Goal: Task Accomplishment & Management: Manage account settings

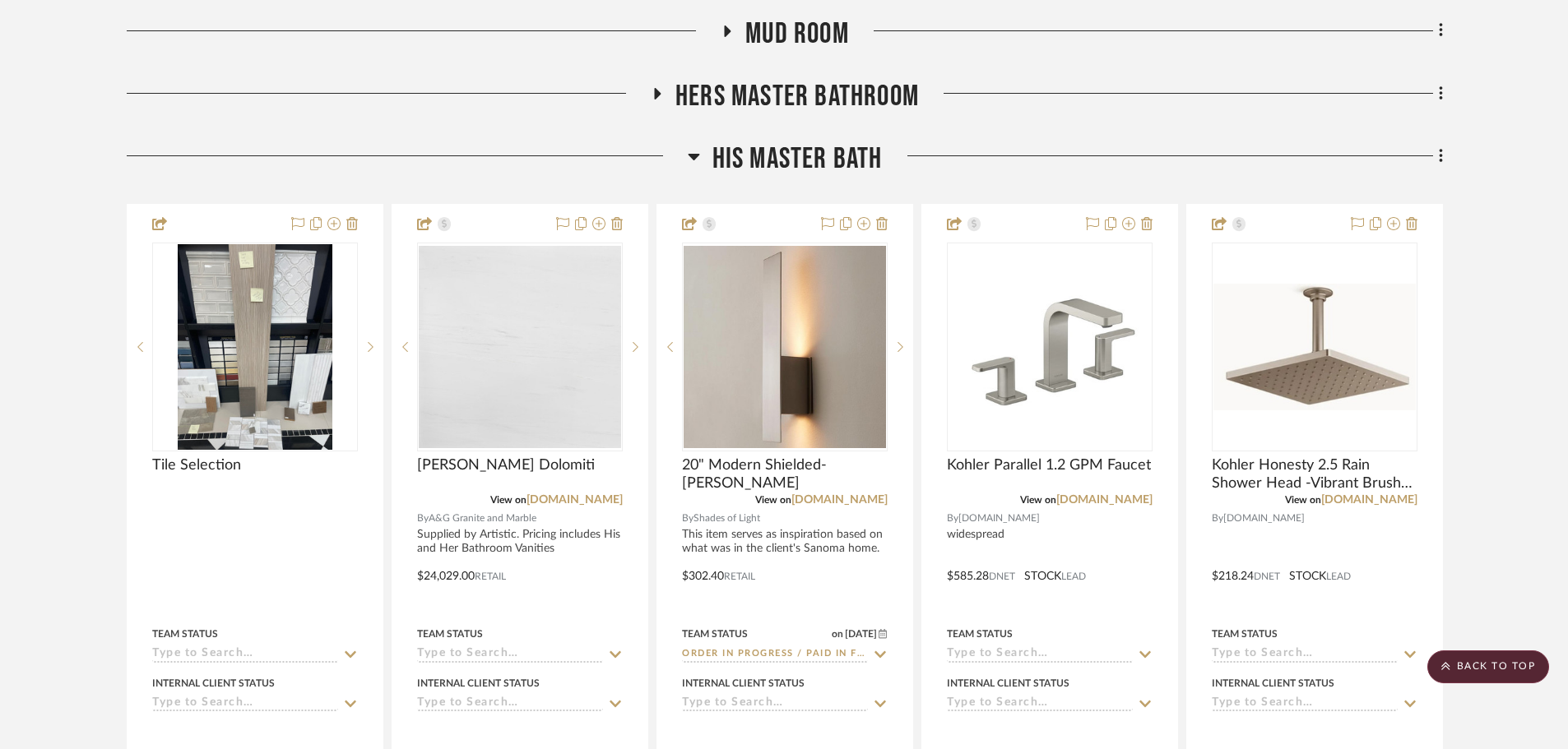
click at [813, 142] on span "His Master Bath" at bounding box center [798, 159] width 170 height 35
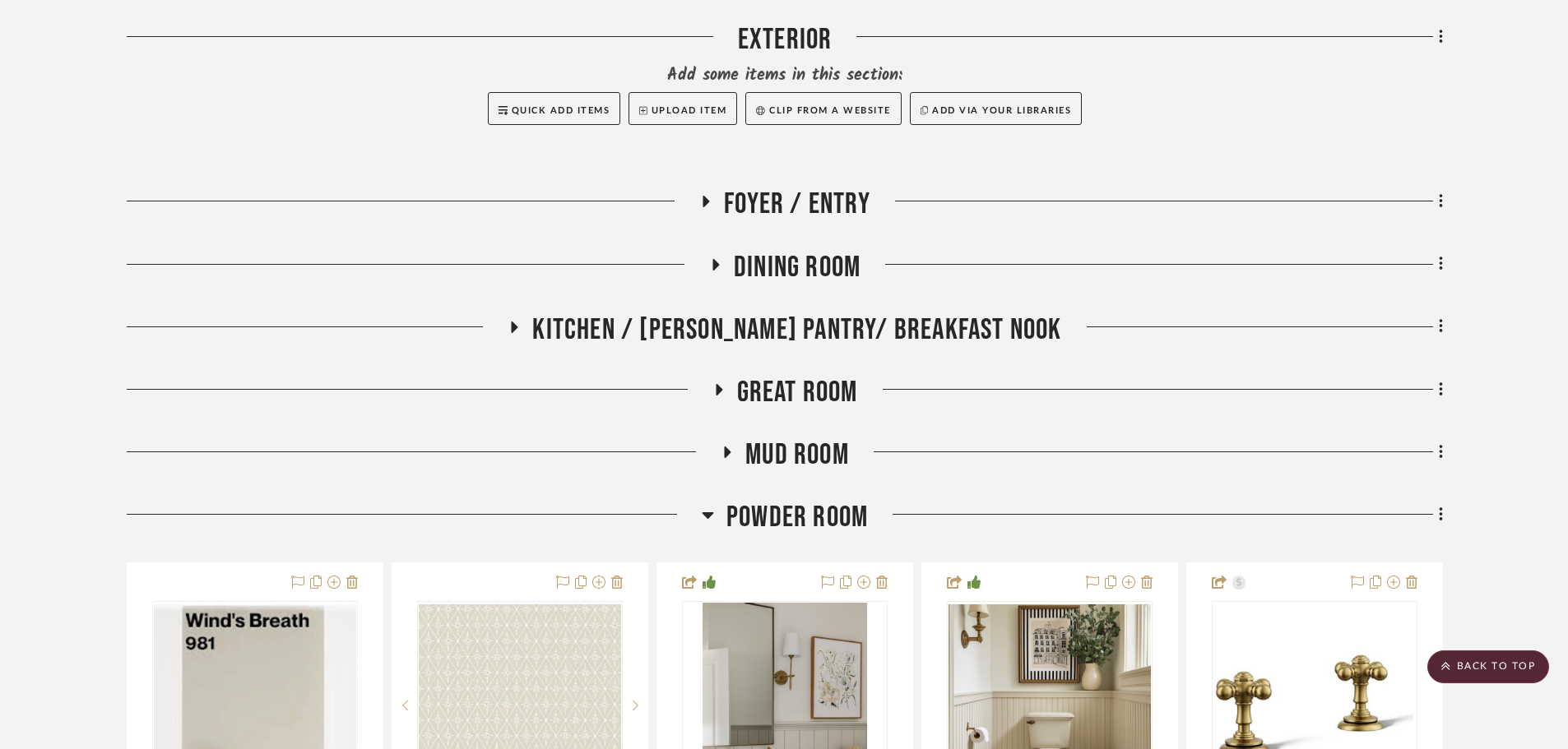
click at [733, 504] on span "Powder Room" at bounding box center [797, 517] width 142 height 35
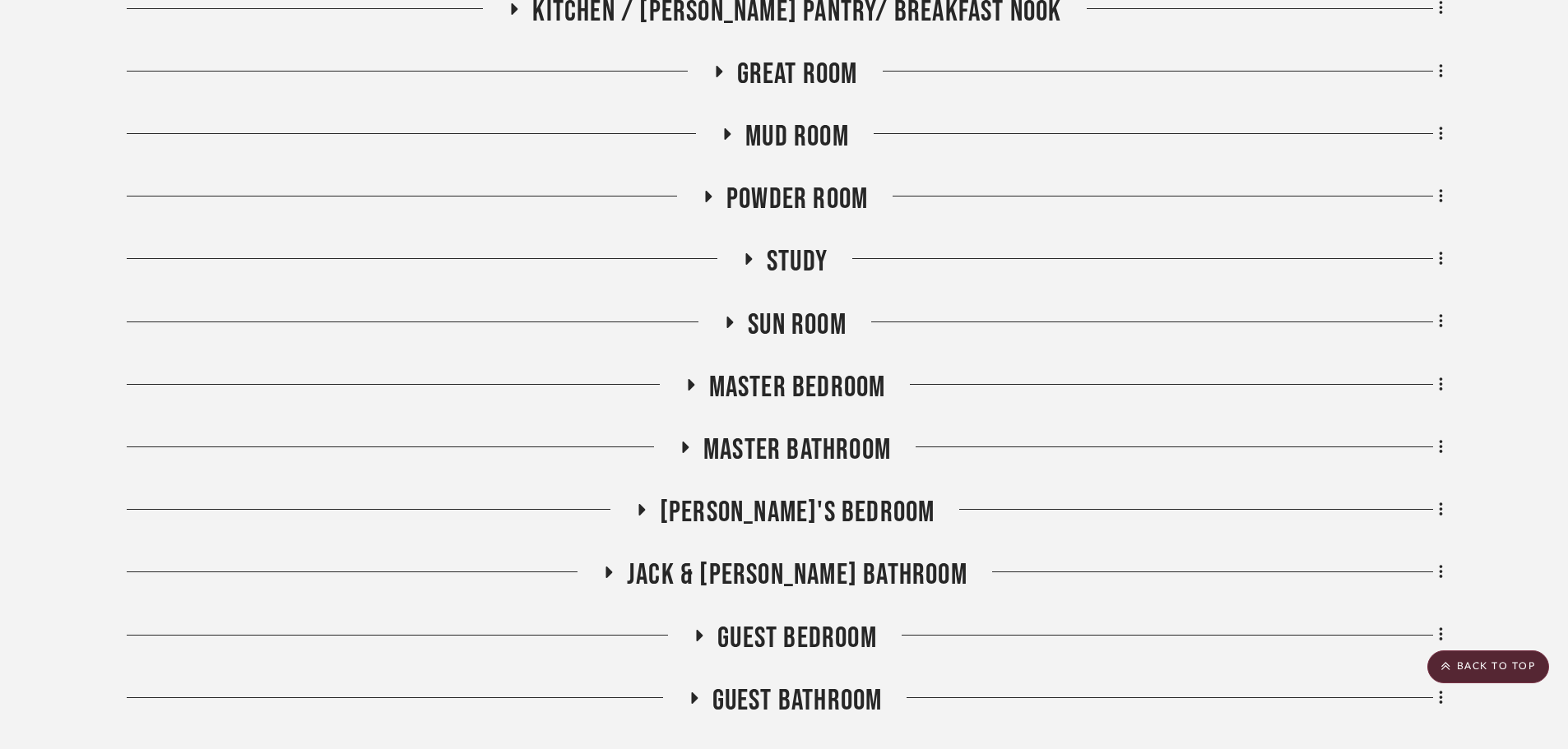
scroll to position [1069, 0]
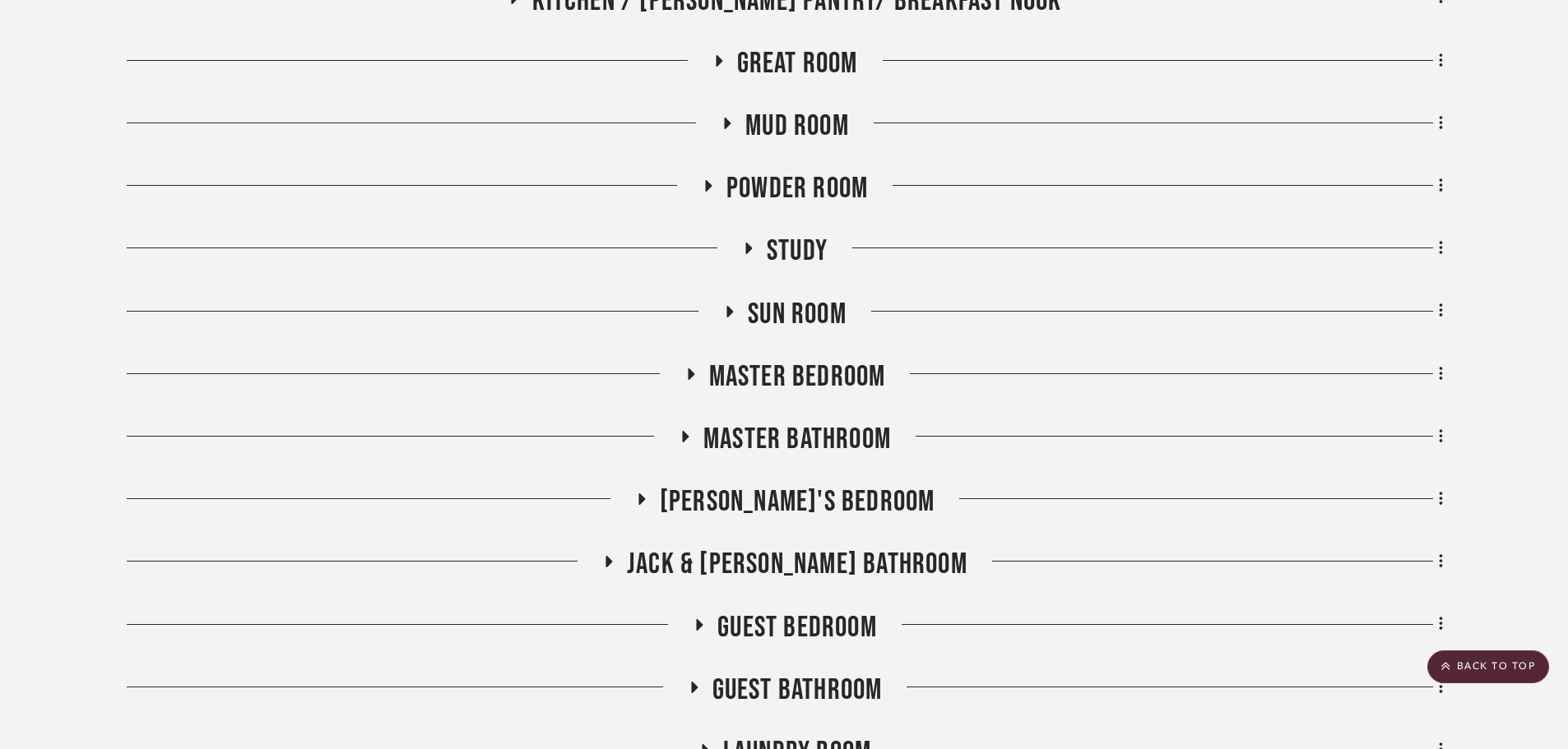
click at [778, 444] on span "Master Bathroom" at bounding box center [797, 440] width 188 height 35
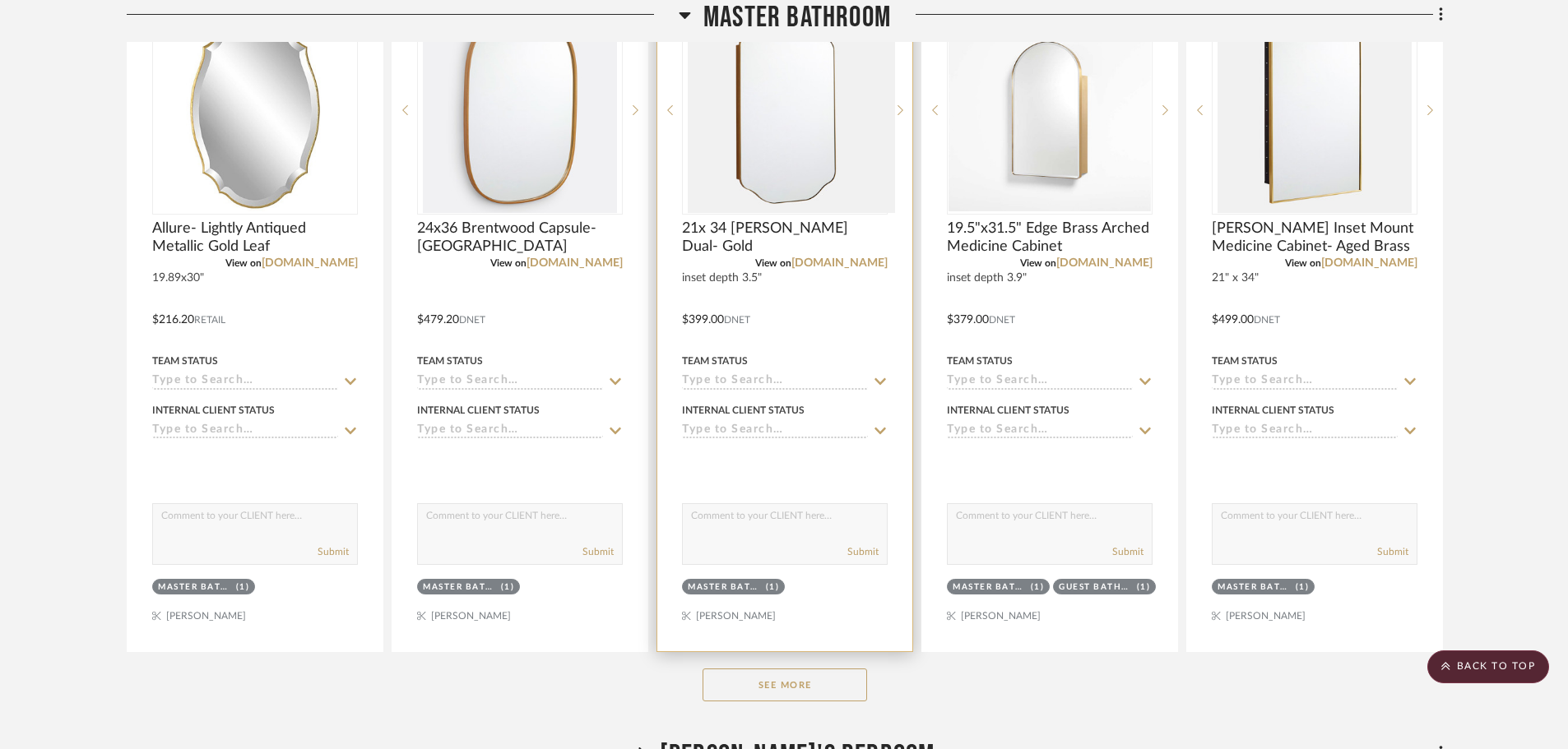
scroll to position [1646, 0]
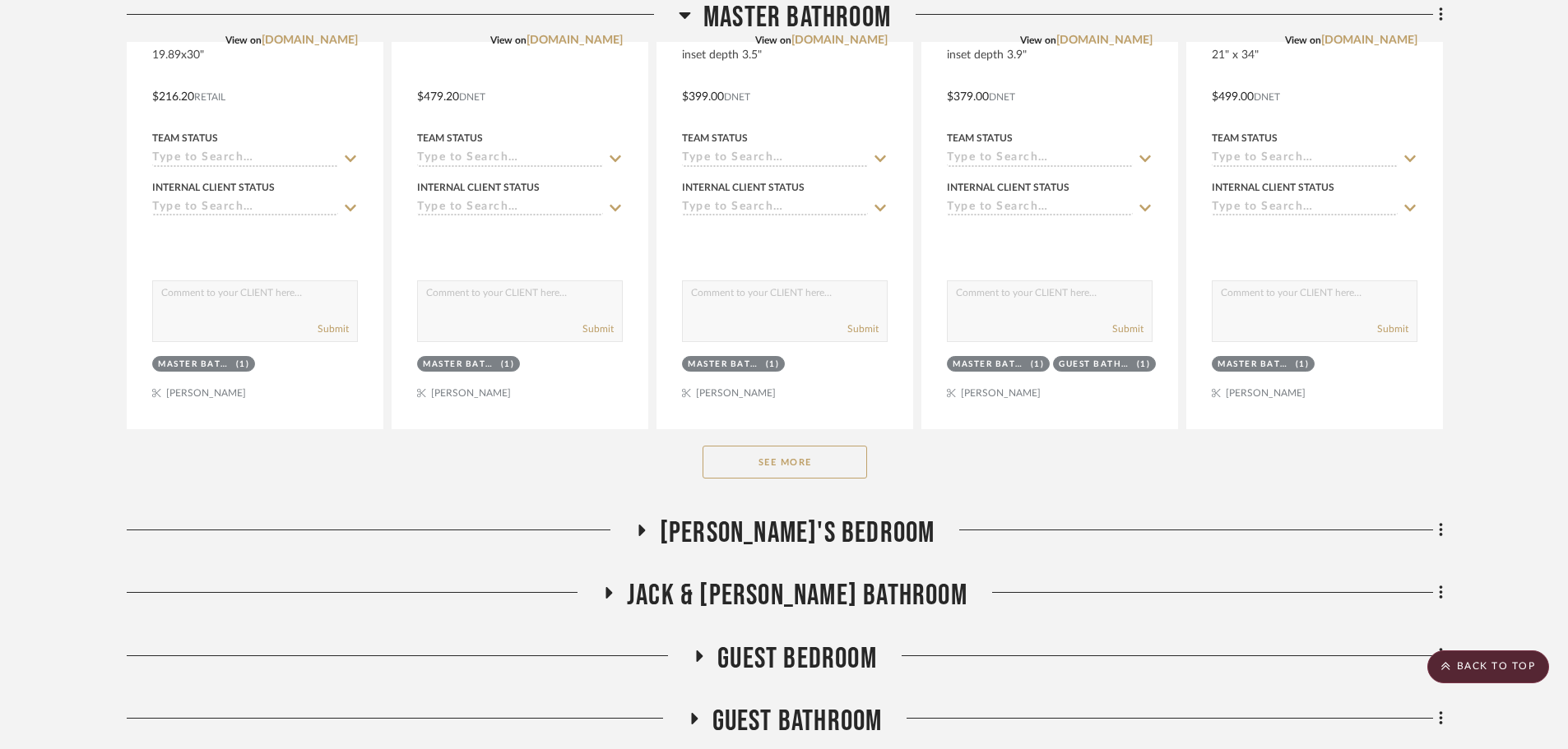
click at [796, 462] on button "See More" at bounding box center [784, 462] width 165 height 33
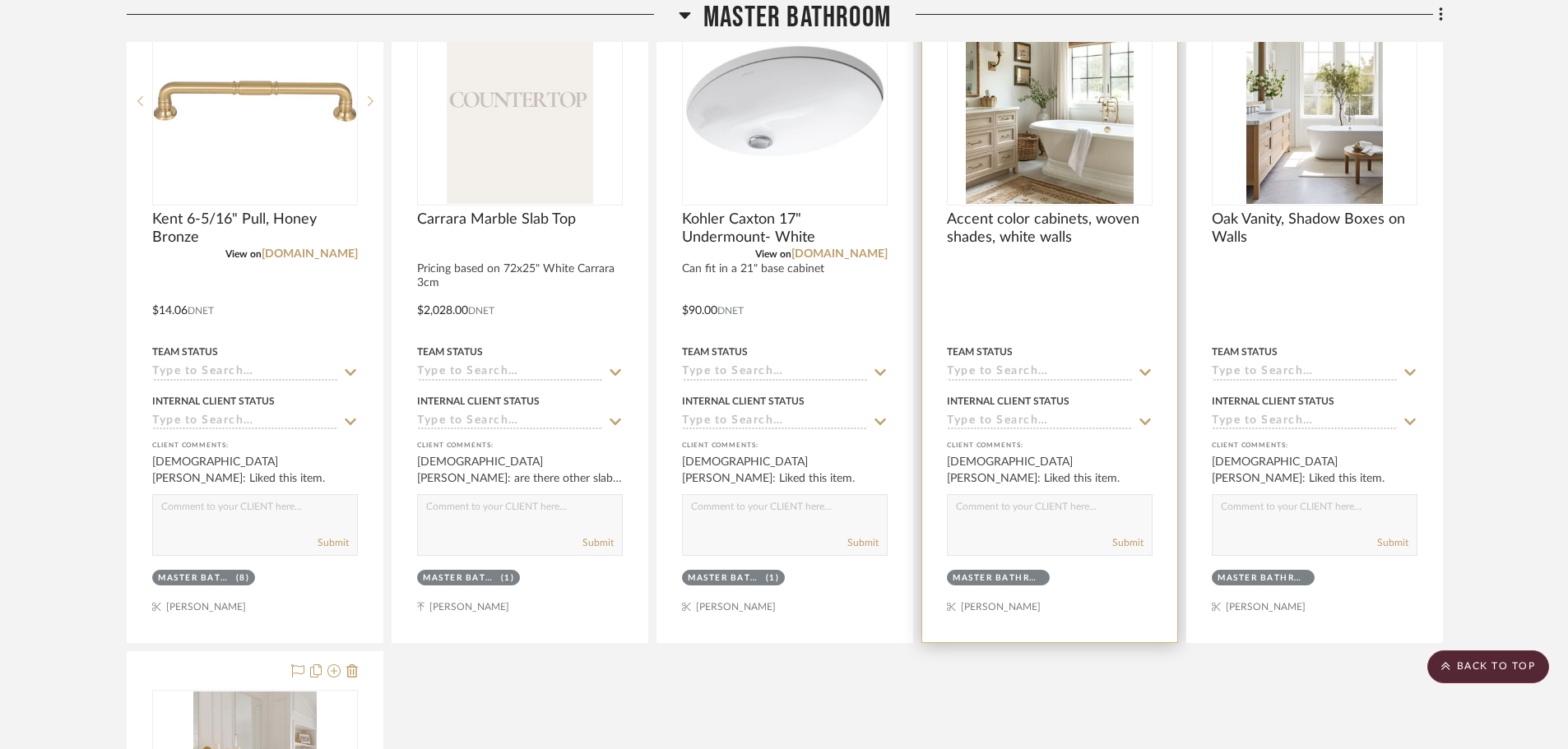
scroll to position [4853, 0]
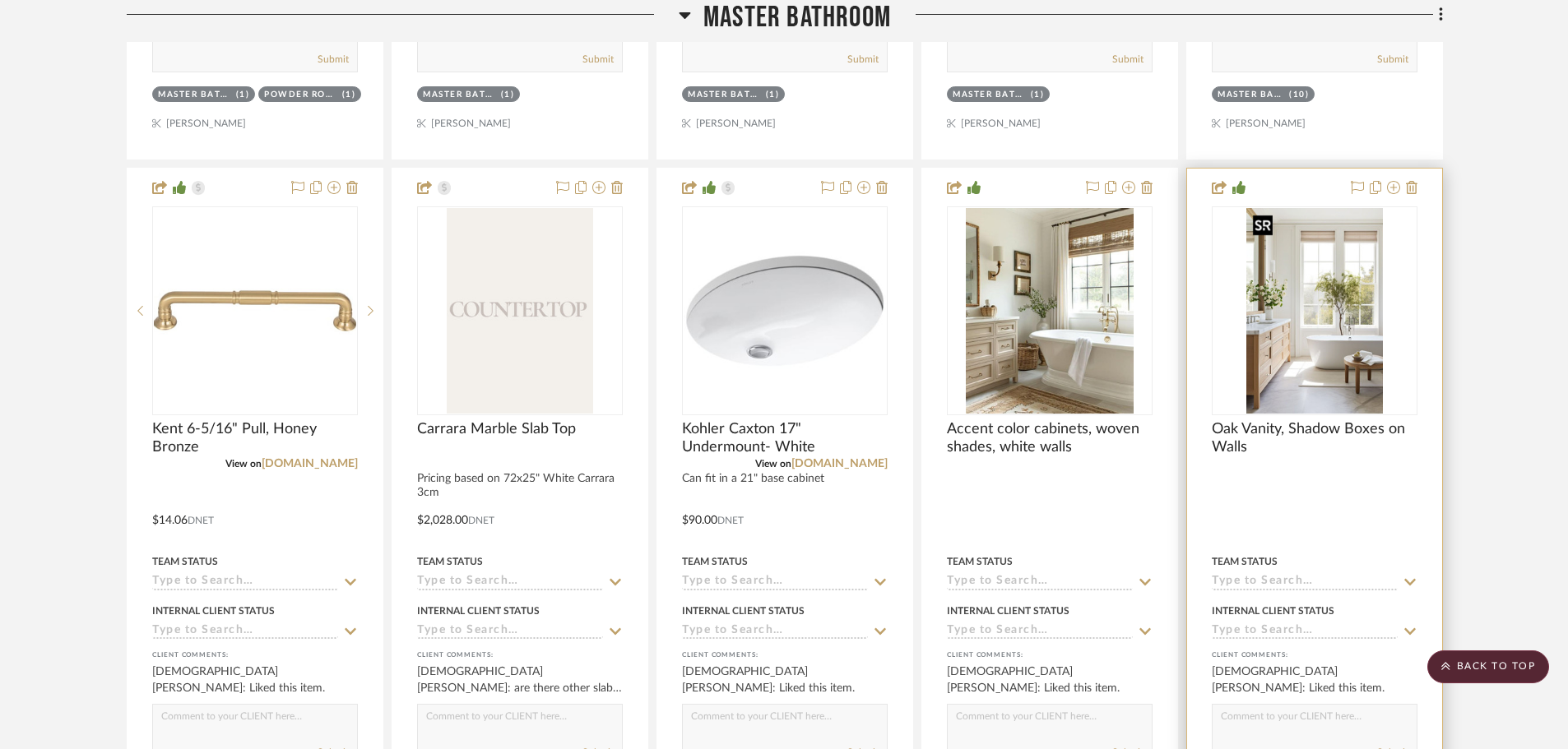
click at [0, 0] on img at bounding box center [0, 0] width 0 height 0
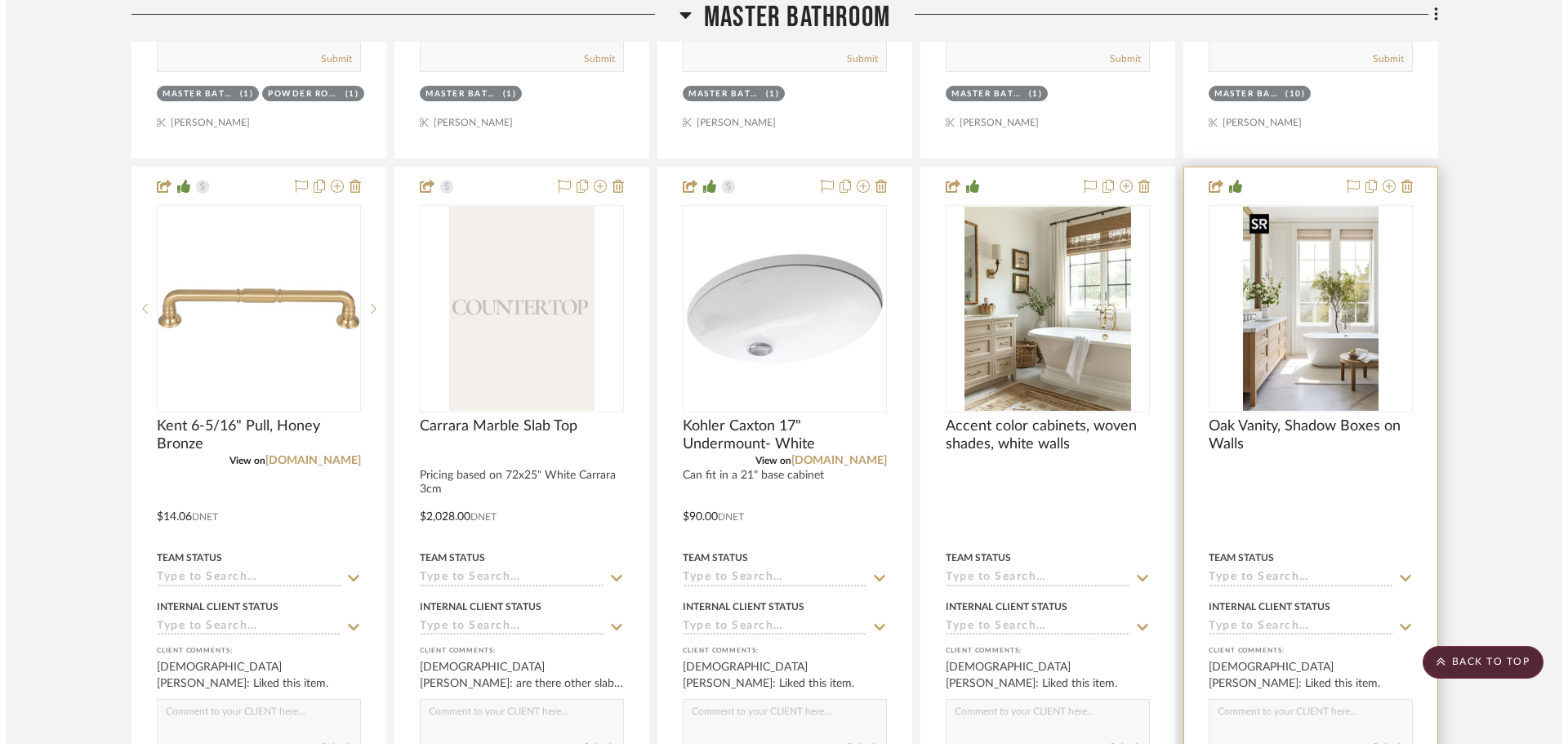
scroll to position [0, 0]
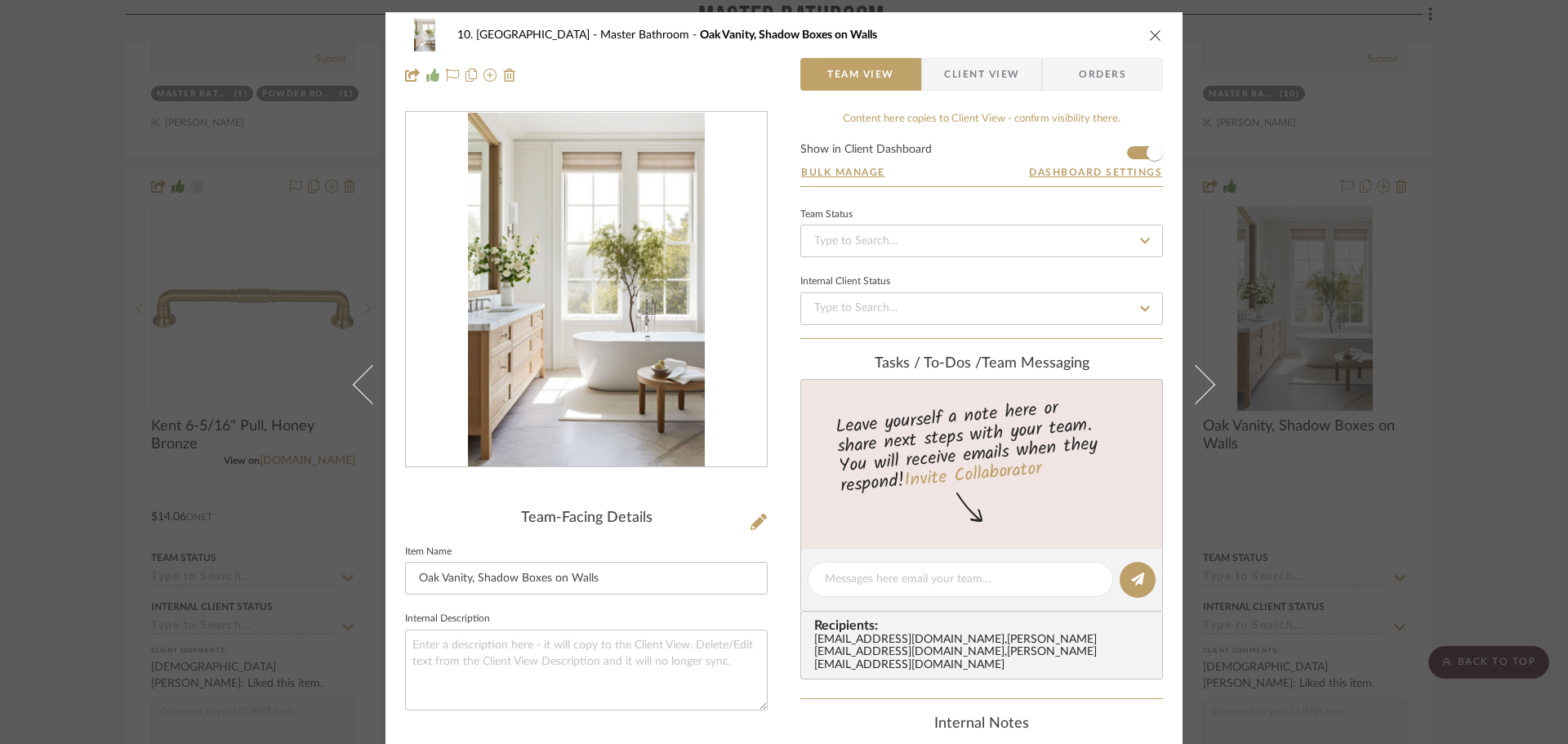
click at [551, 345] on img "0" at bounding box center [586, 290] width 236 height 355
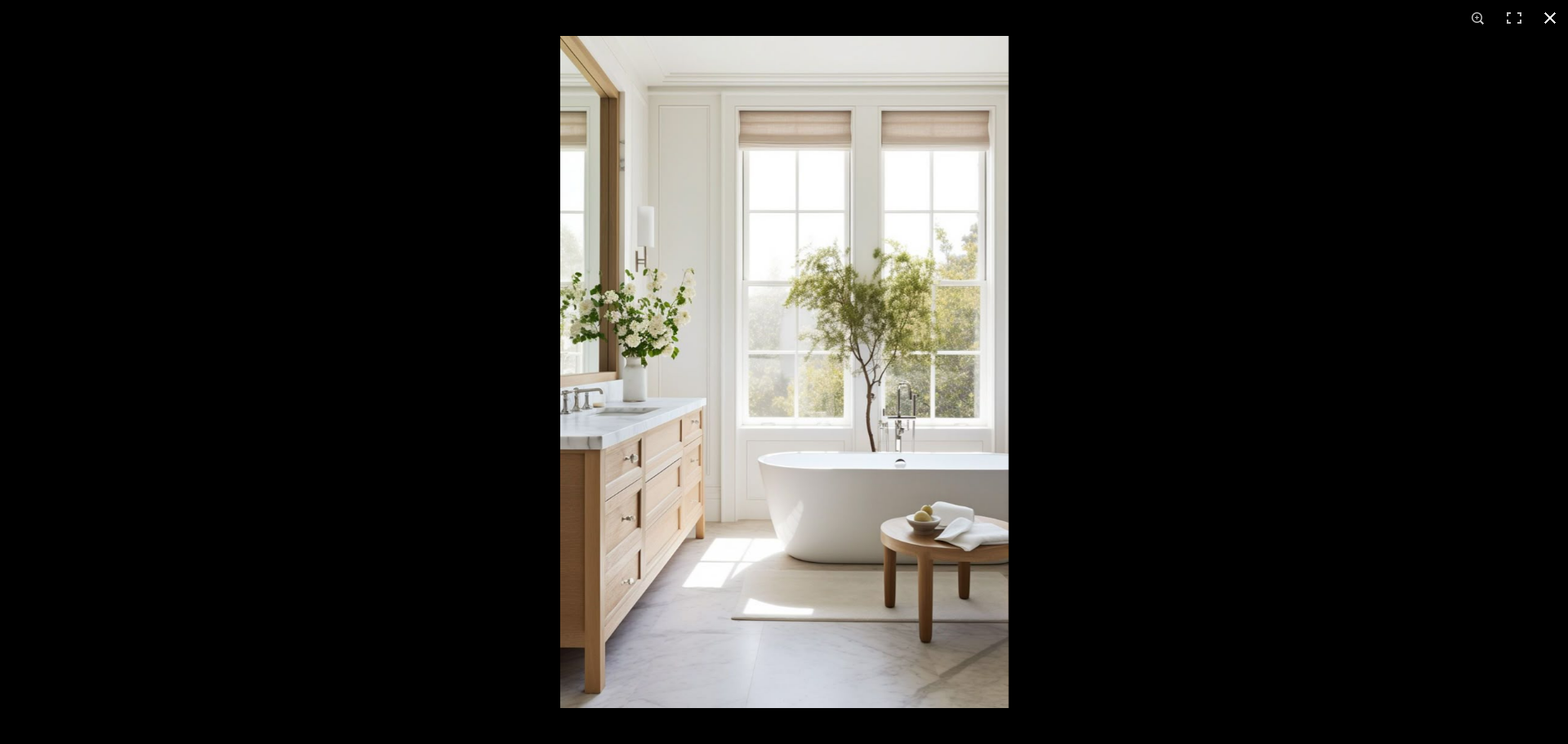
click at [1189, 268] on div at bounding box center [1344, 408] width 1568 height 744
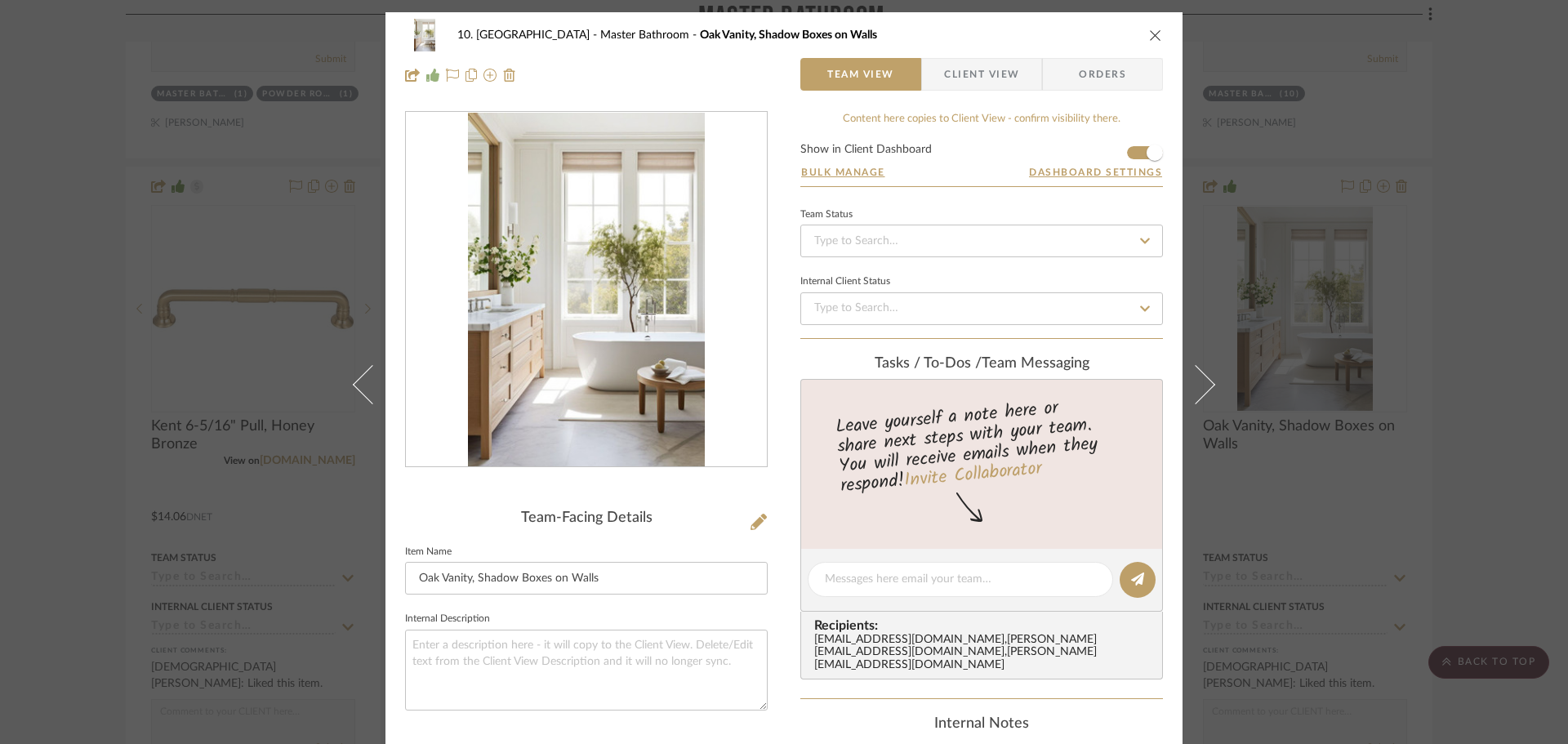
click at [1469, 349] on div "10. Vignola Master Bathroom Oak Vanity, Shadow Boxes on Walls Team View Client …" at bounding box center [784, 372] width 1568 height 744
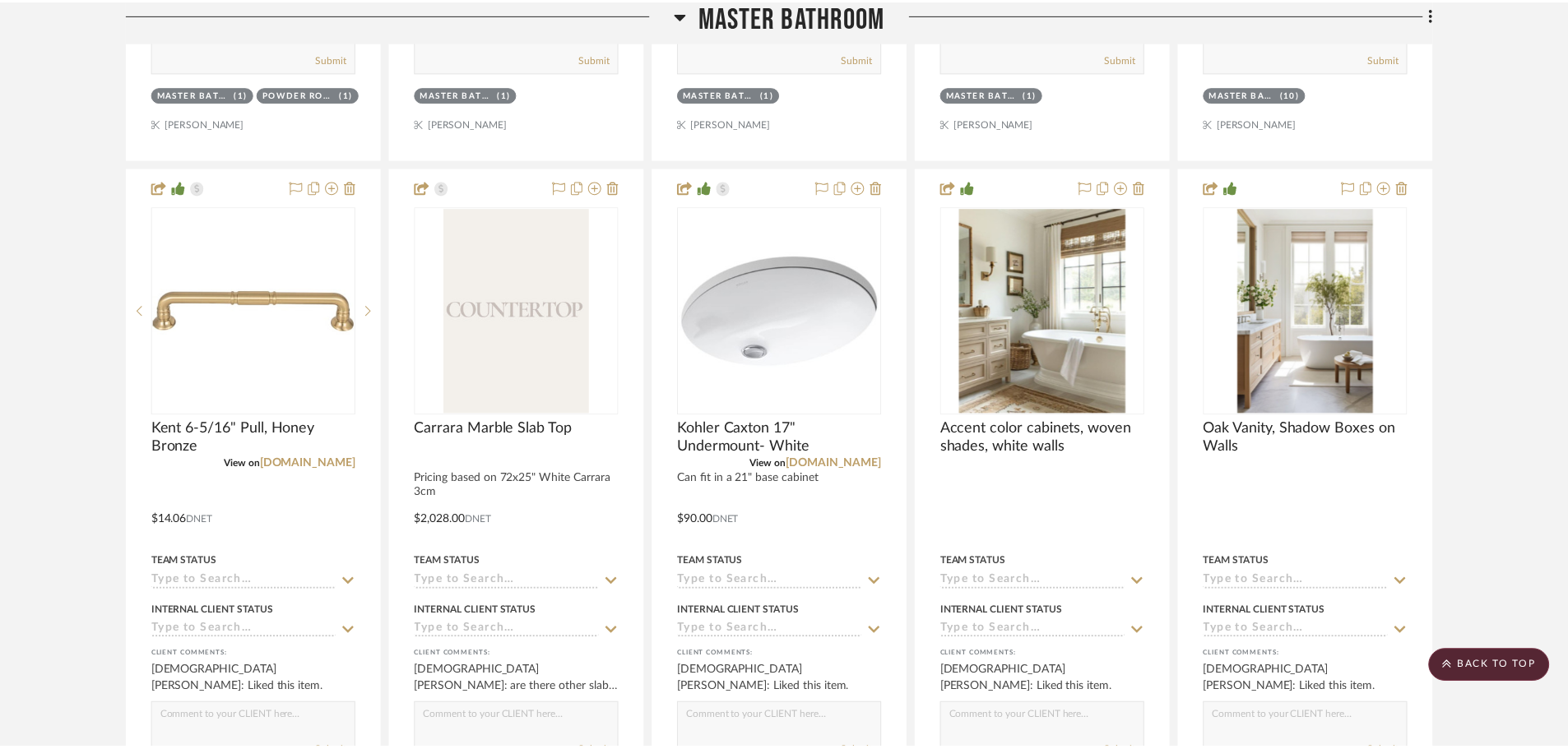
scroll to position [4853, 0]
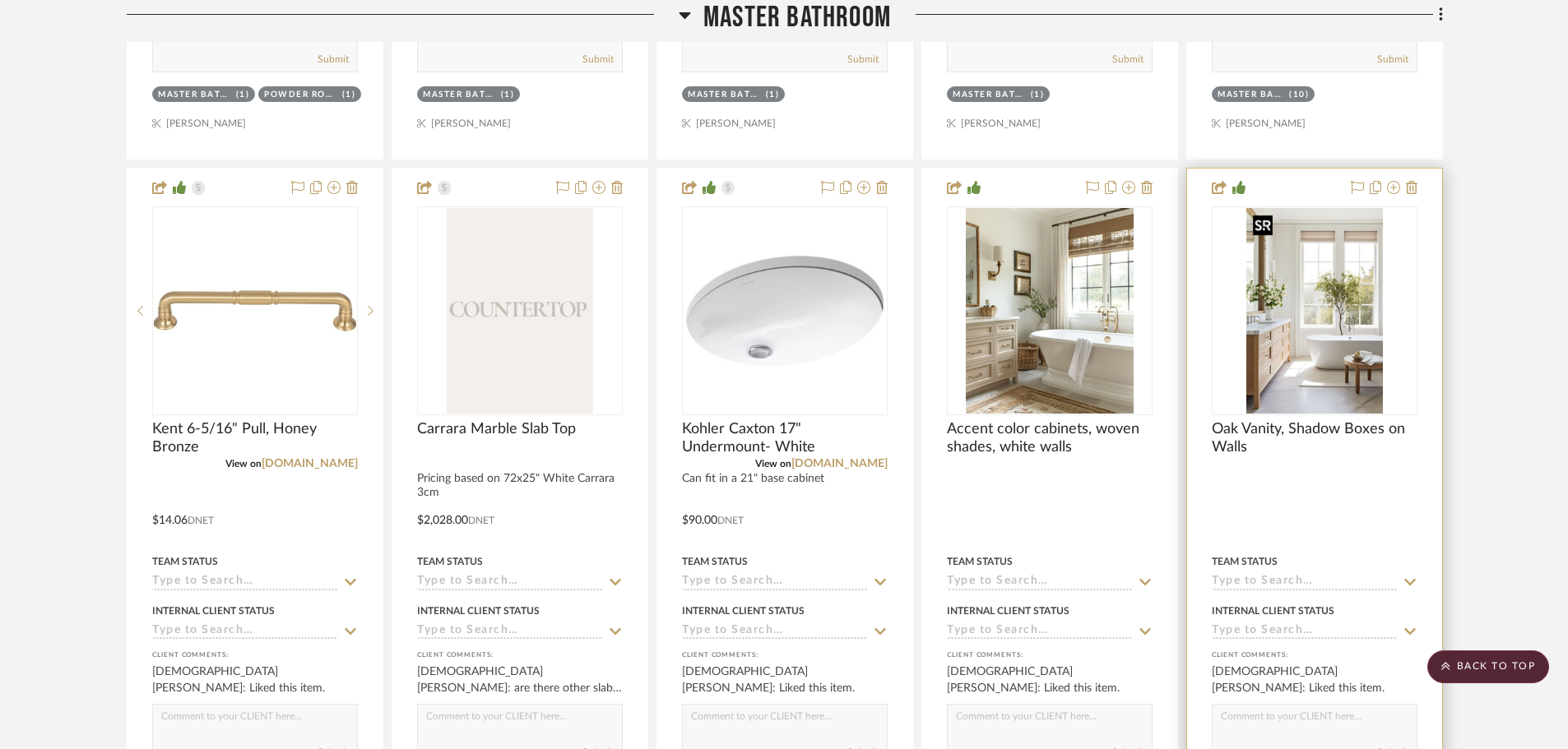
click at [1283, 329] on img "0" at bounding box center [1314, 310] width 137 height 206
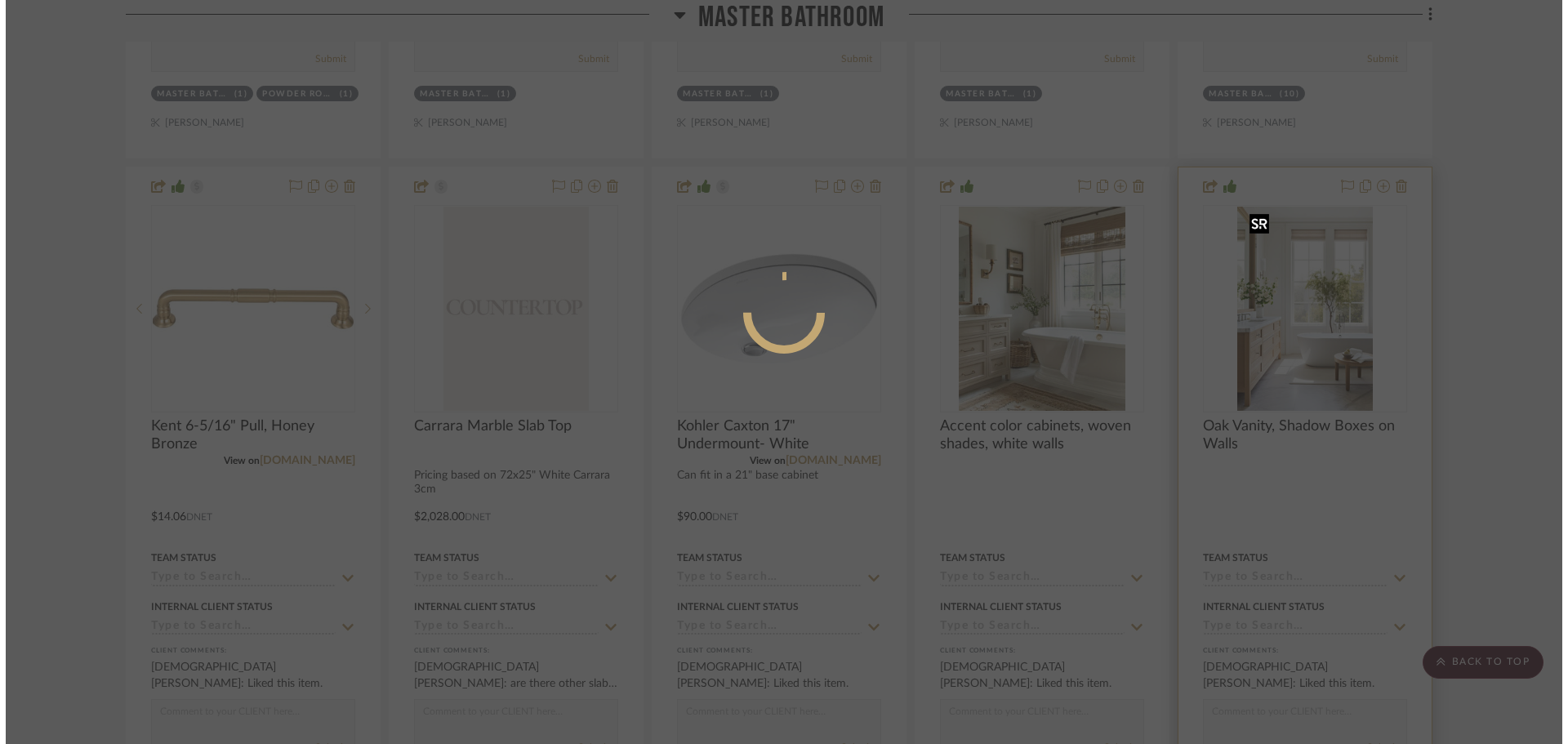
scroll to position [0, 0]
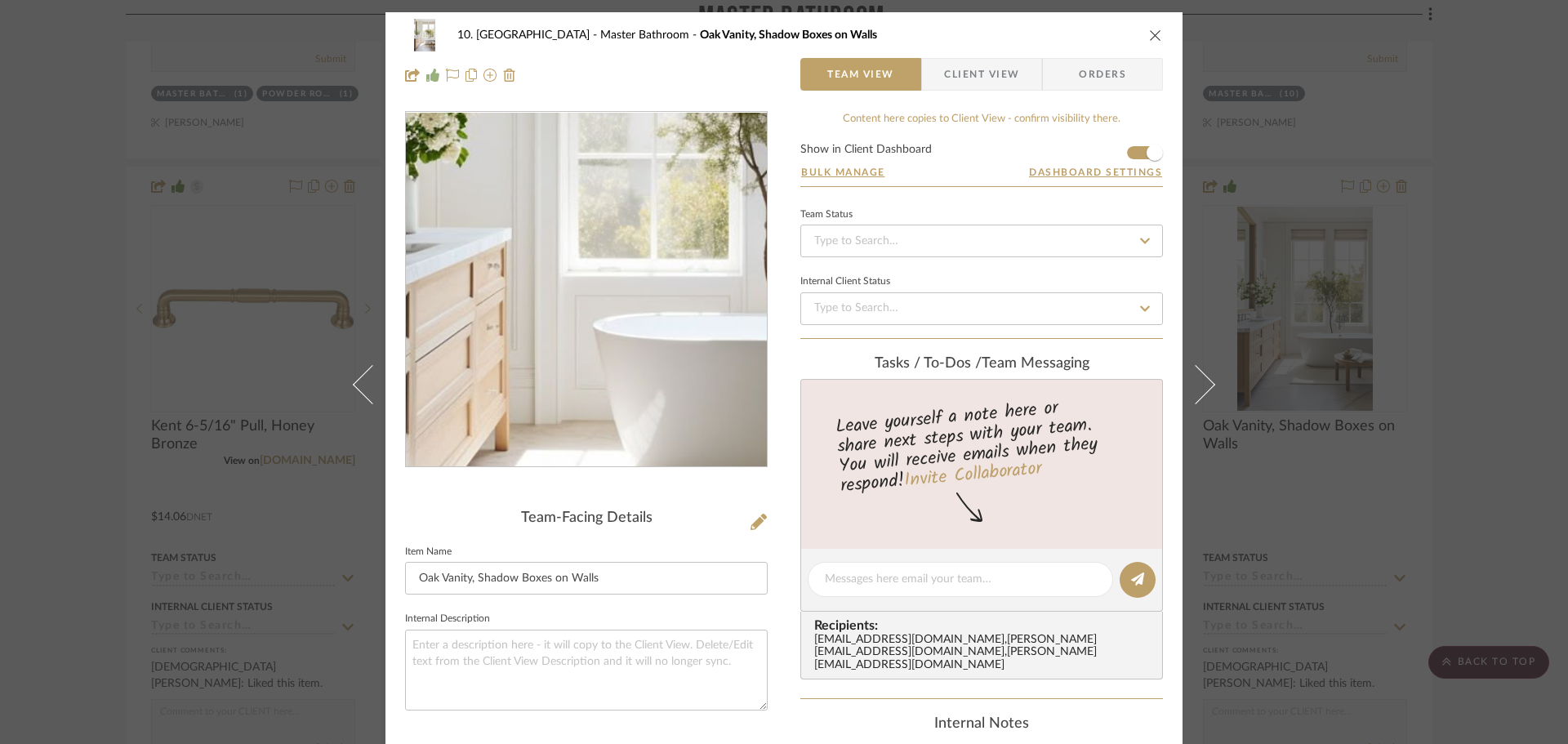
click at [564, 324] on img "0" at bounding box center [586, 290] width 236 height 355
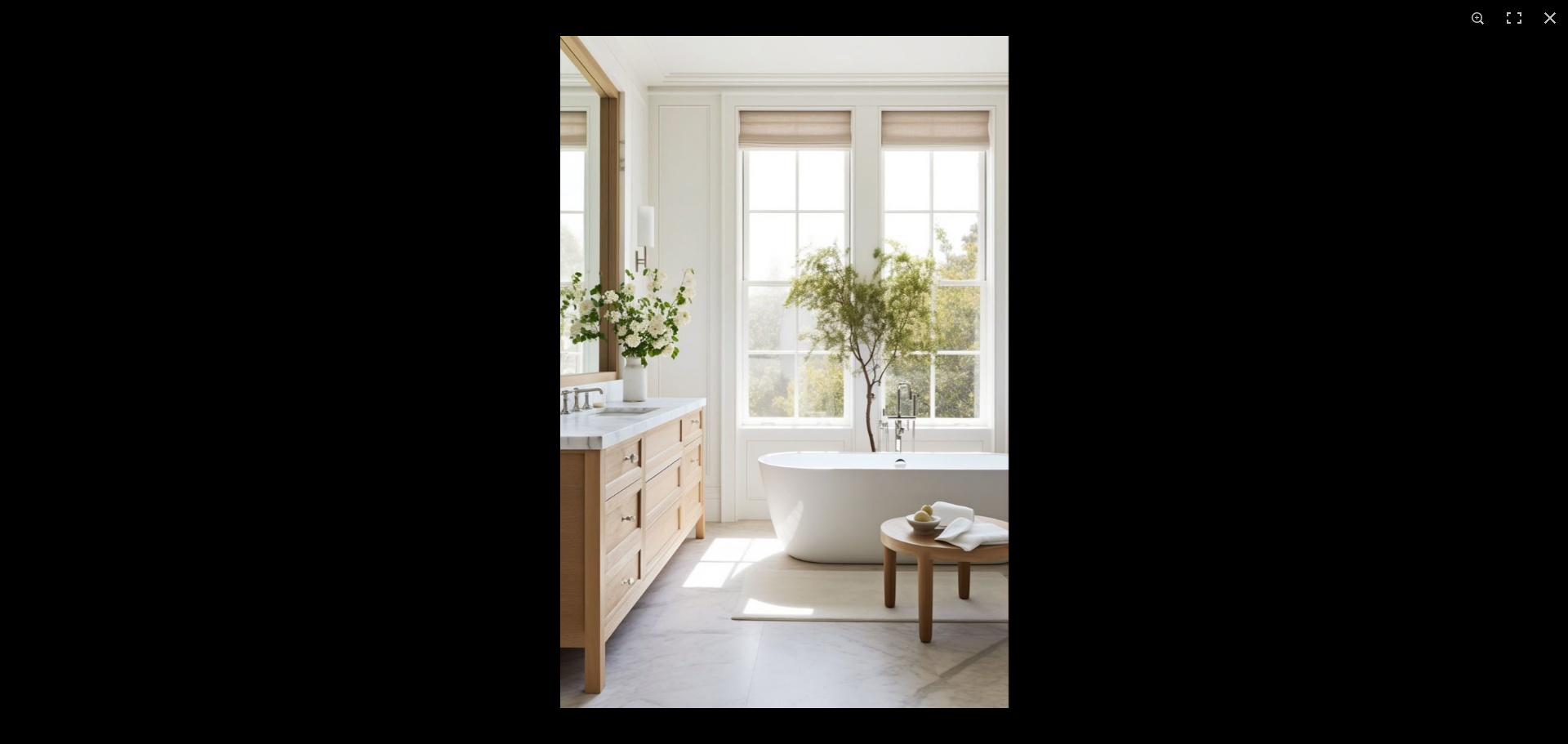
click at [1242, 390] on div at bounding box center [1344, 408] width 1568 height 744
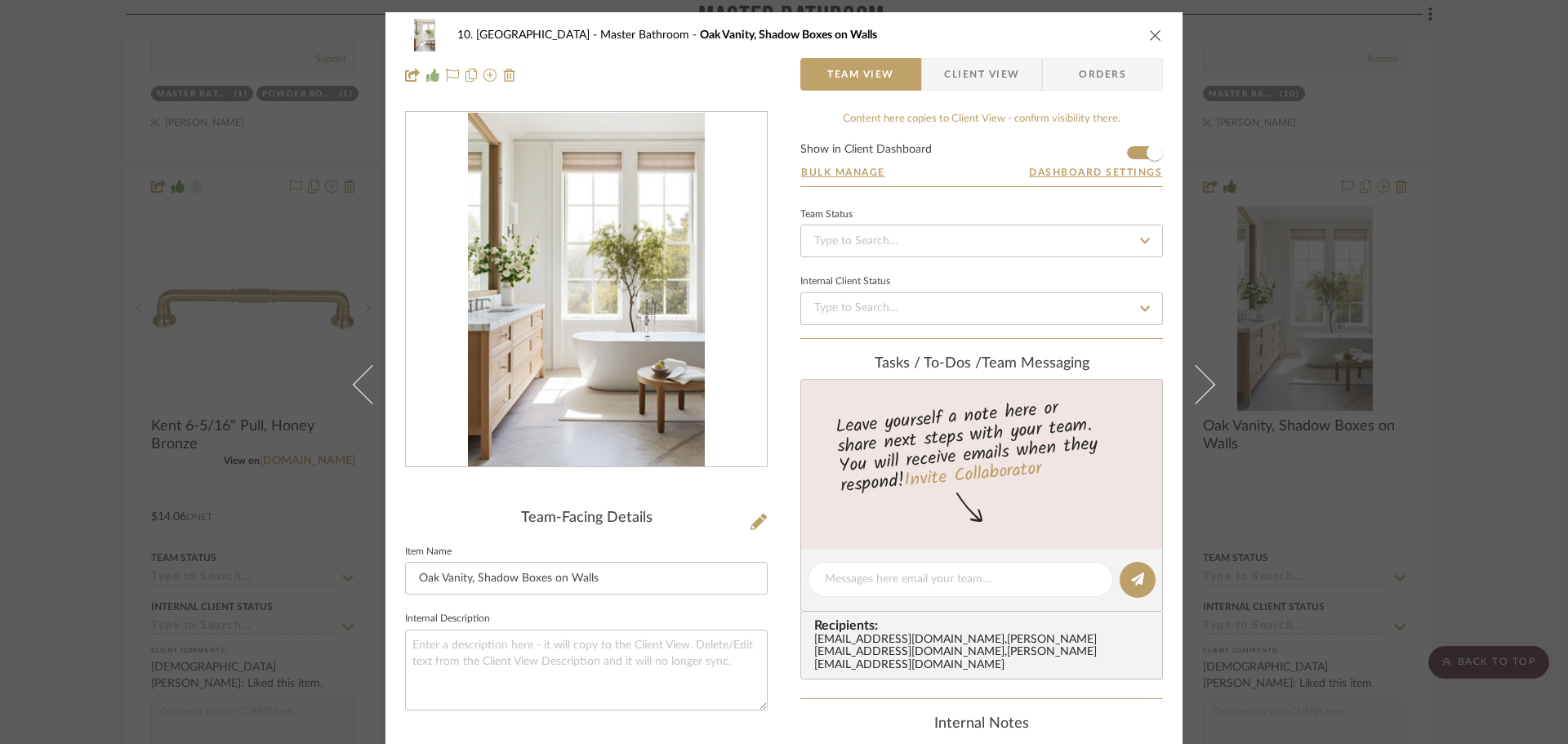
click at [1530, 355] on div "10. Vignola Master Bathroom Oak Vanity, Shadow Boxes on Walls Team View Client …" at bounding box center [784, 372] width 1568 height 744
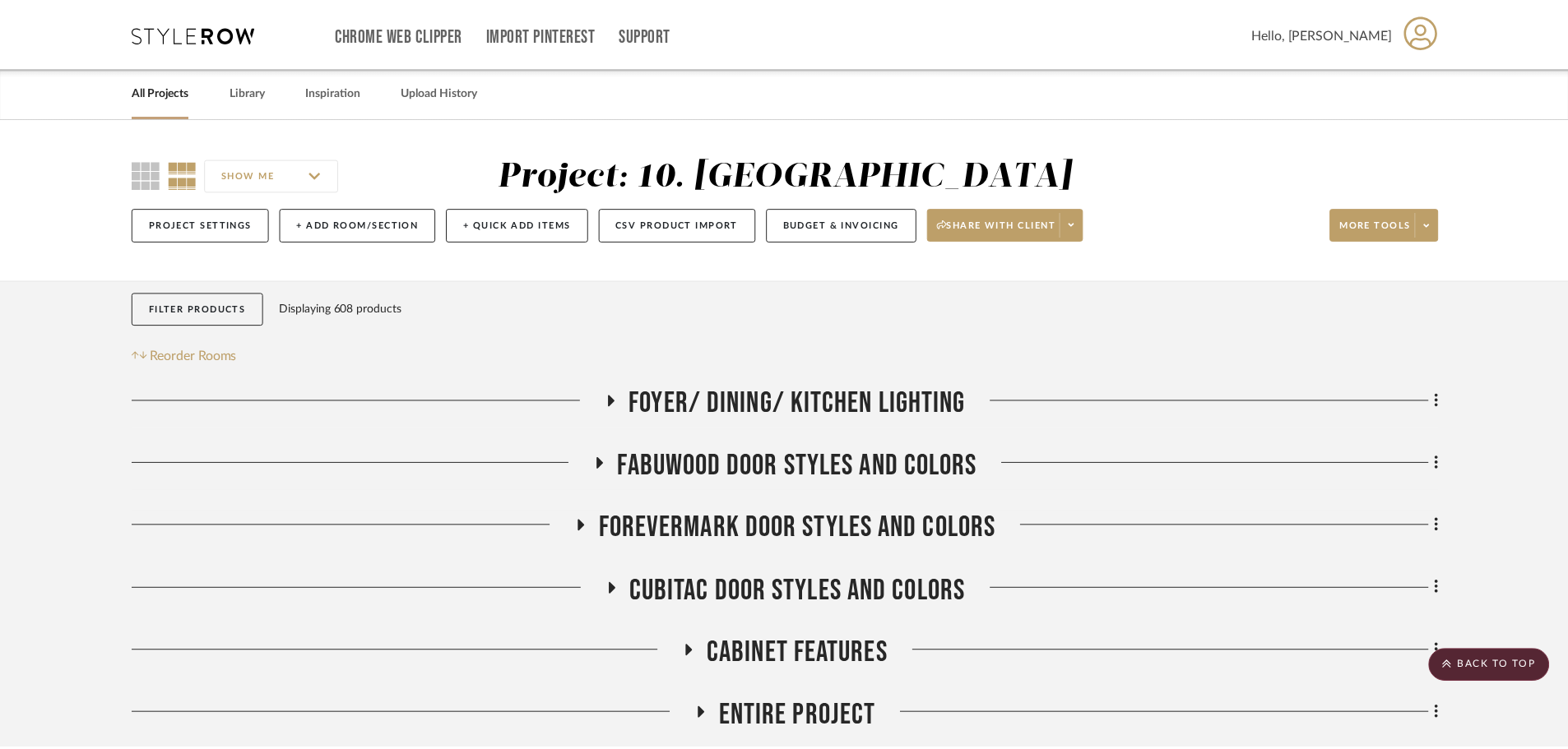
scroll to position [4853, 0]
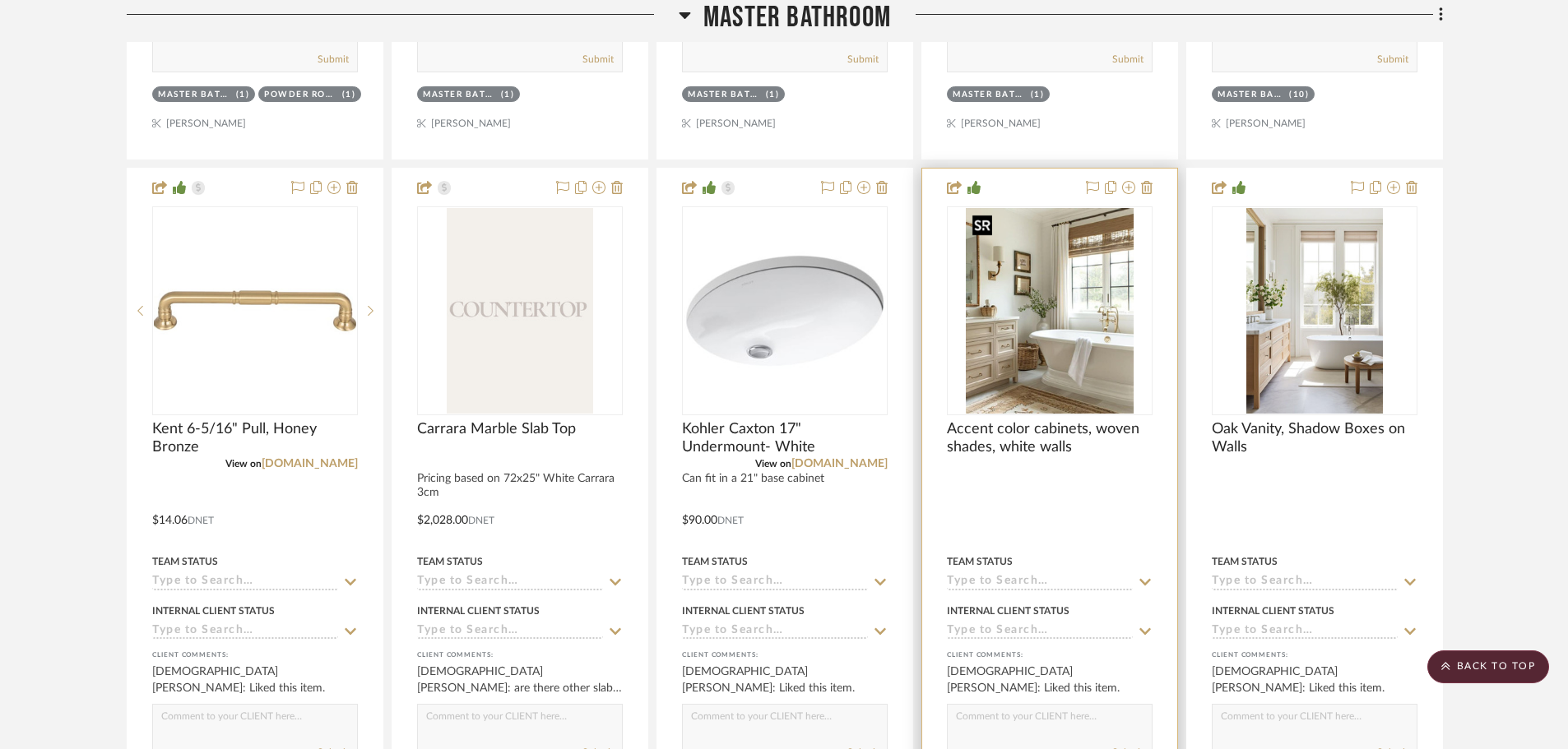
click at [1075, 341] on img "0" at bounding box center [1049, 310] width 168 height 206
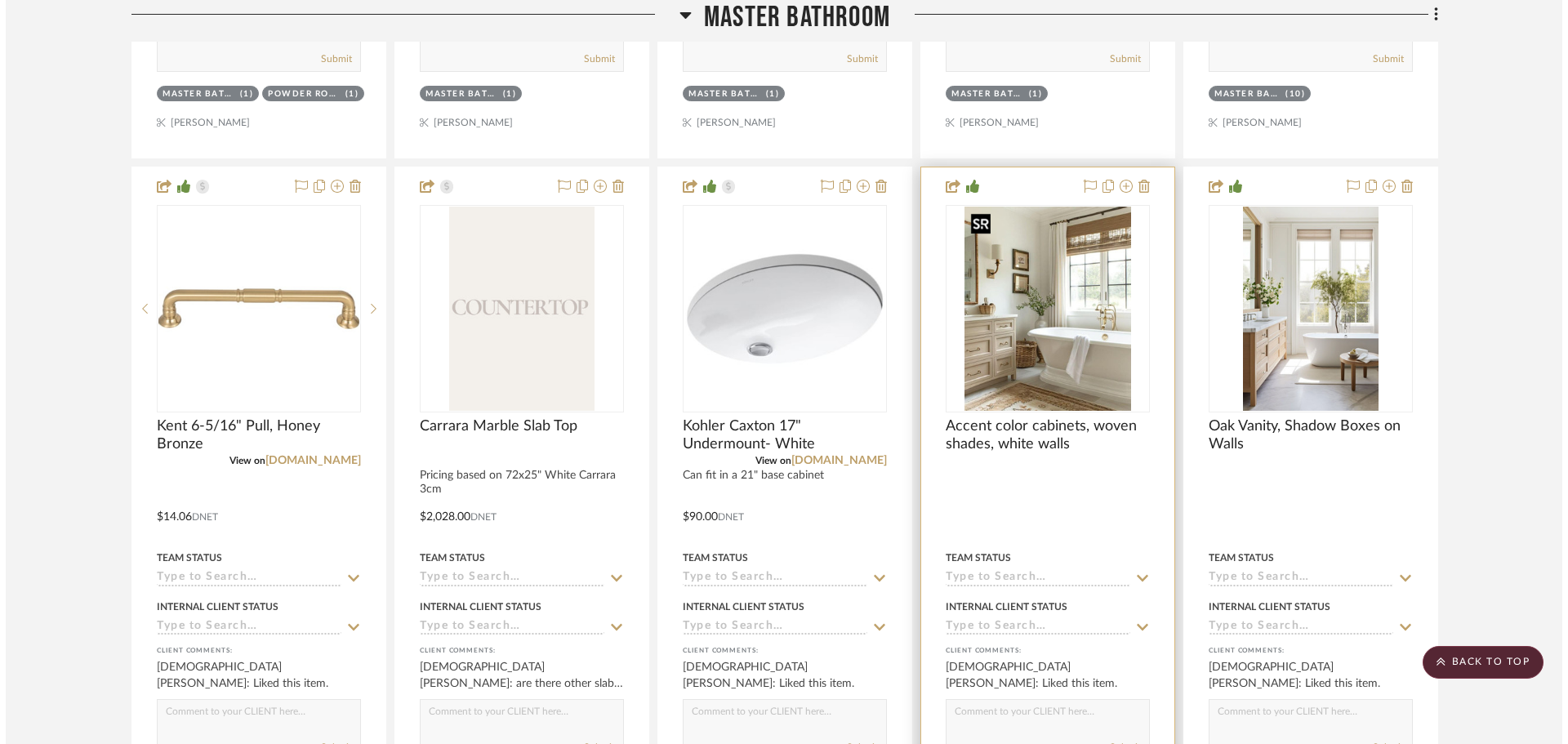
scroll to position [0, 0]
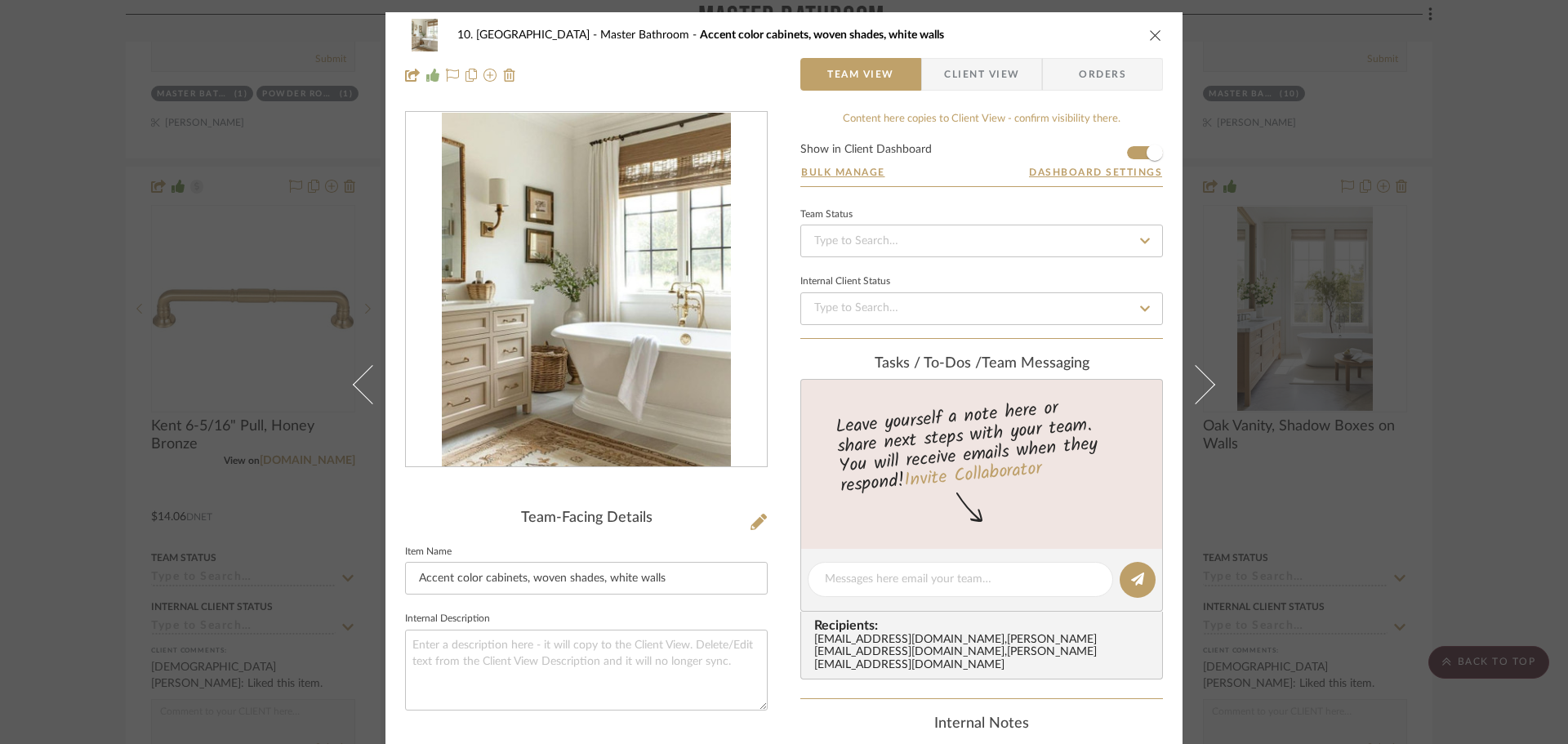
click at [638, 372] on div at bounding box center [587, 290] width 361 height 356
click at [589, 383] on img "0" at bounding box center [587, 290] width 290 height 355
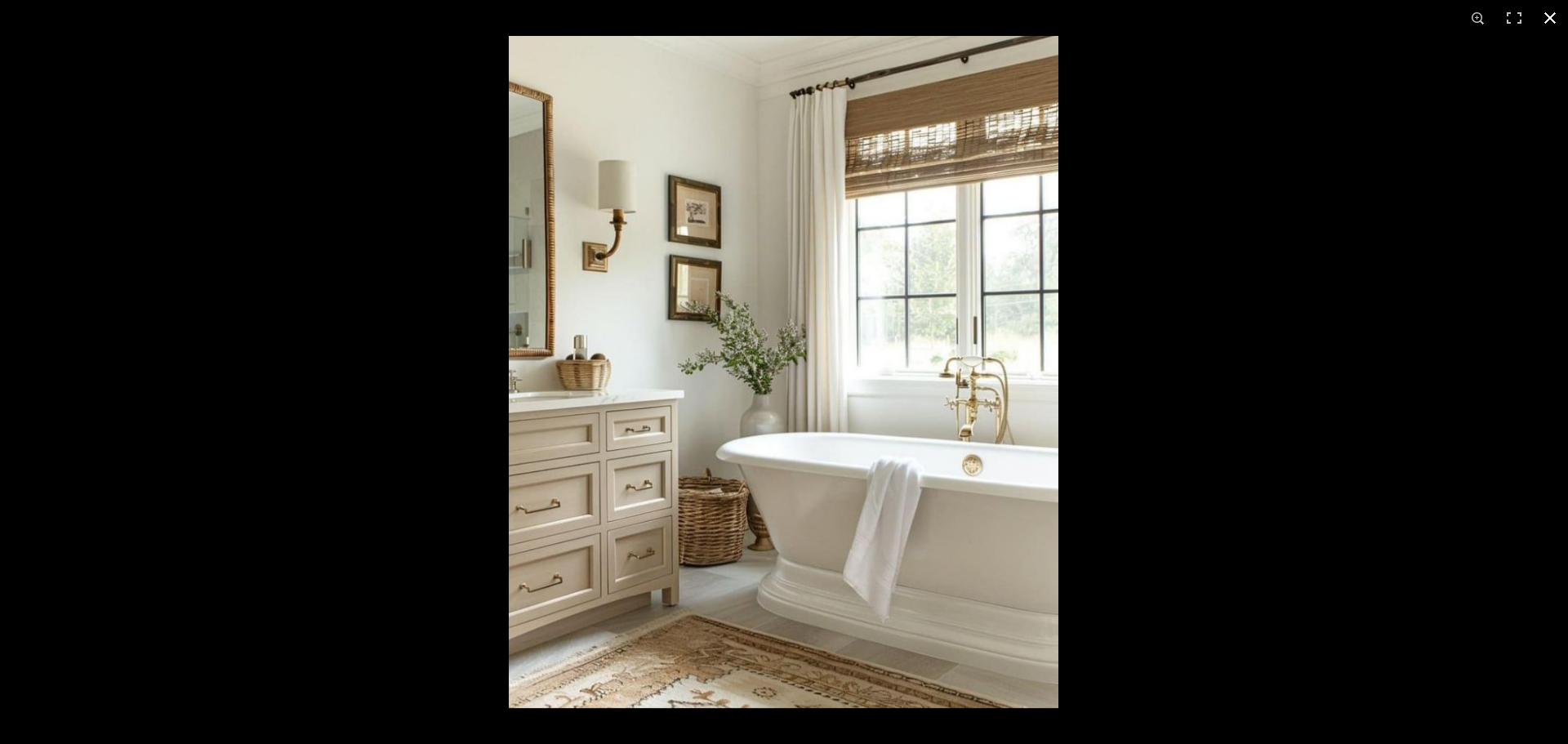
click at [1307, 392] on div at bounding box center [1292, 408] width 1568 height 744
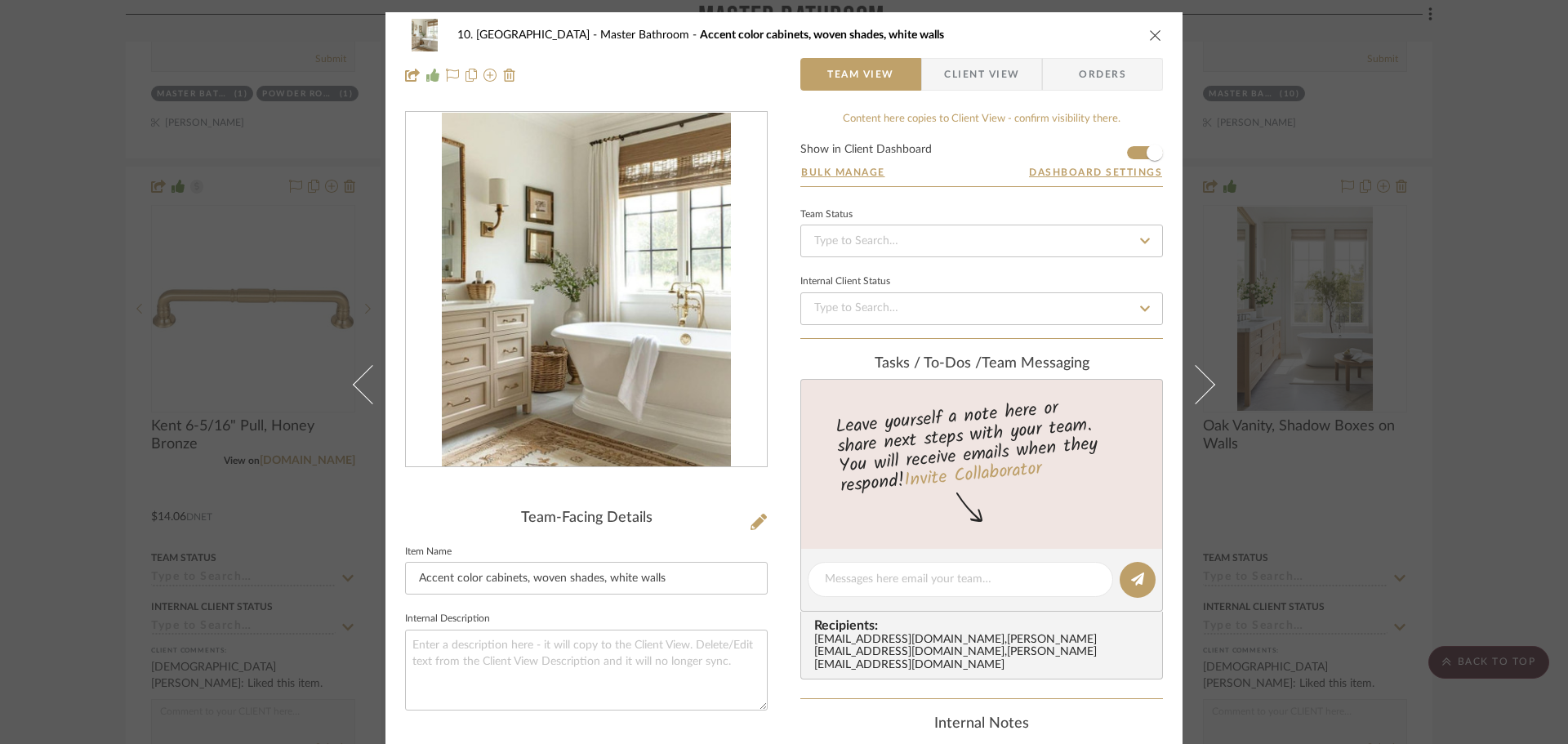
click at [1469, 389] on div "10. Vignola Master Bathroom Accent color cabinets, woven shades, white walls Te…" at bounding box center [784, 372] width 1568 height 744
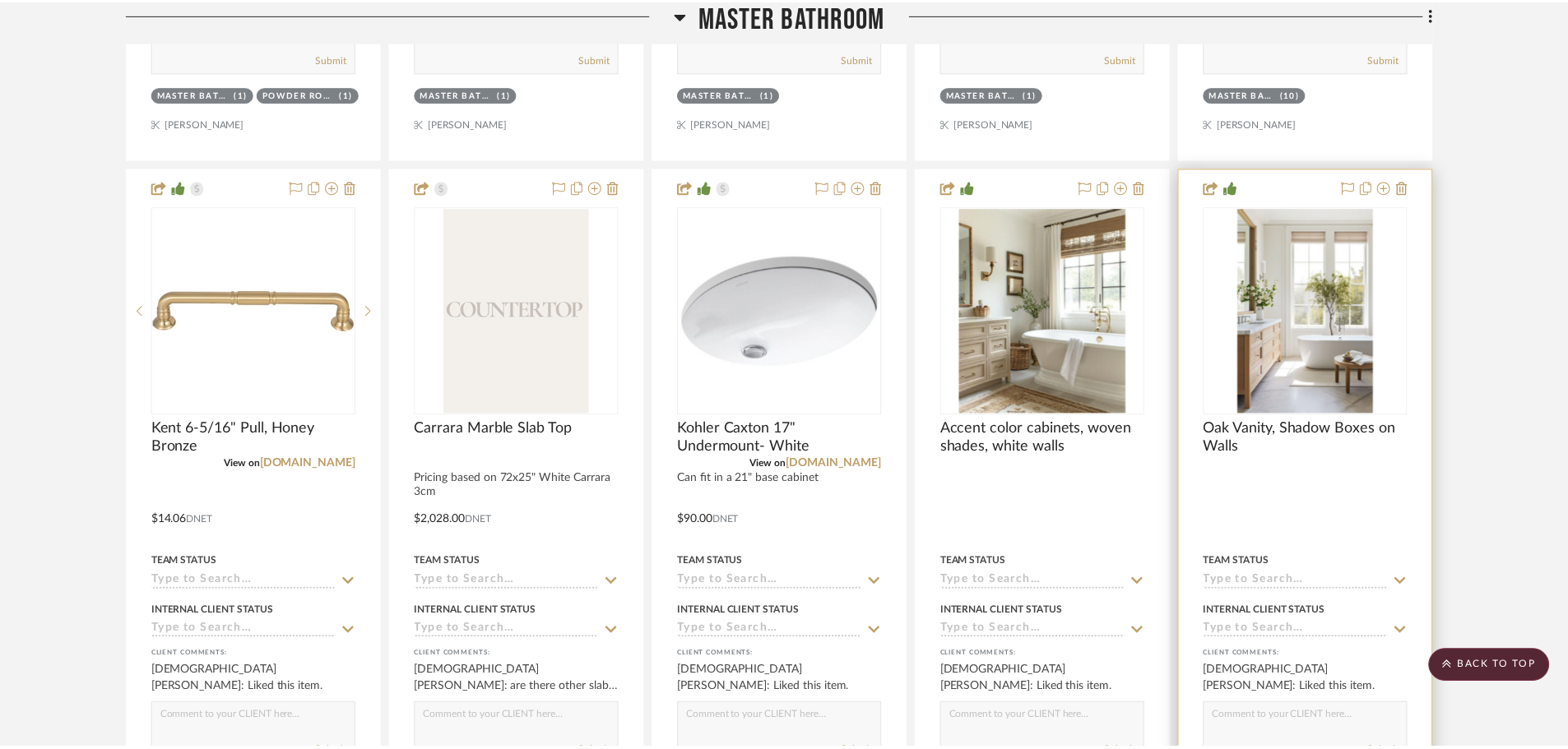
scroll to position [4853, 0]
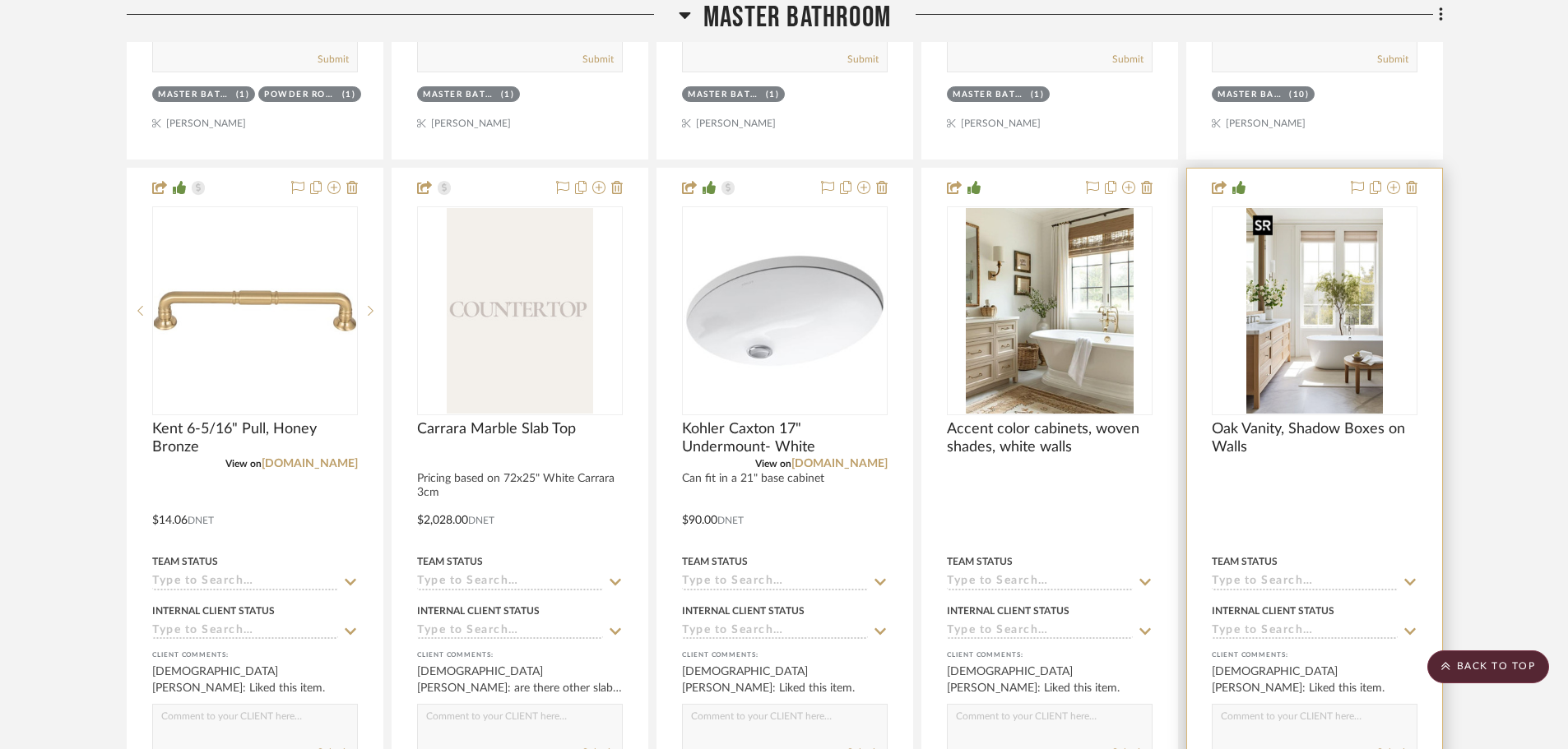
click at [1308, 351] on img "0" at bounding box center [1314, 310] width 137 height 206
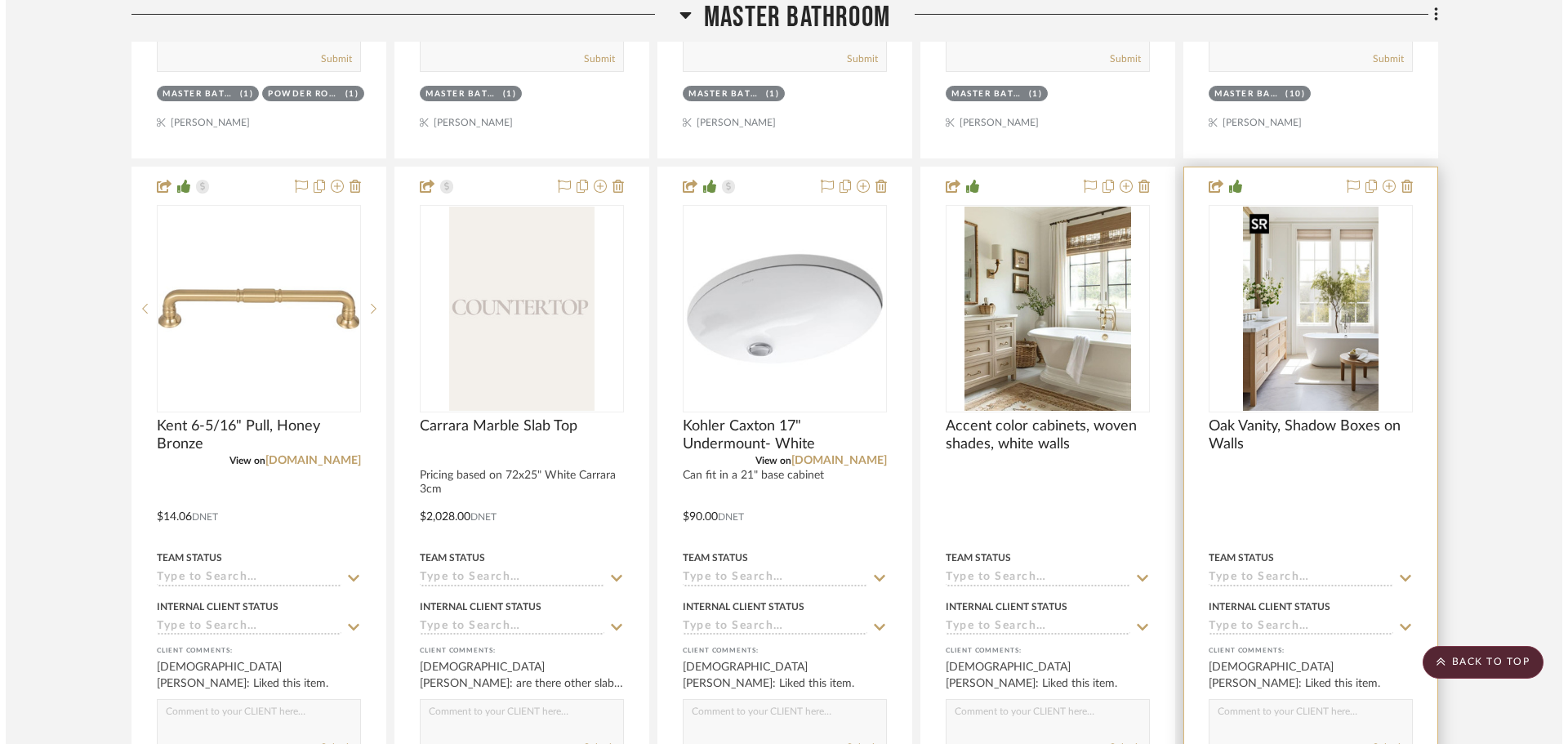
scroll to position [0, 0]
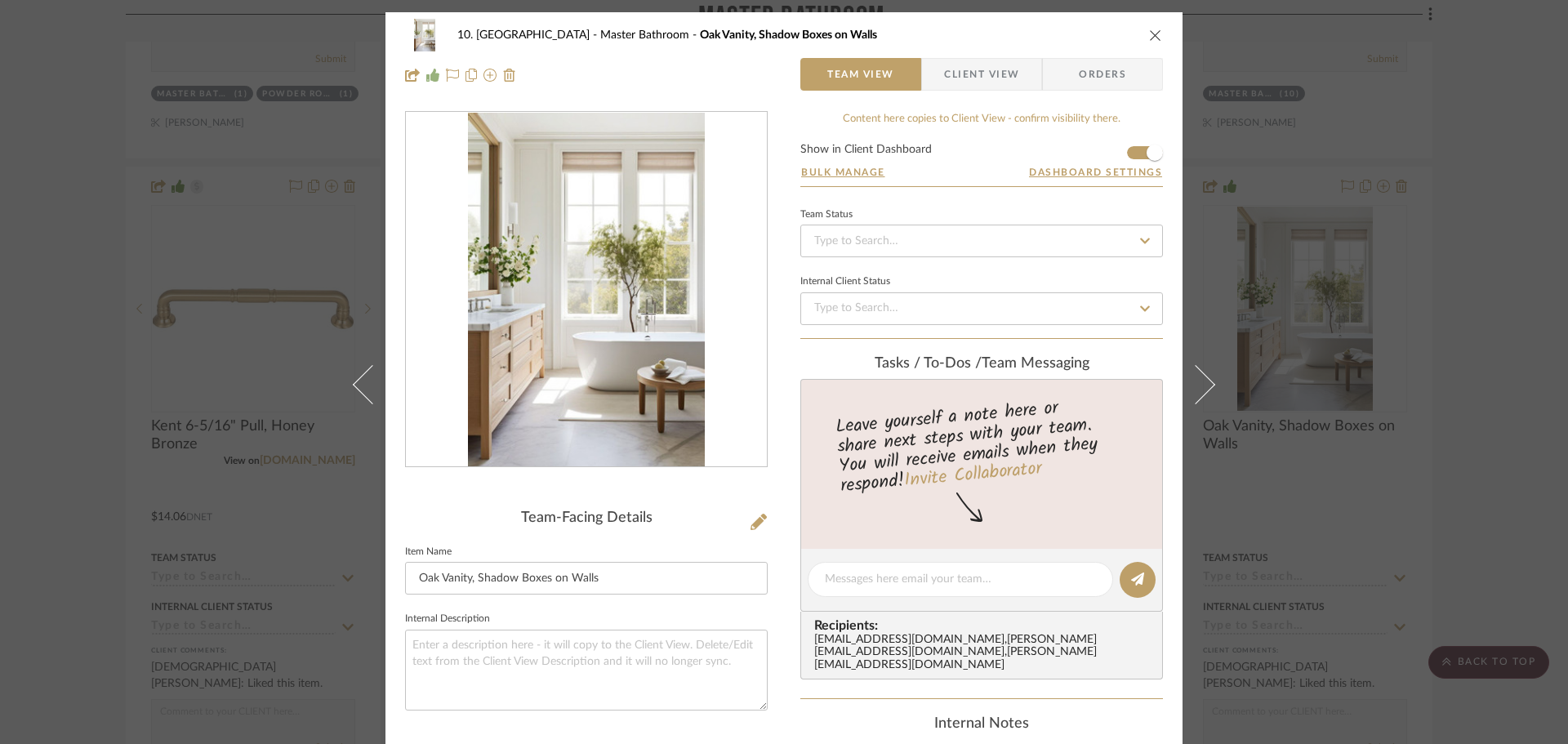
click at [616, 346] on img "0" at bounding box center [586, 290] width 236 height 355
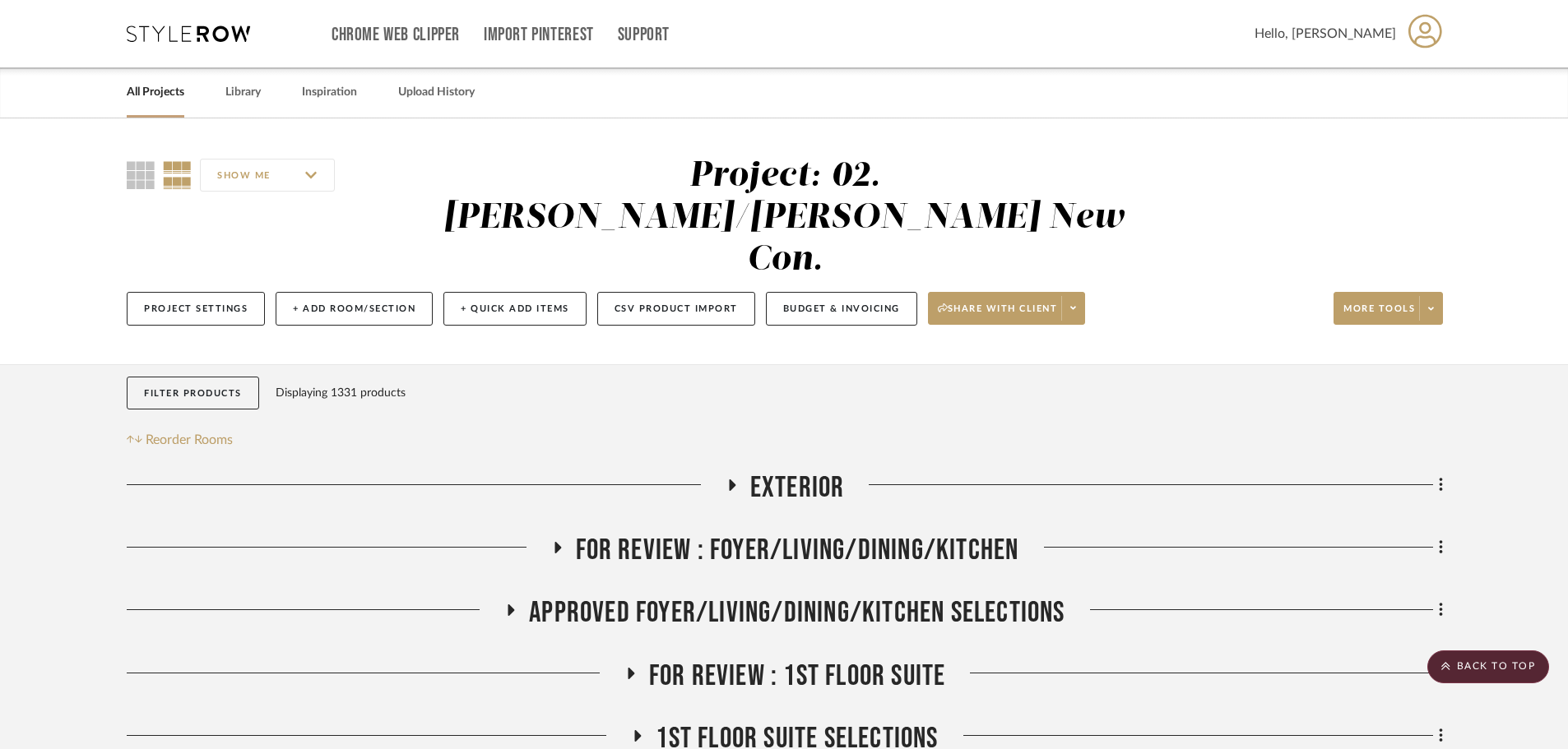
click at [780, 533] on span "FOR REVIEW : Foyer/Living/Dining/Kitchen" at bounding box center [797, 551] width 443 height 35
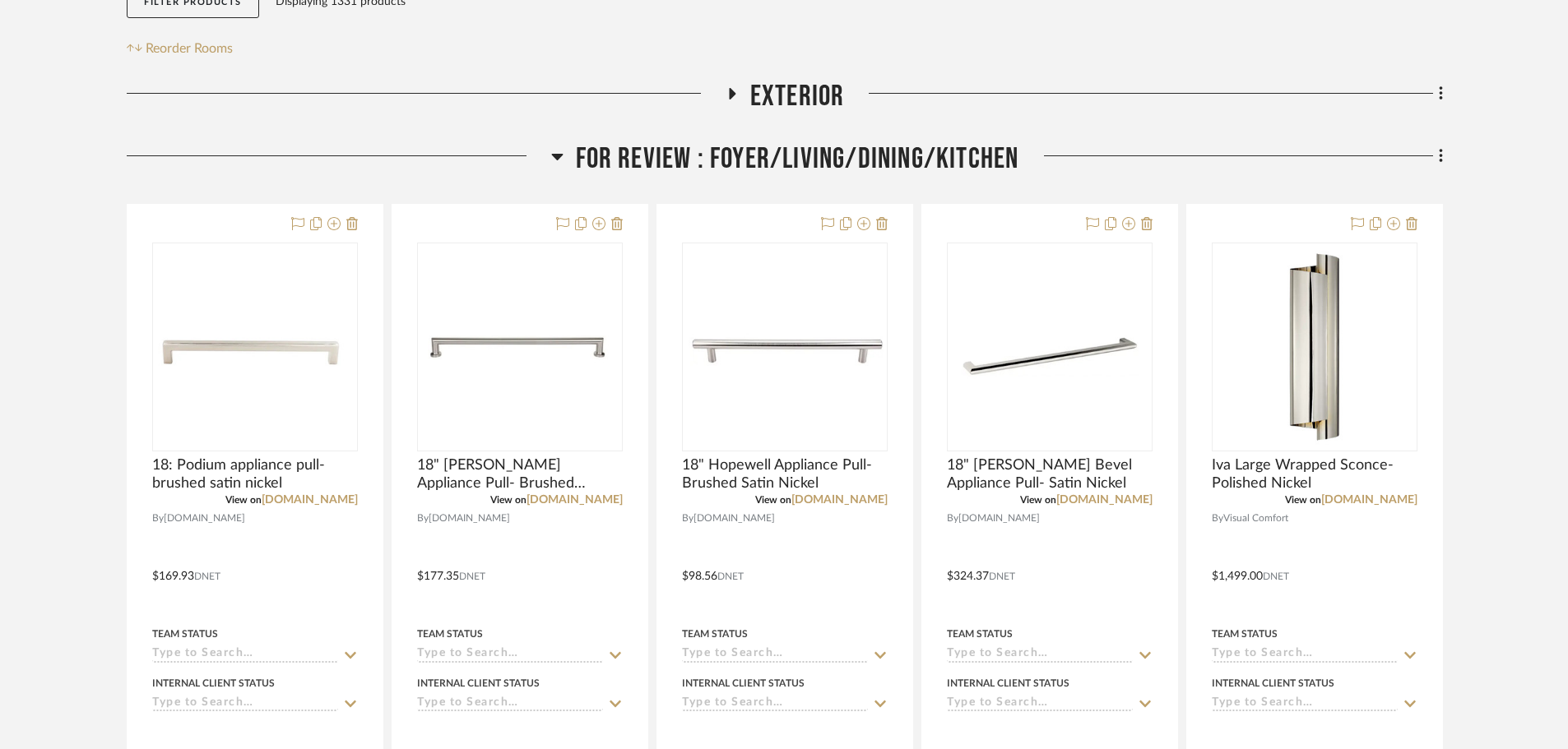
scroll to position [411, 0]
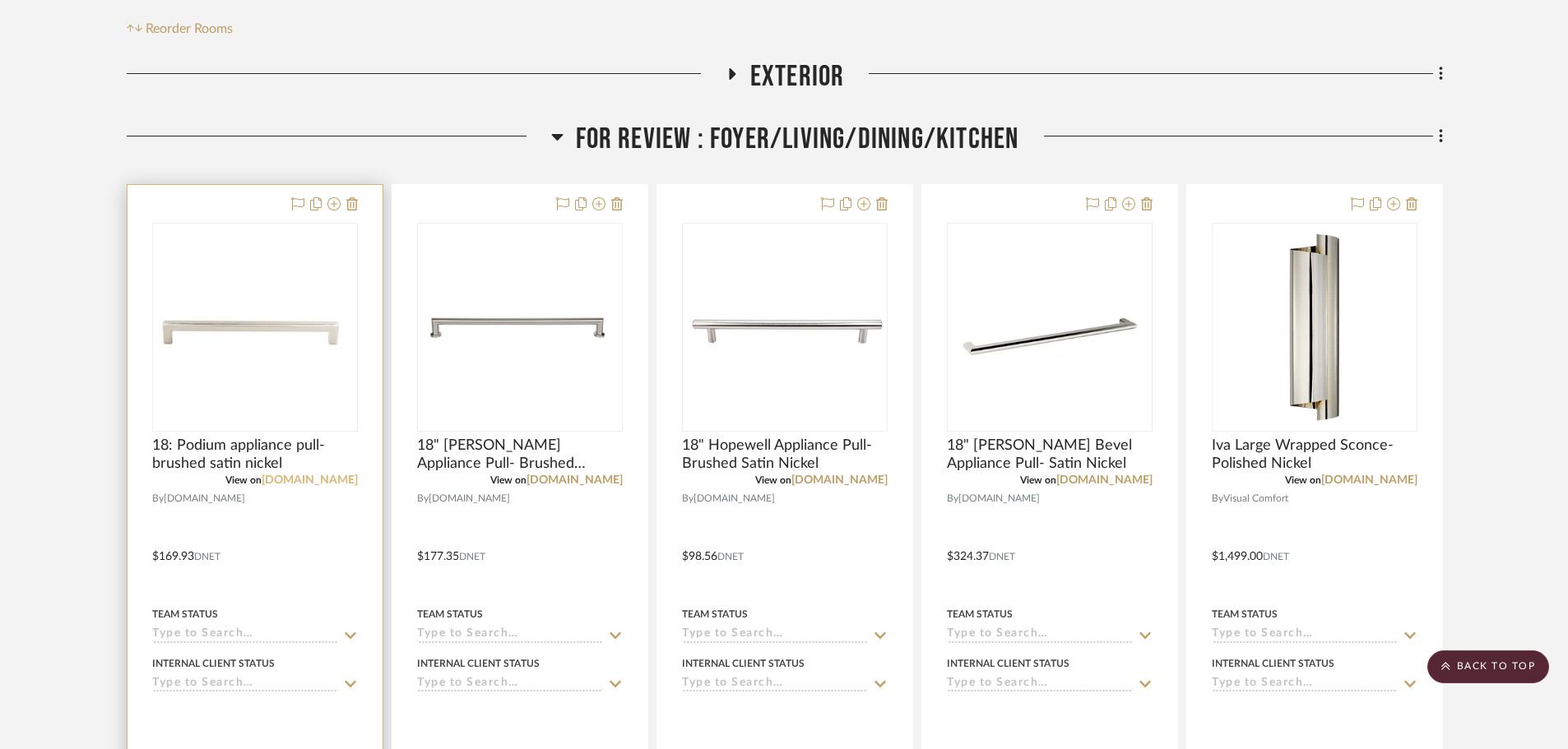
click at [330, 475] on link "[DOMAIN_NAME]" at bounding box center [309, 481] width 96 height 11
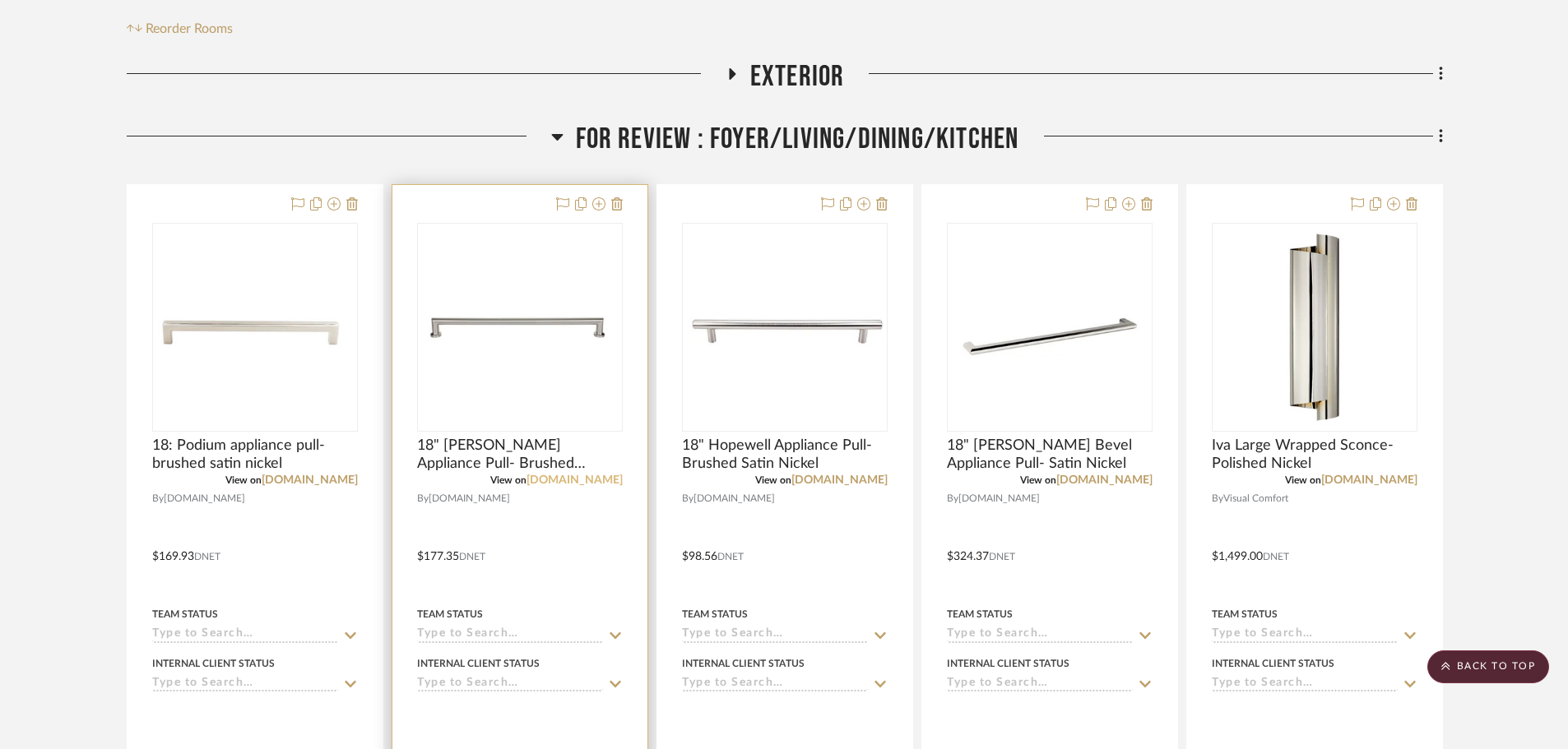
click at [585, 475] on link "[DOMAIN_NAME]" at bounding box center [575, 481] width 96 height 11
click at [482, 437] on span "18" Morris Appliance Pull- Brushed Satin Nickel" at bounding box center [519, 455] width 206 height 36
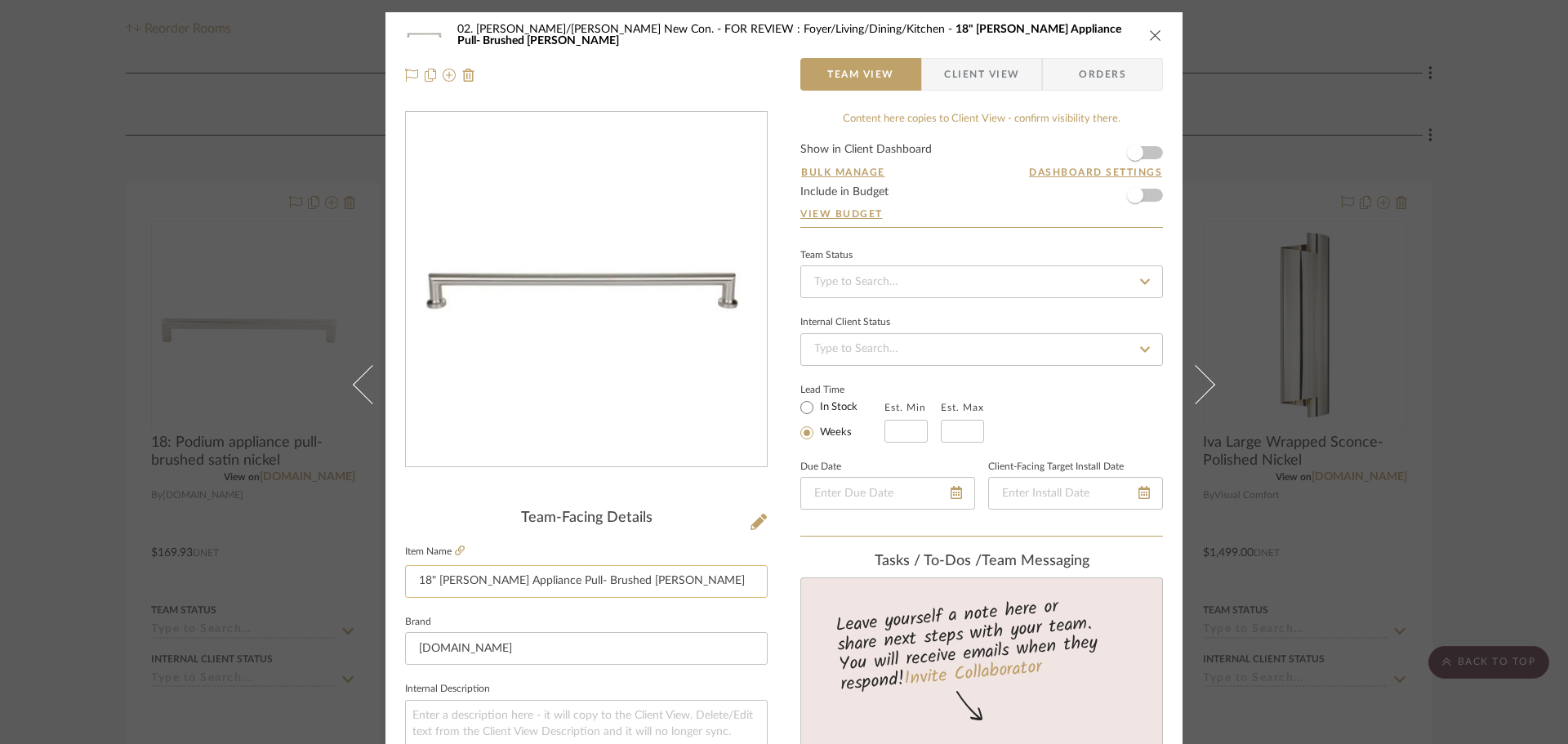
drag, startPoint x: 687, startPoint y: 573, endPoint x: 555, endPoint y: 578, distance: 132.1
click at [555, 578] on input "18" Morris Appliance Pull- Brushed Satin Nickel" at bounding box center [586, 581] width 362 height 32
type input "18" [PERSON_NAME] Appliance Pull- Black"
click at [455, 548] on icon at bounding box center [459, 551] width 10 height 10
click at [455, 554] on icon at bounding box center [459, 551] width 10 height 10
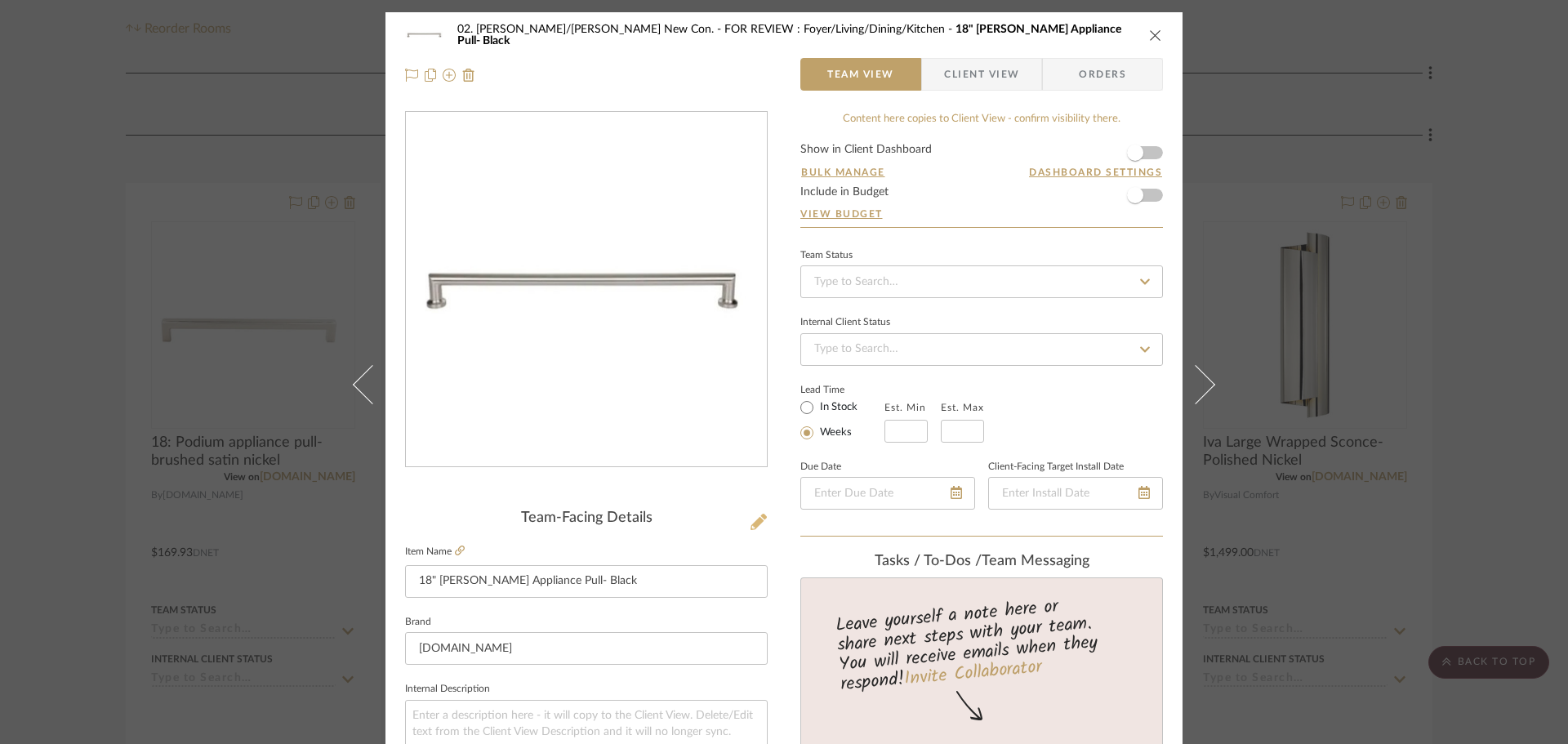
click at [753, 518] on icon at bounding box center [758, 521] width 16 height 16
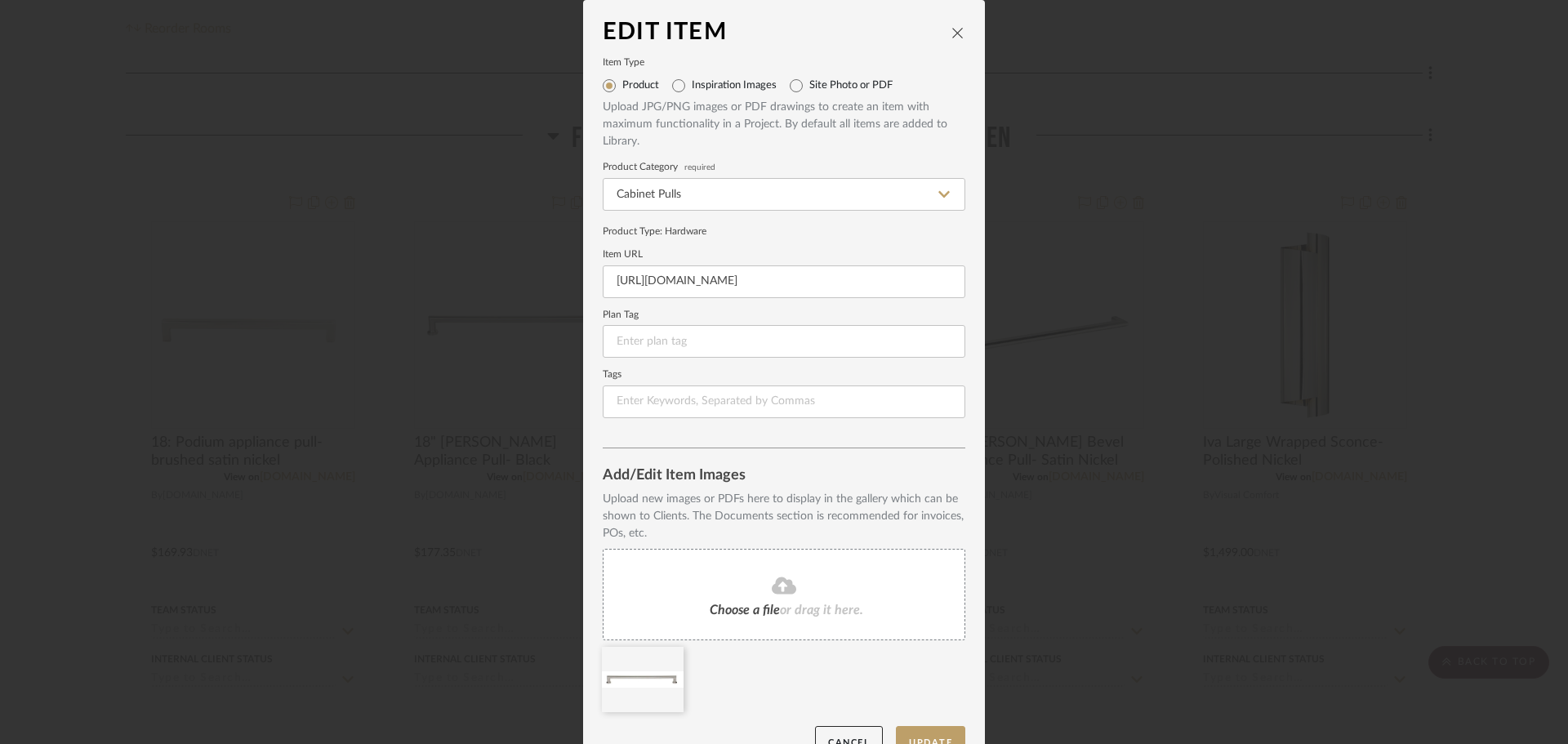
click at [859, 611] on div "Choose a file or drag it here." at bounding box center [784, 595] width 362 height 91
click at [668, 662] on icon at bounding box center [671, 657] width 11 height 13
click at [926, 732] on button "Update" at bounding box center [930, 742] width 69 height 33
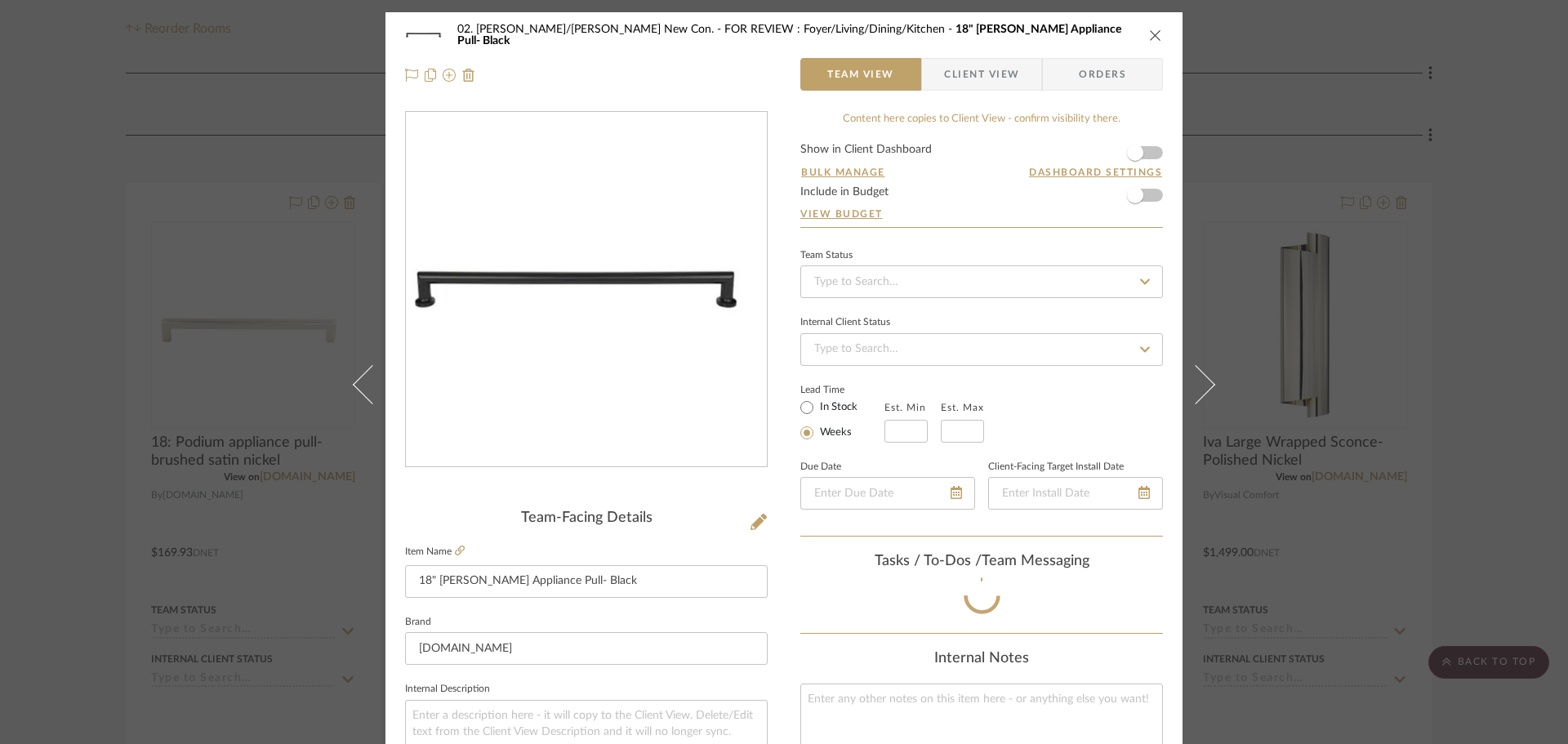
click at [1441, 367] on div "02. Mazzarelli/Rothstein New Con. FOR REVIEW : Foyer/Living/Dining/Kitchen 18" …" at bounding box center [784, 372] width 1568 height 744
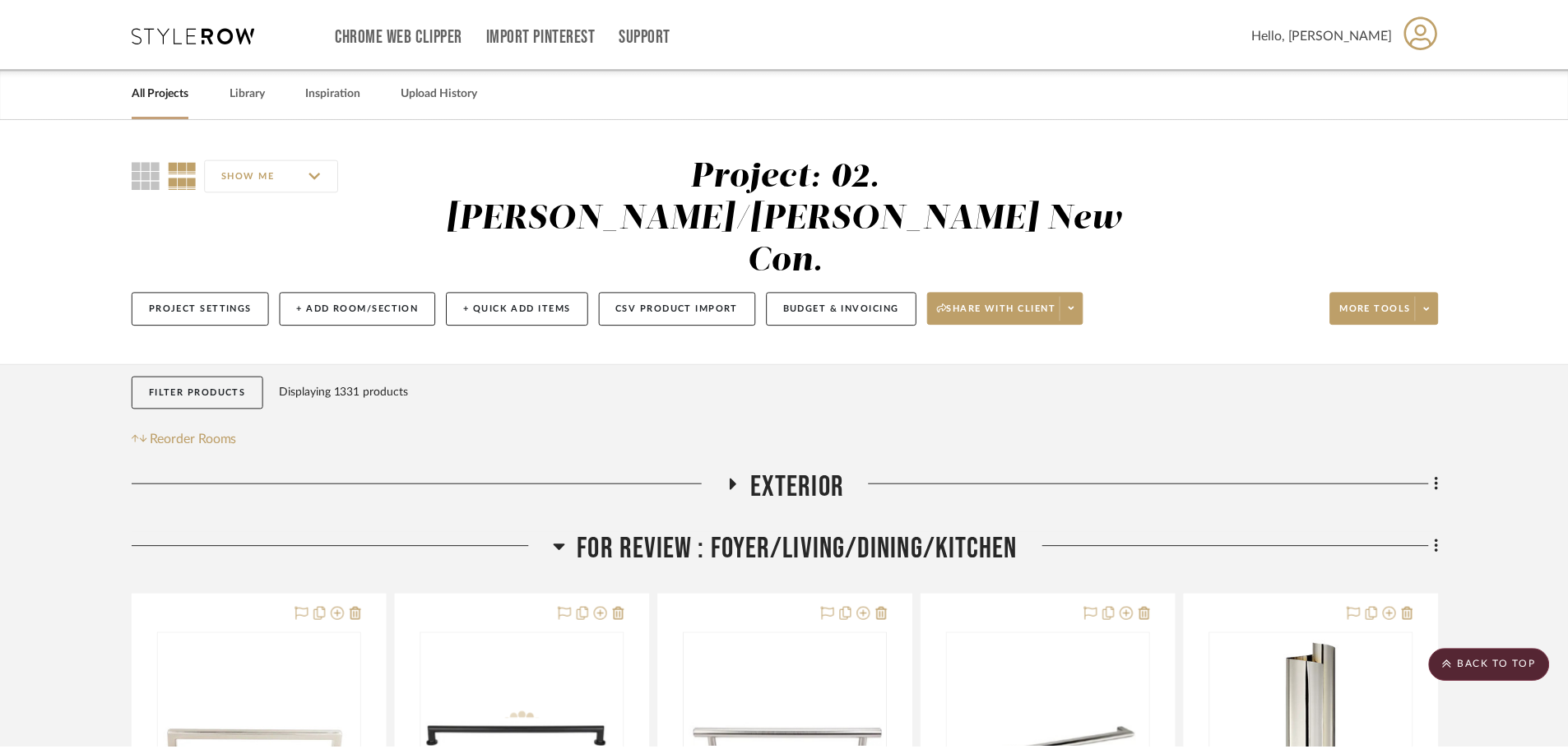
scroll to position [411, 0]
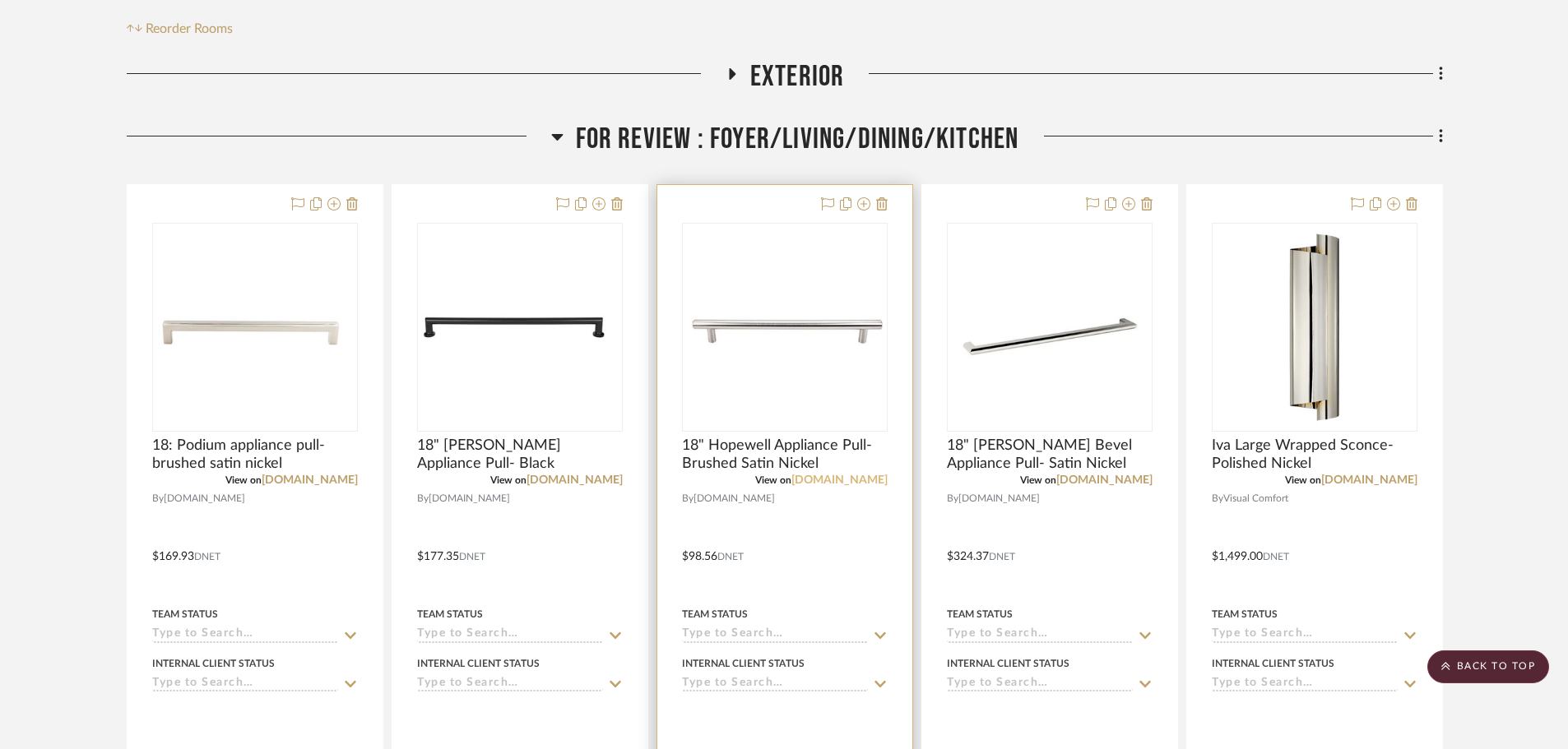
click at [874, 475] on link "fergusonhome.com" at bounding box center [839, 481] width 96 height 11
click at [772, 437] on span "18" Hopewell Appliance Pull- Brushed Satin Nickel" at bounding box center [784, 455] width 206 height 36
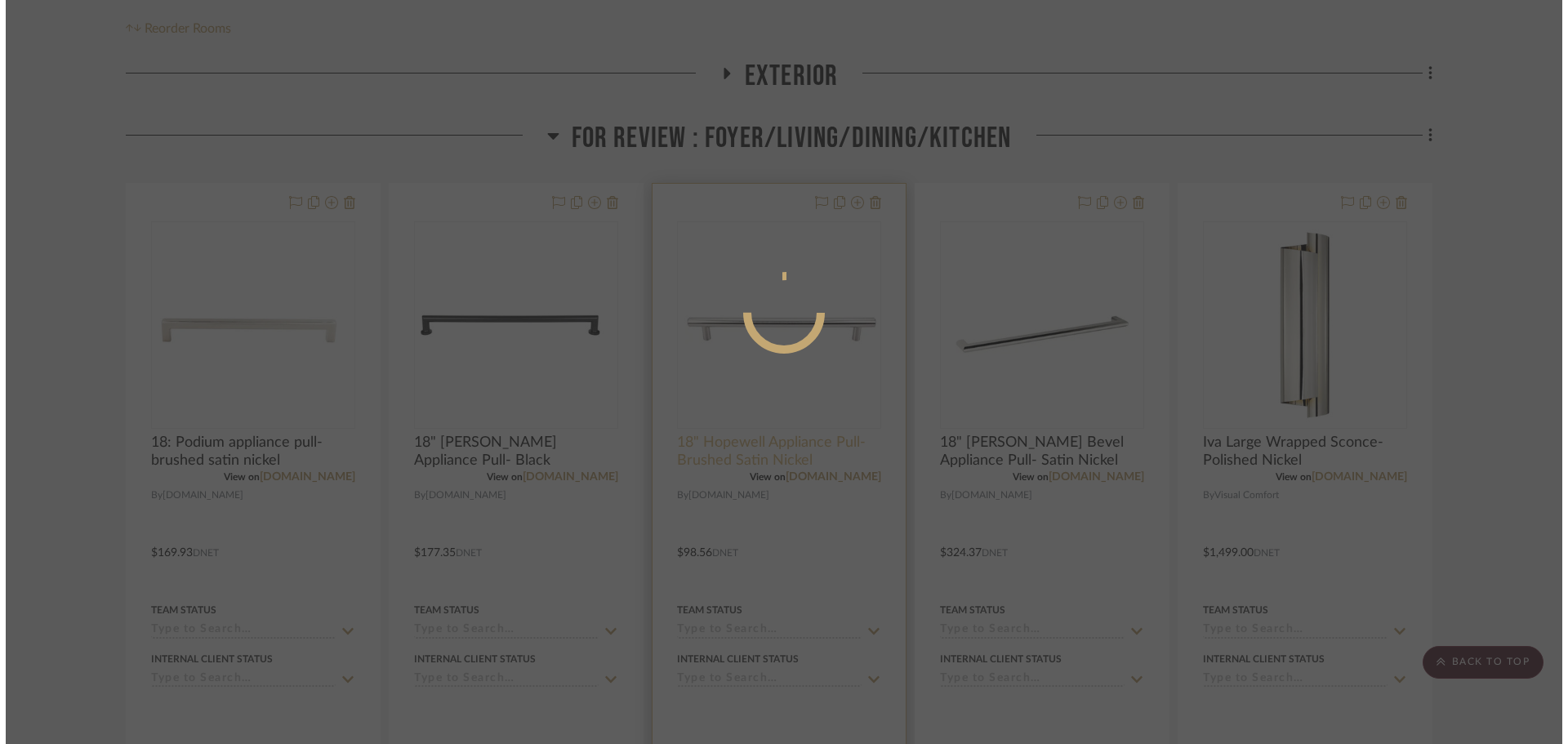
scroll to position [0, 0]
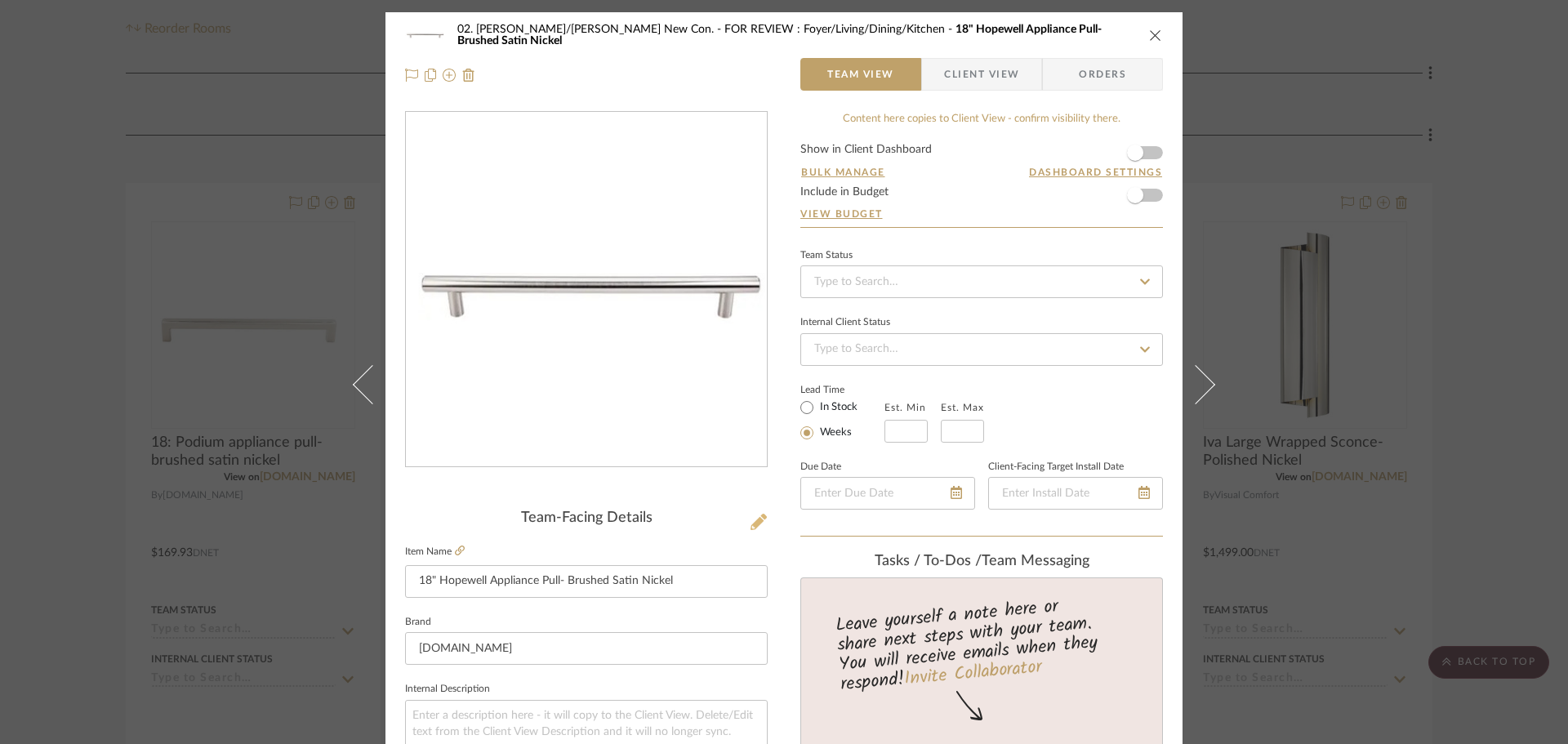
click at [758, 527] on icon at bounding box center [758, 521] width 16 height 16
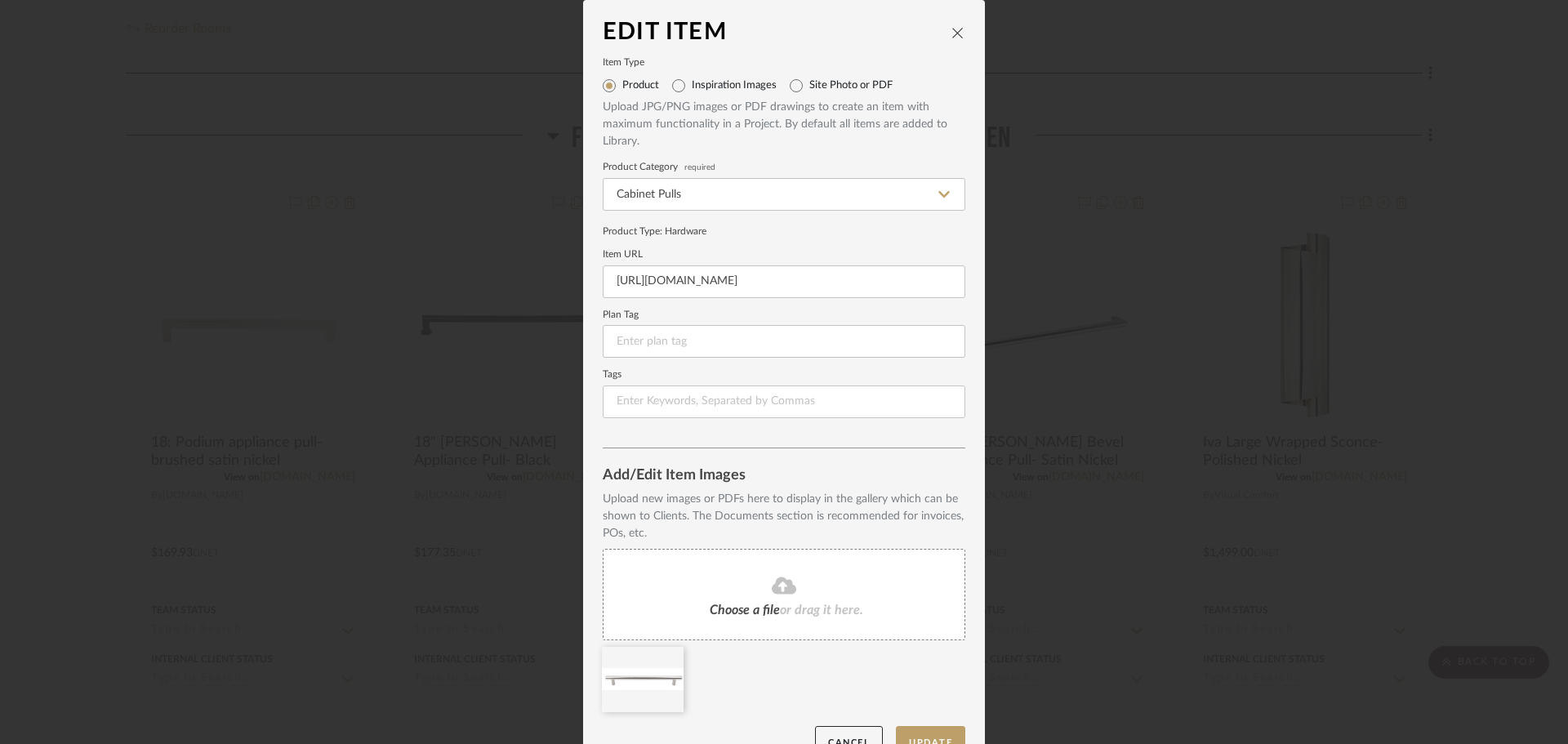
click at [772, 587] on icon at bounding box center [784, 585] width 25 height 17
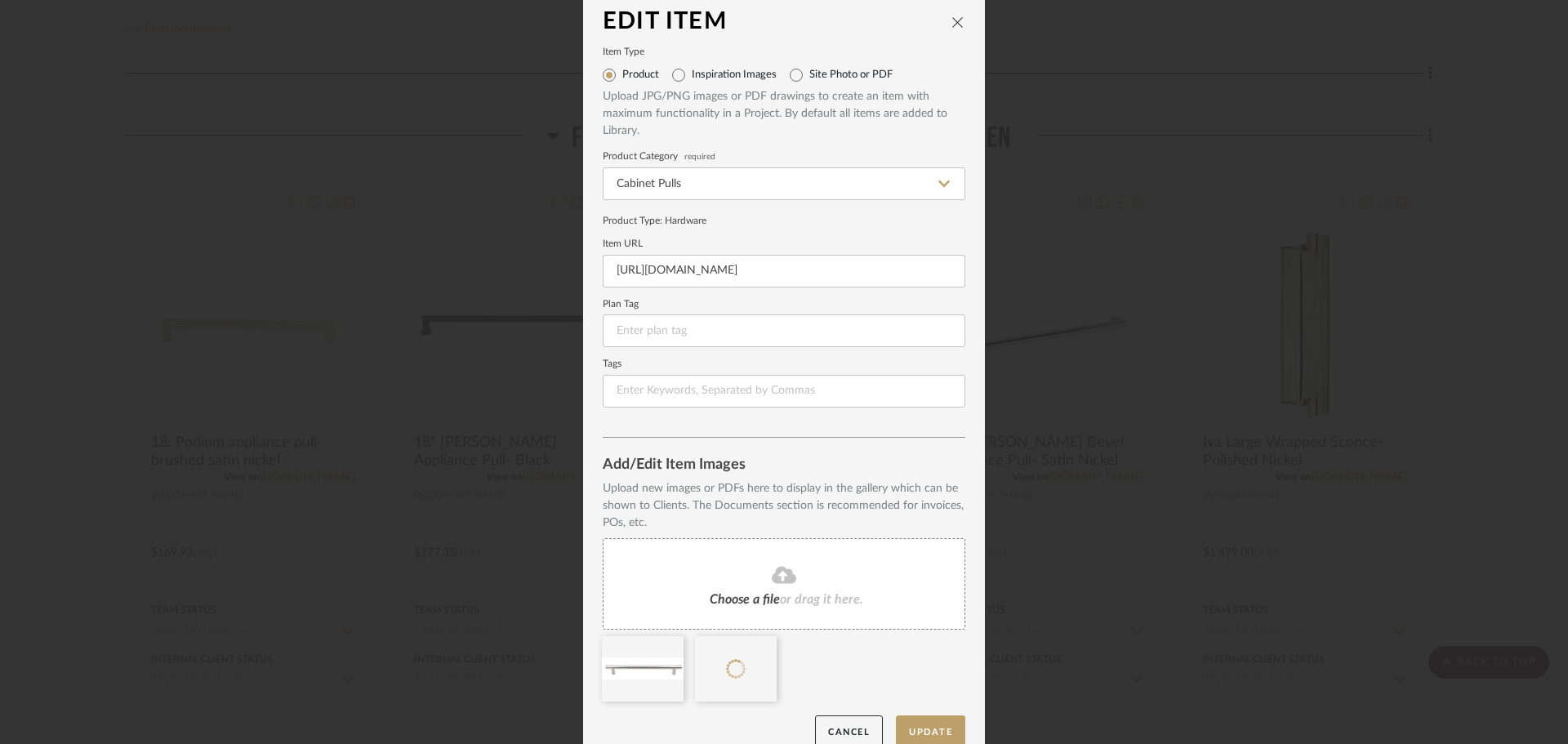
scroll to position [34, 0]
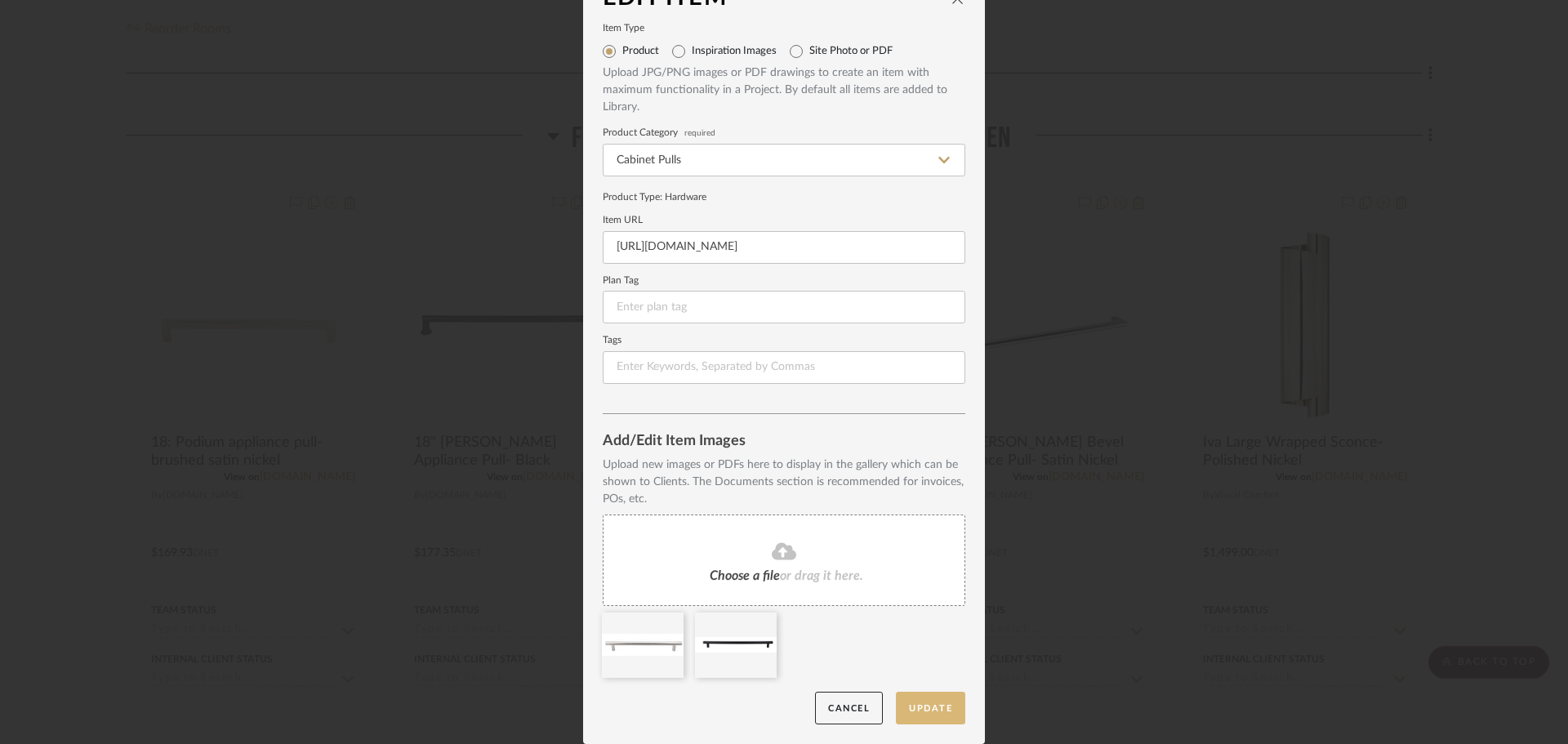
click at [922, 700] on button "Update" at bounding box center [930, 708] width 69 height 33
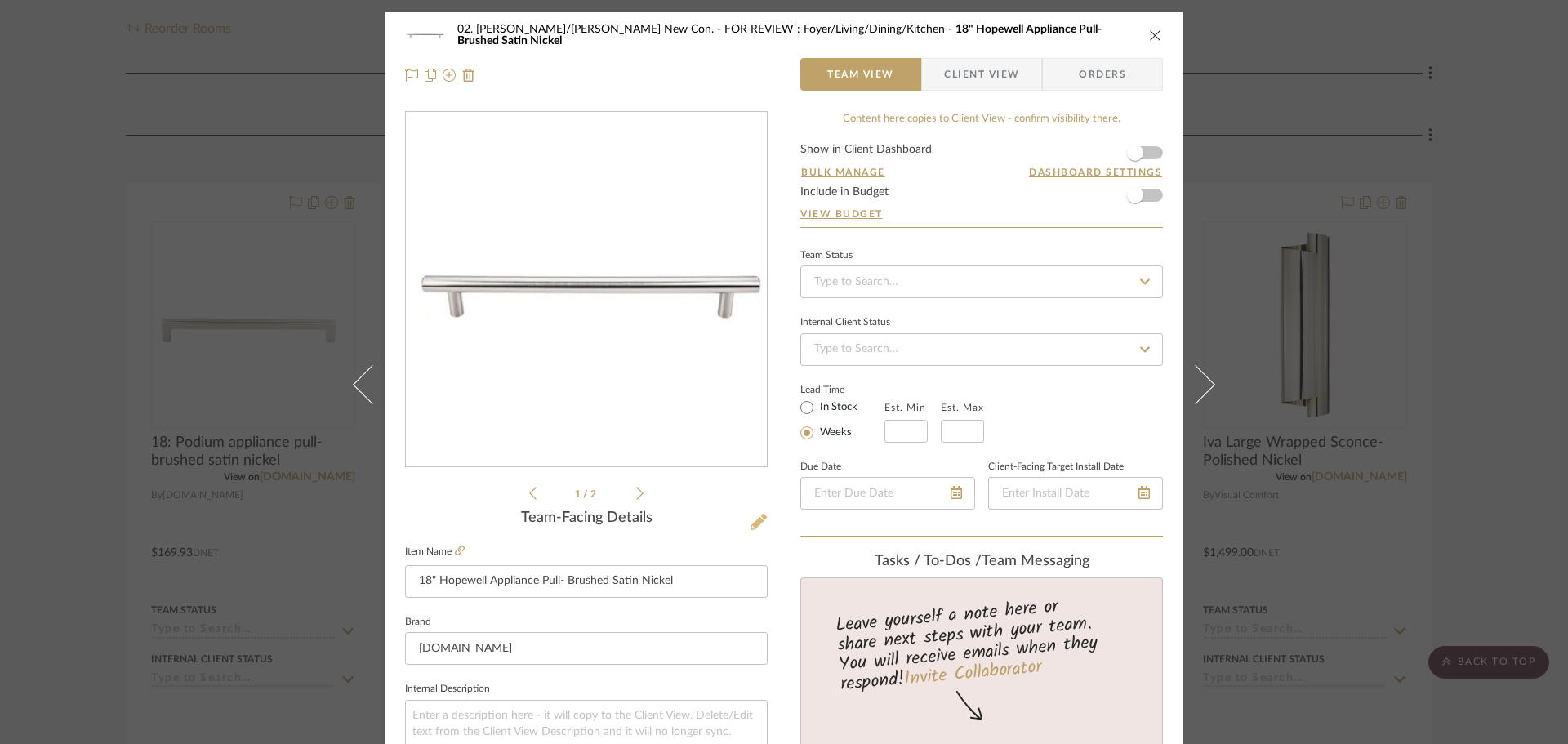
click at [756, 524] on icon at bounding box center [758, 521] width 16 height 16
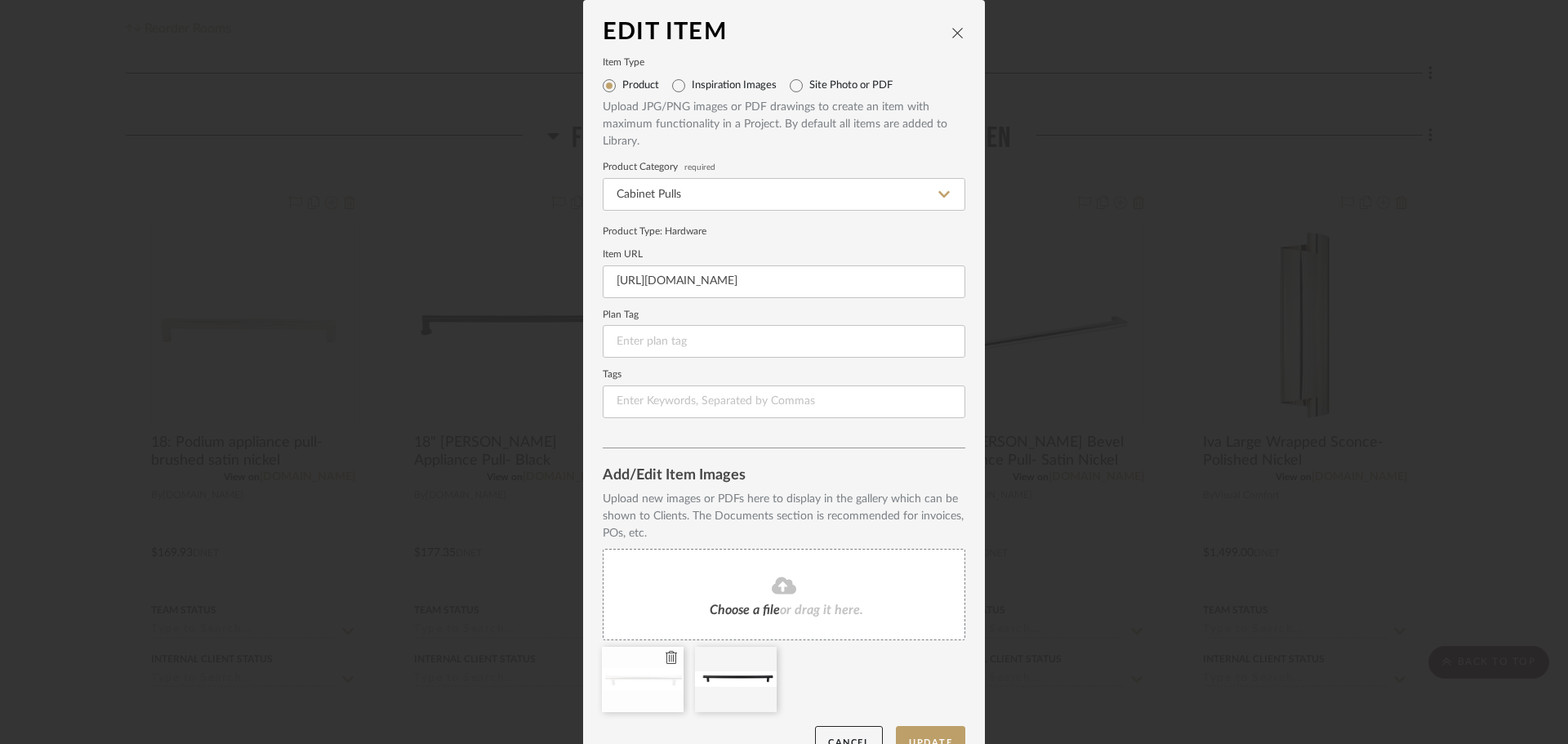
click at [666, 659] on icon at bounding box center [671, 657] width 11 height 13
click at [917, 725] on edit-item-images "Upload new images or PDFs here to display in the gallery which can be shown to …" at bounding box center [784, 608] width 362 height 235
click at [917, 733] on button "Update" at bounding box center [930, 742] width 69 height 33
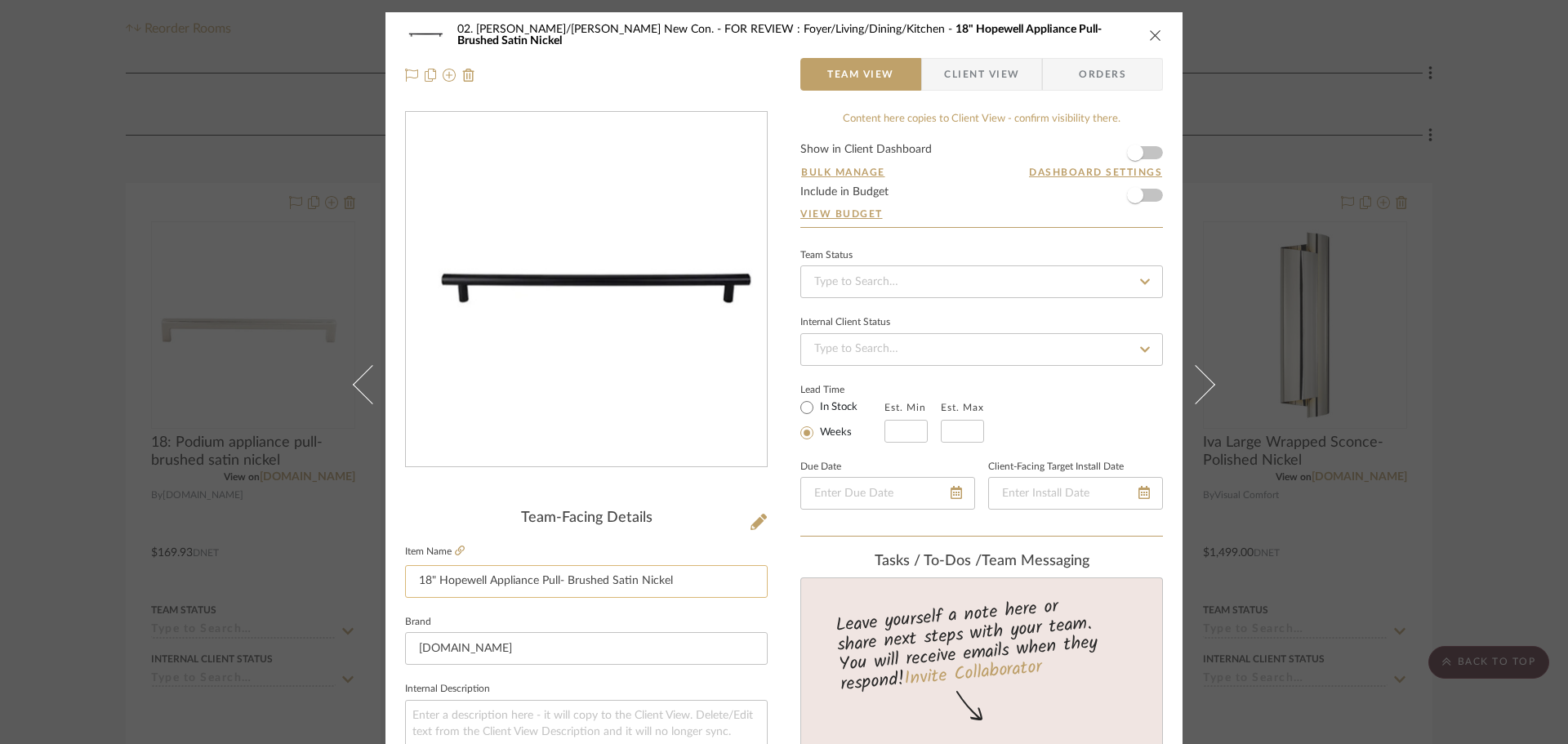
click at [711, 580] on input "18" Hopewell Appliance Pull- Brushed Satin Nickel" at bounding box center [586, 581] width 362 height 32
type input "18" Hopewell Appliance Pull- Black"
click at [694, 610] on sr-form-field "Item Name 18" Hopewell Appliance Pull- Black" at bounding box center [586, 577] width 362 height 70
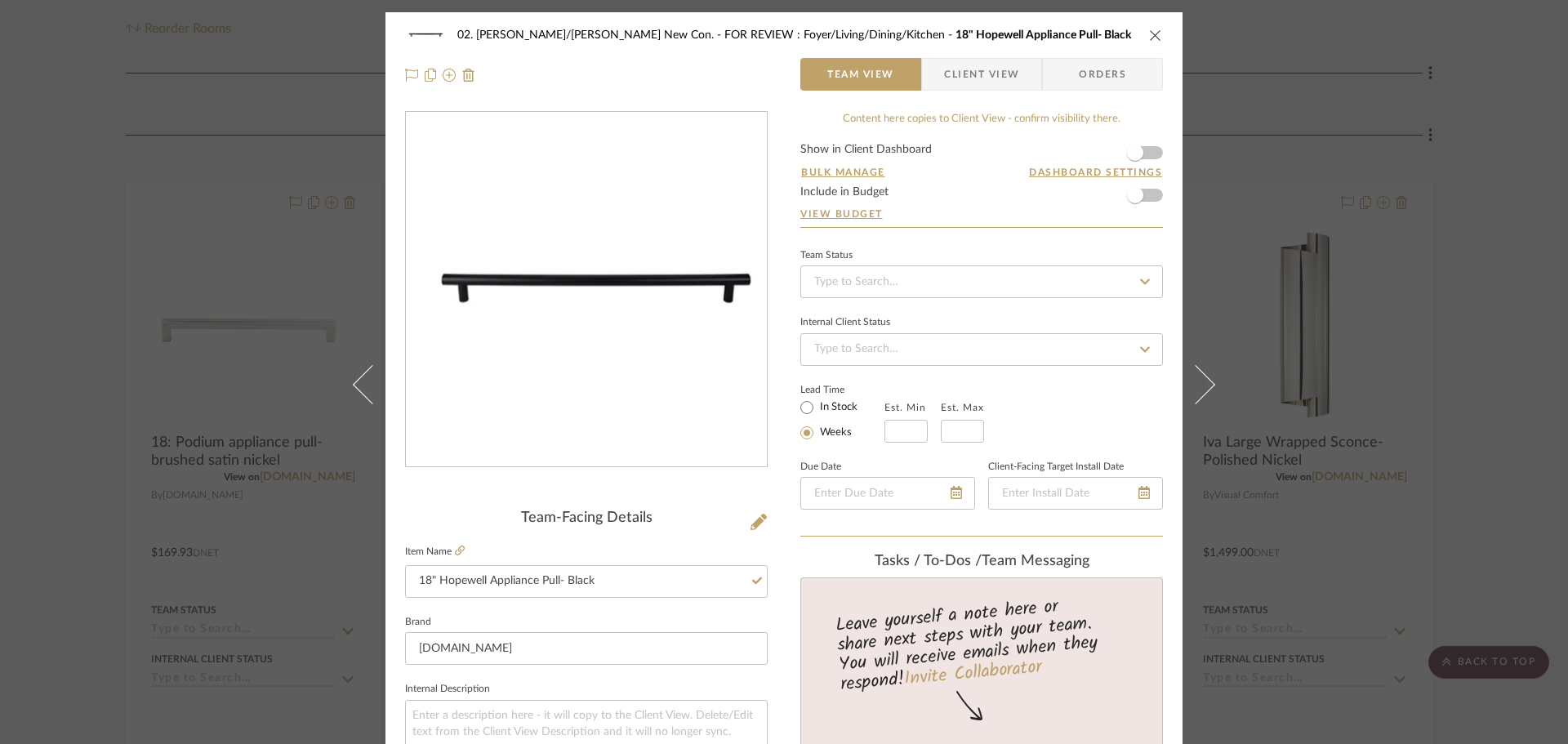
click at [1483, 470] on div "02. Mazzarelli/Rothstein New Con. FOR REVIEW : Foyer/Living/Dining/Kitchen 18" …" at bounding box center [784, 372] width 1568 height 744
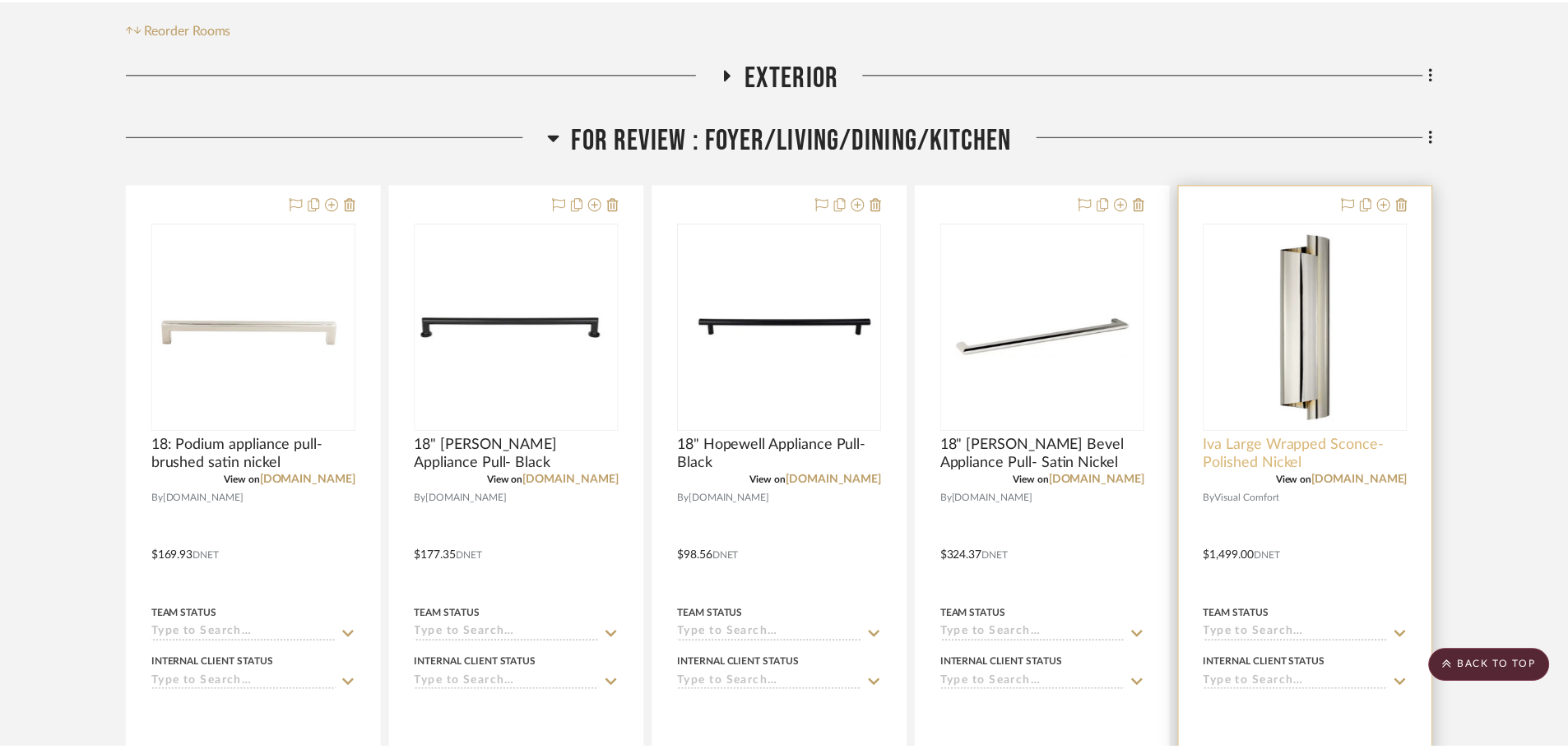
scroll to position [411, 0]
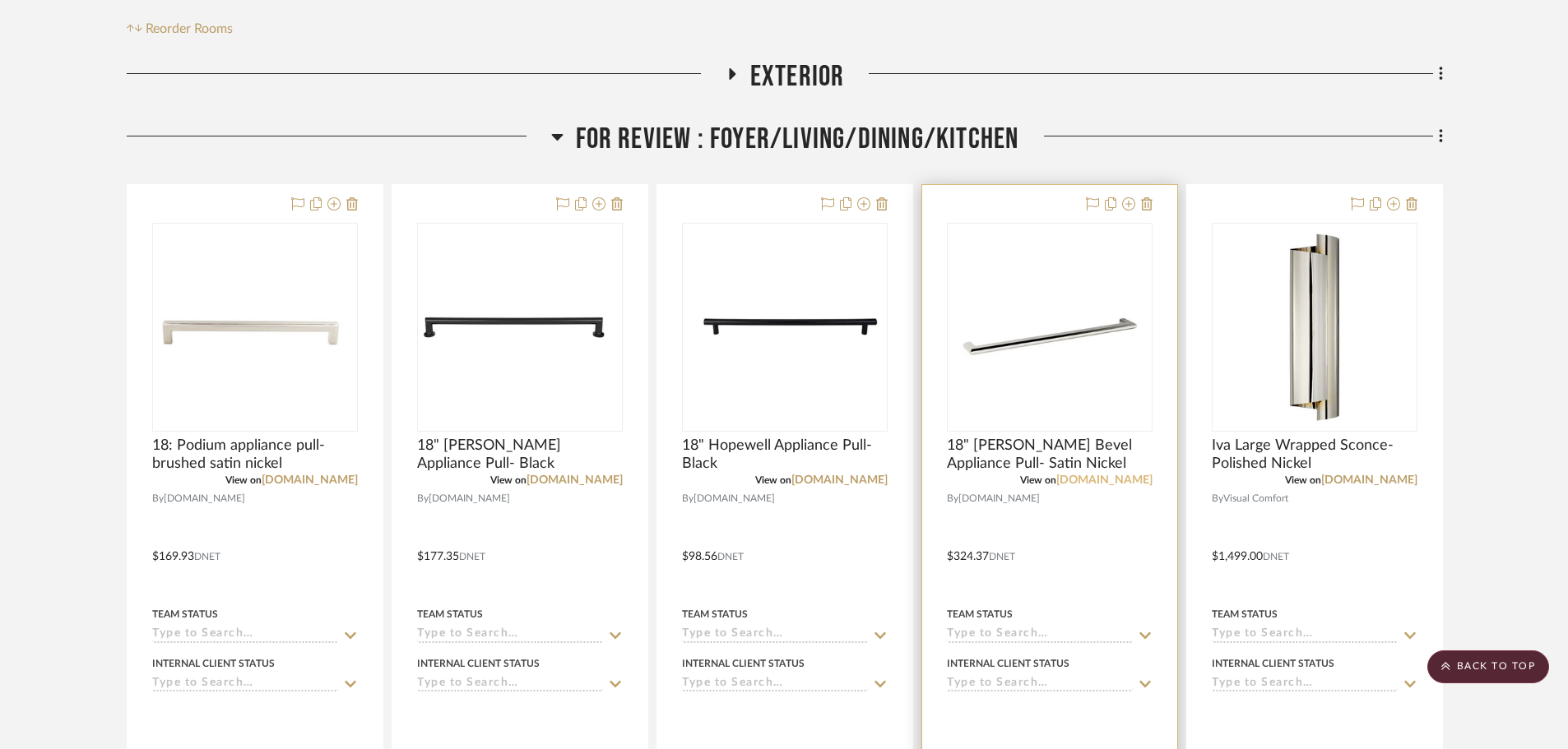
click at [1124, 475] on link "fergusonhome.com" at bounding box center [1104, 481] width 96 height 11
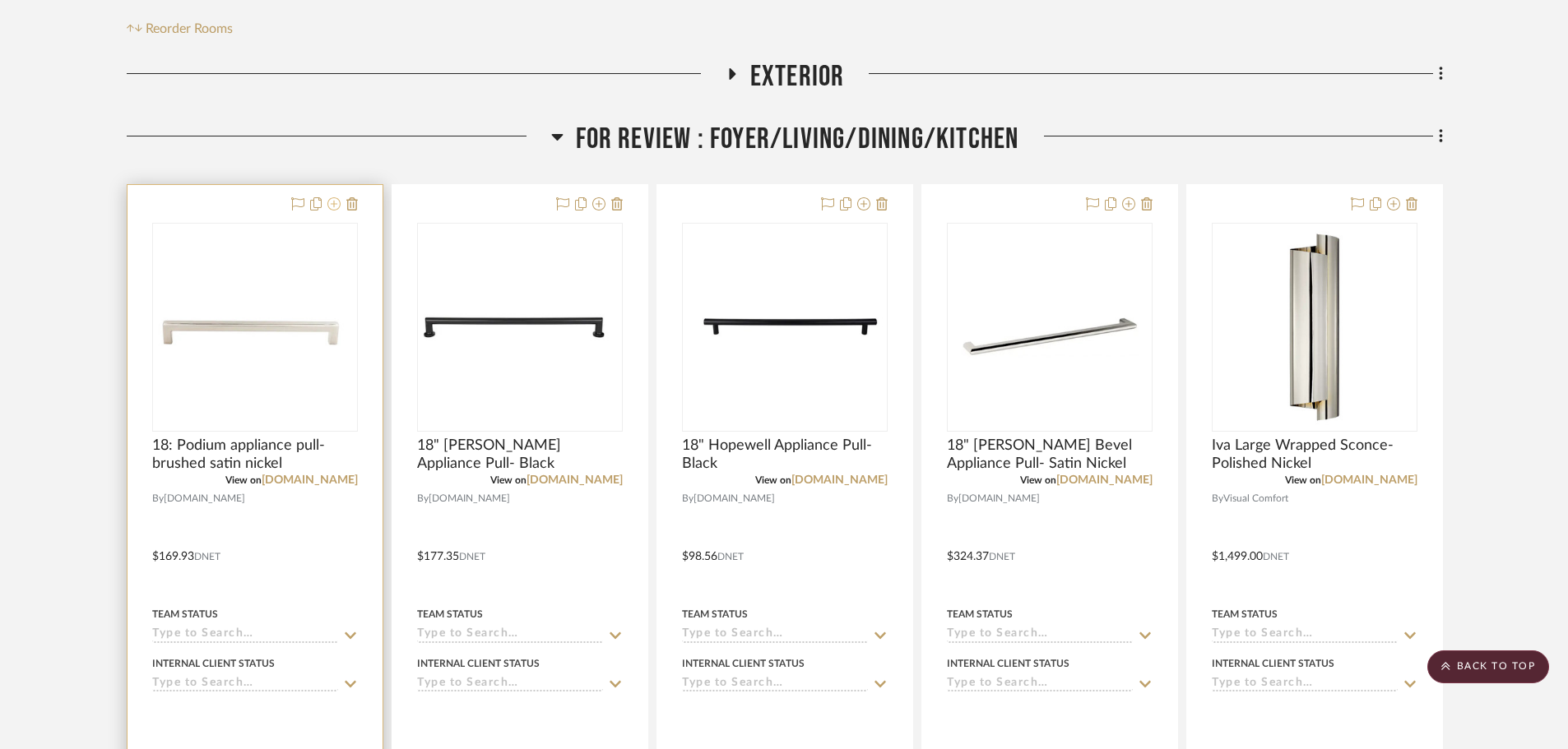
click at [337, 197] on icon at bounding box center [334, 204] width 13 height 13
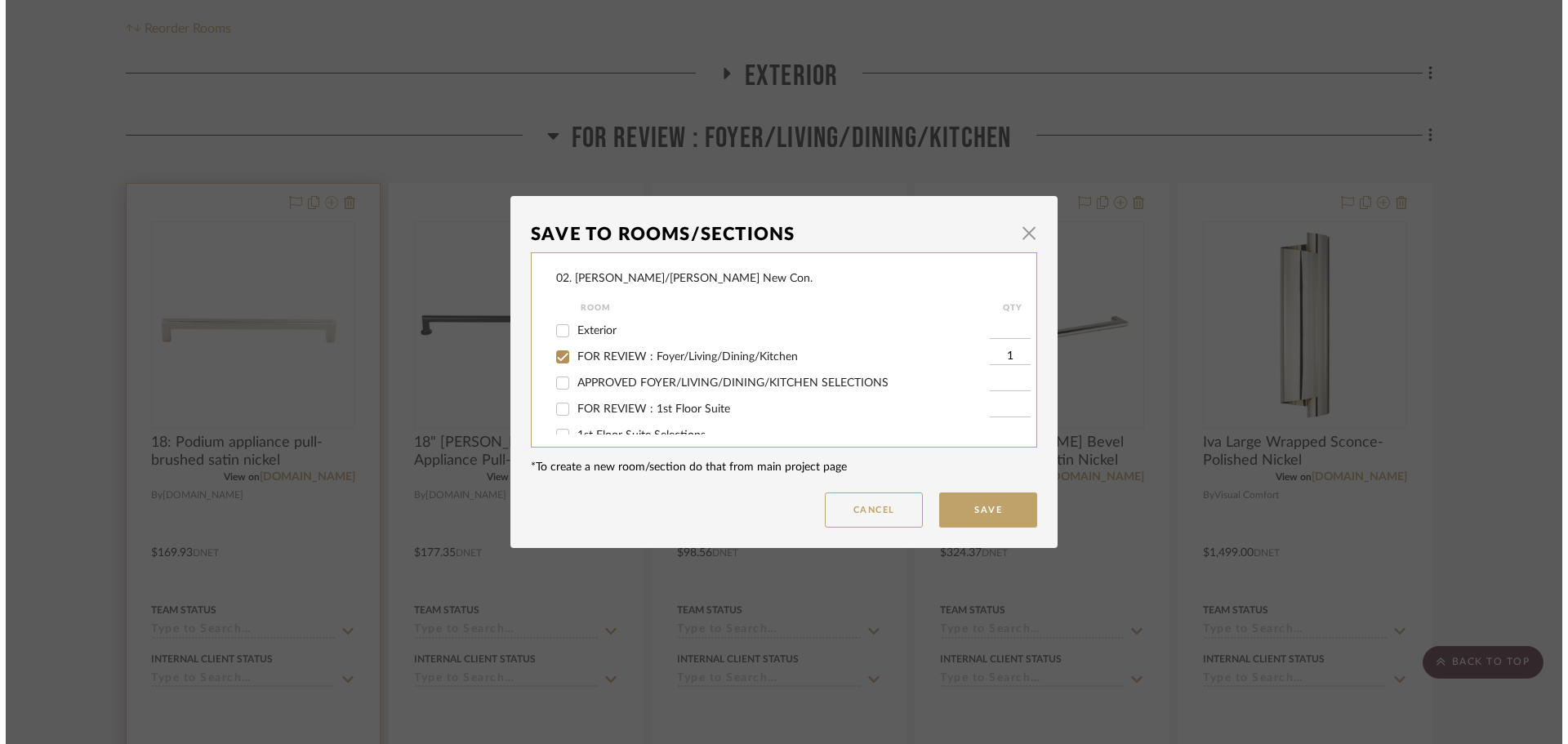
scroll to position [0, 0]
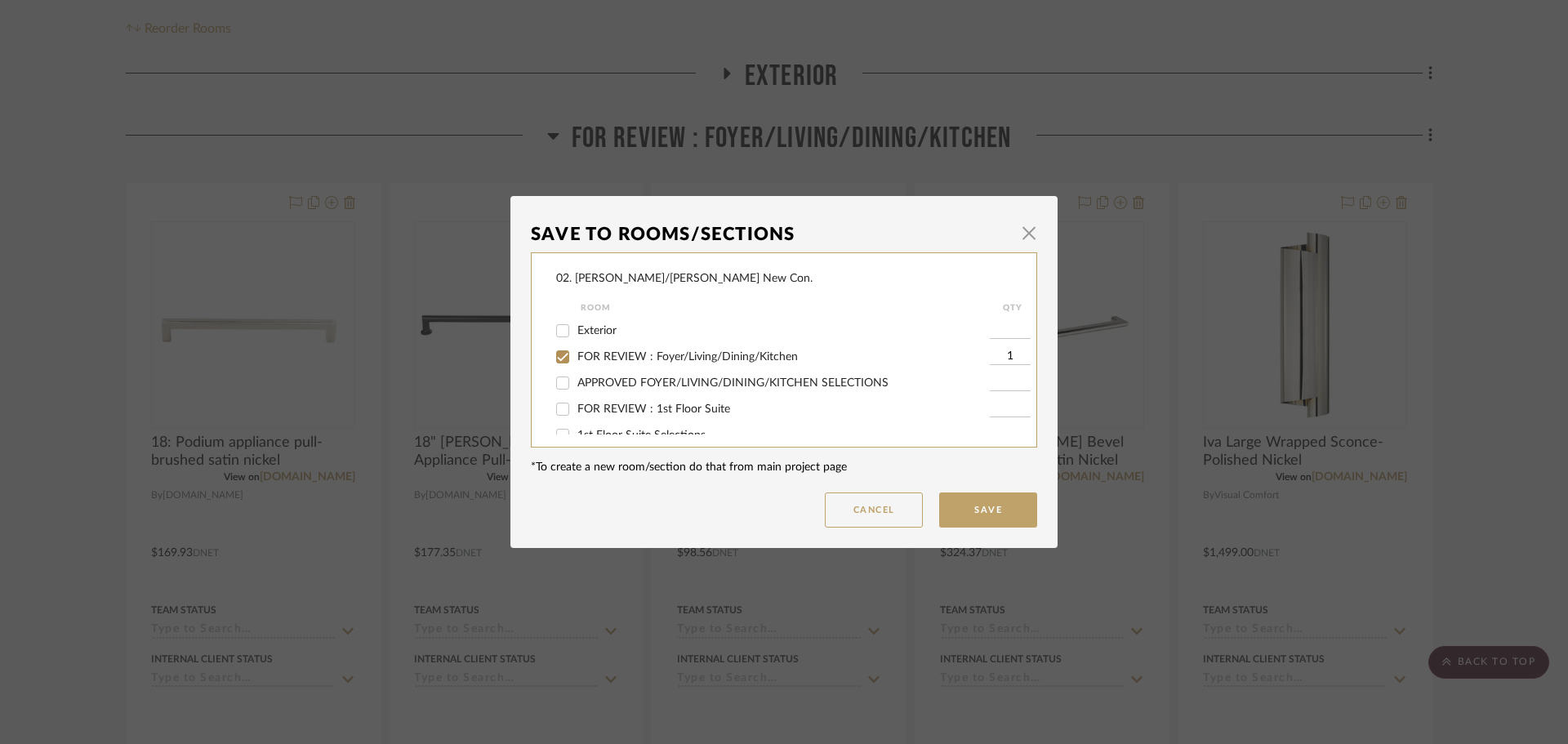
click at [565, 353] on input "FOR REVIEW : Foyer/Living/Dining/Kitchen" at bounding box center [562, 357] width 26 height 26
checkbox input "false"
click at [585, 421] on span "Will NOT Use" at bounding box center [611, 418] width 69 height 11
click at [575, 421] on input "Will NOT Use" at bounding box center [562, 417] width 26 height 26
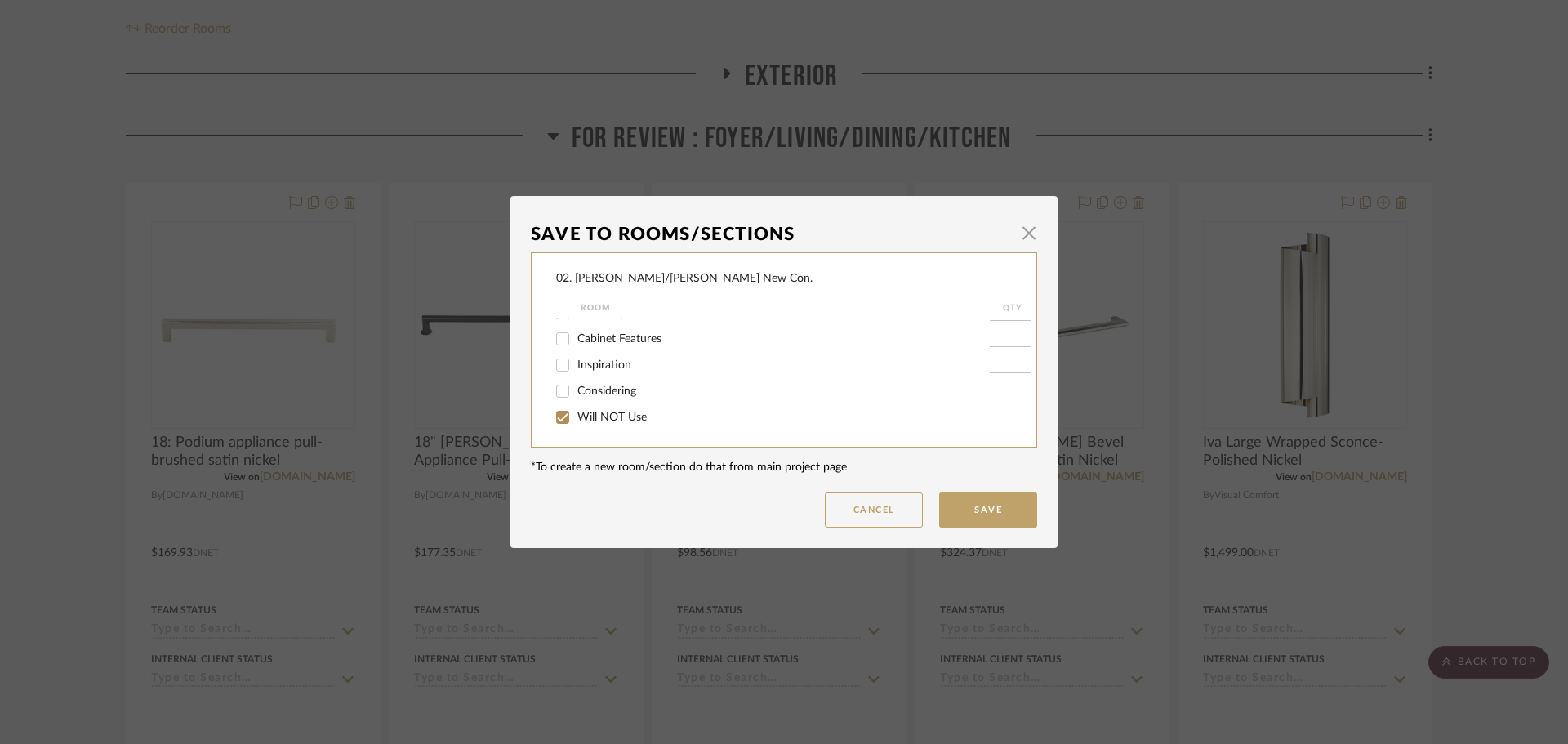
checkbox input "true"
type input "1"
click at [983, 511] on button "Save" at bounding box center [988, 510] width 98 height 35
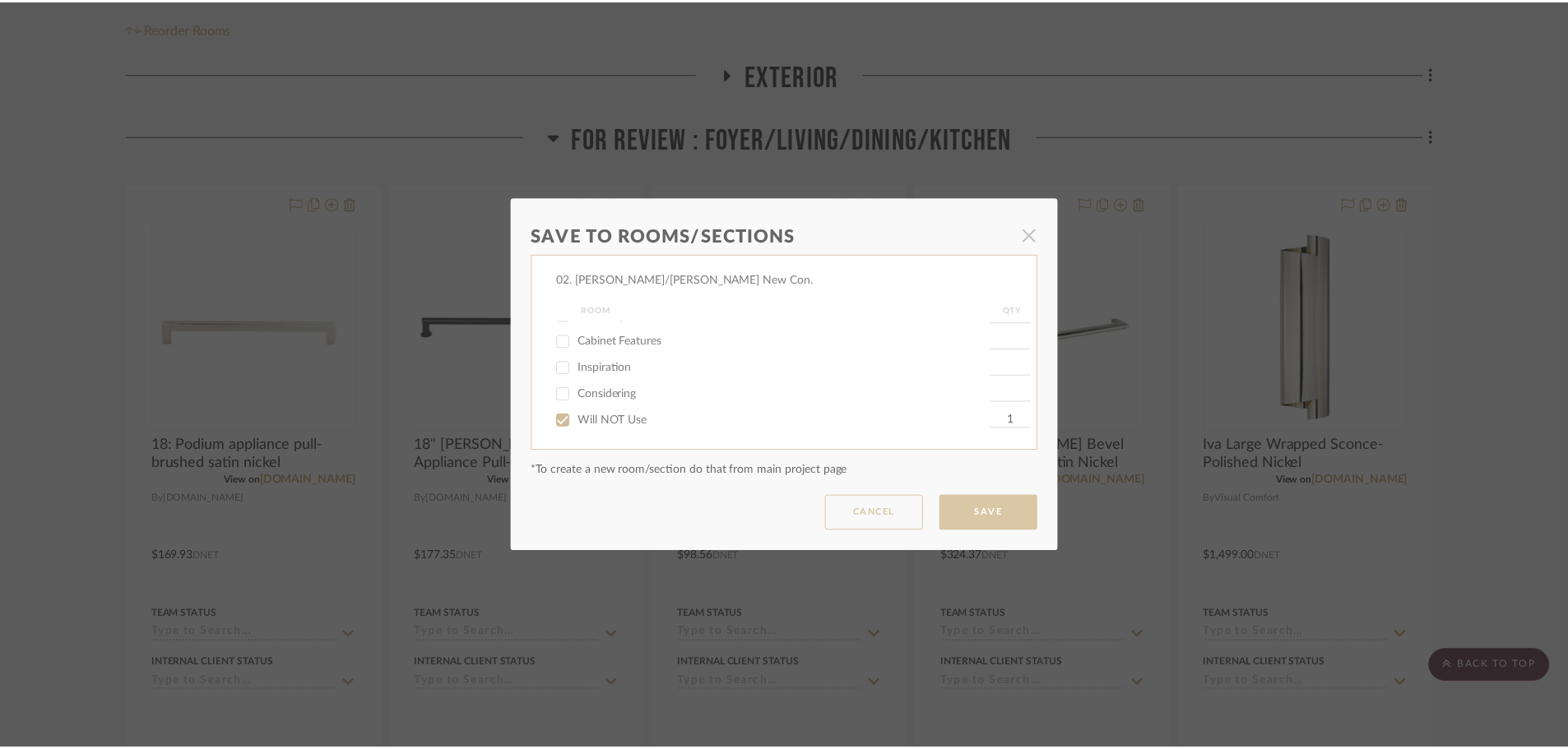
scroll to position [411, 0]
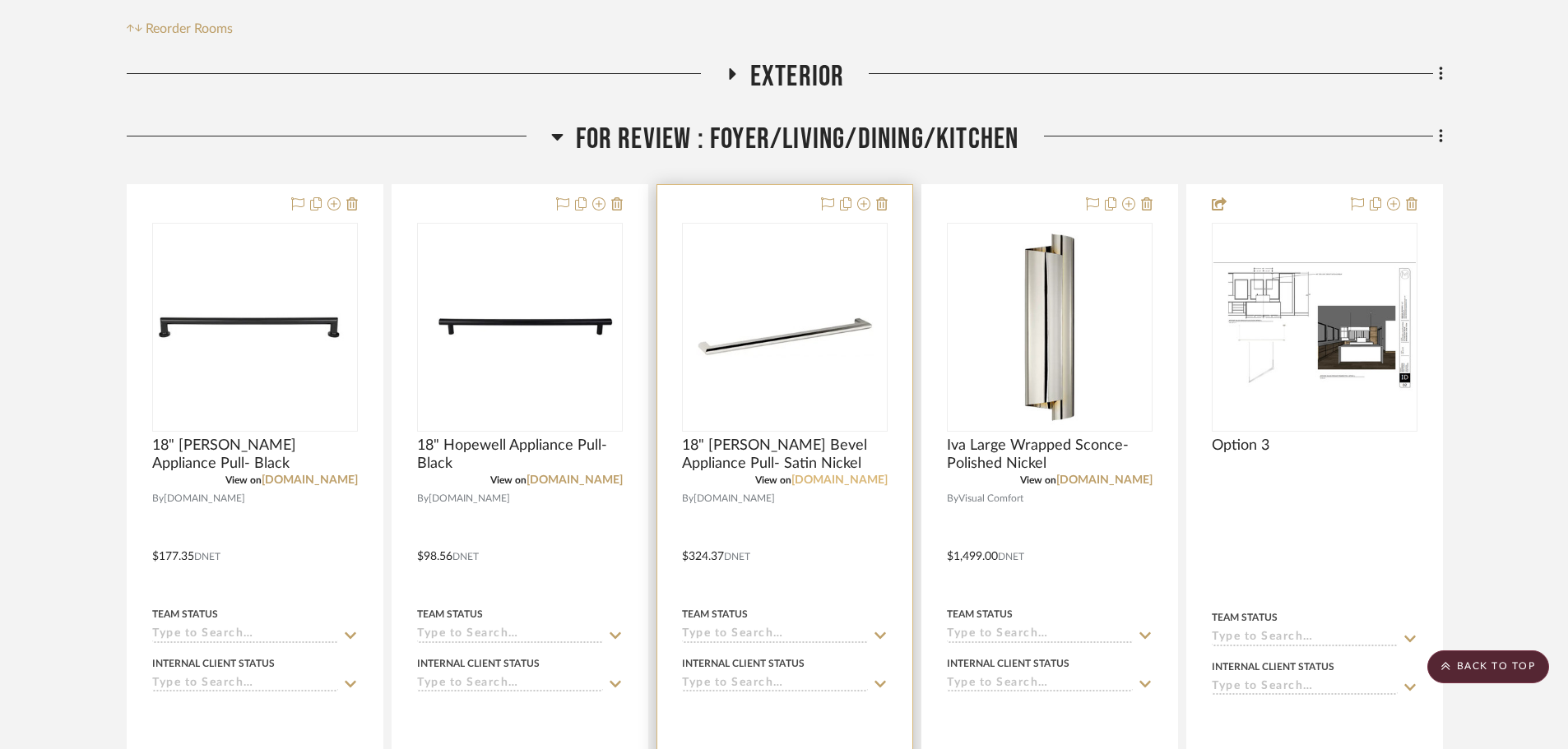
click at [842, 475] on link "fergusonhome.com" at bounding box center [839, 481] width 96 height 11
click at [767, 437] on span "18" Baldwin Bevel Appliance Pull- Satin Nickel" at bounding box center [784, 455] width 206 height 36
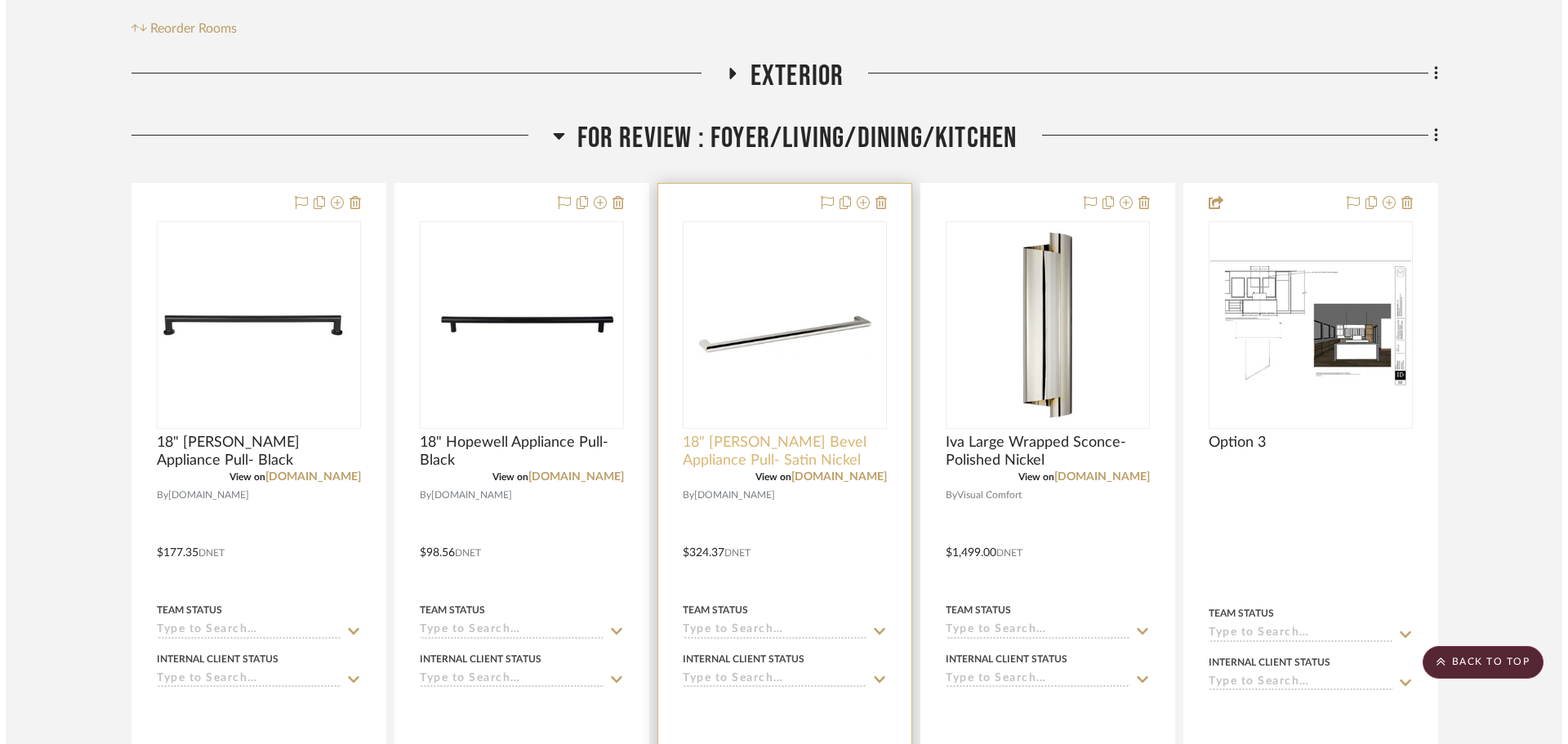
scroll to position [0, 0]
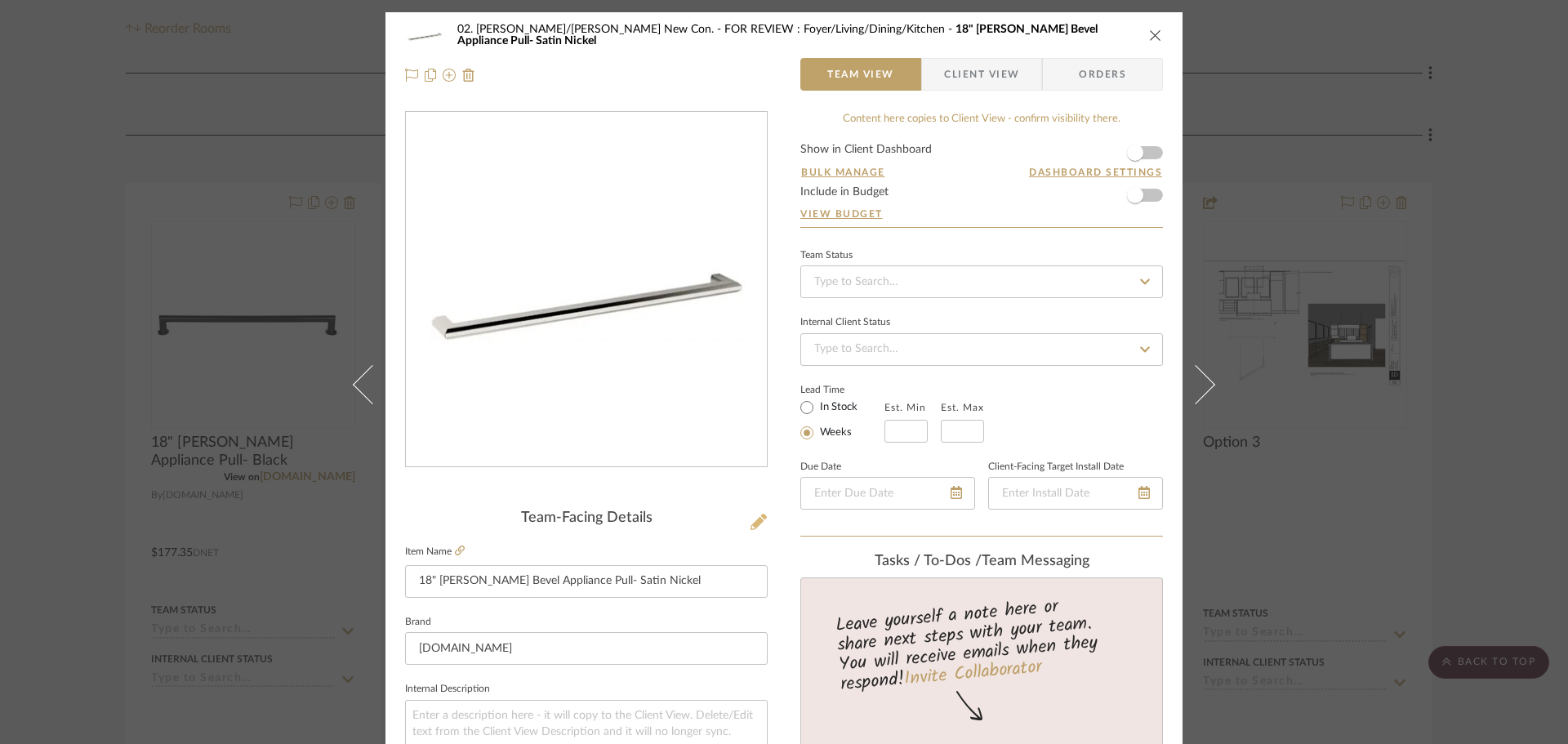
click at [750, 523] on icon at bounding box center [758, 521] width 16 height 16
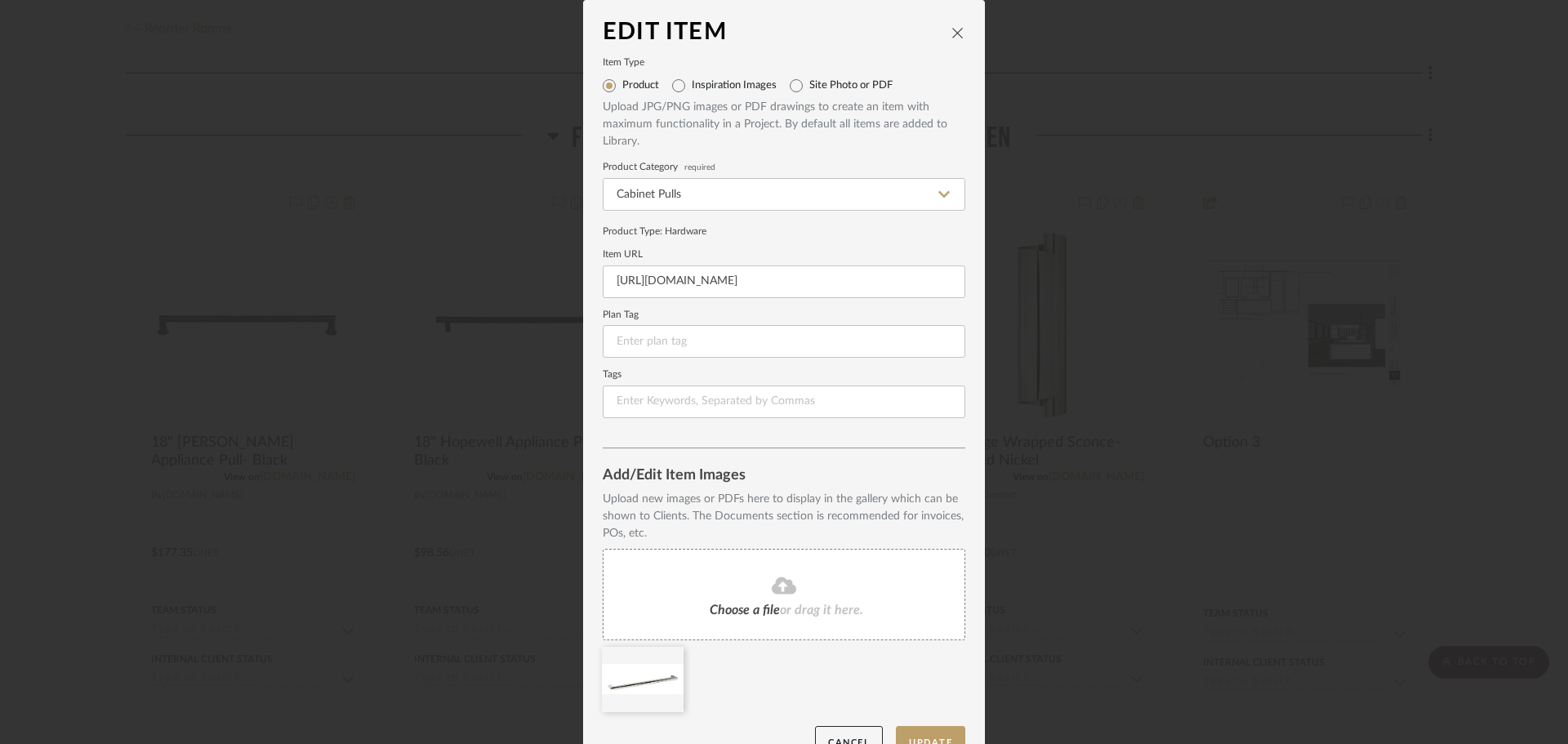
click at [802, 621] on div "Choose a file or drag it here." at bounding box center [784, 595] width 362 height 91
click at [669, 658] on icon at bounding box center [671, 657] width 11 height 13
click at [921, 726] on button "Update" at bounding box center [930, 742] width 69 height 33
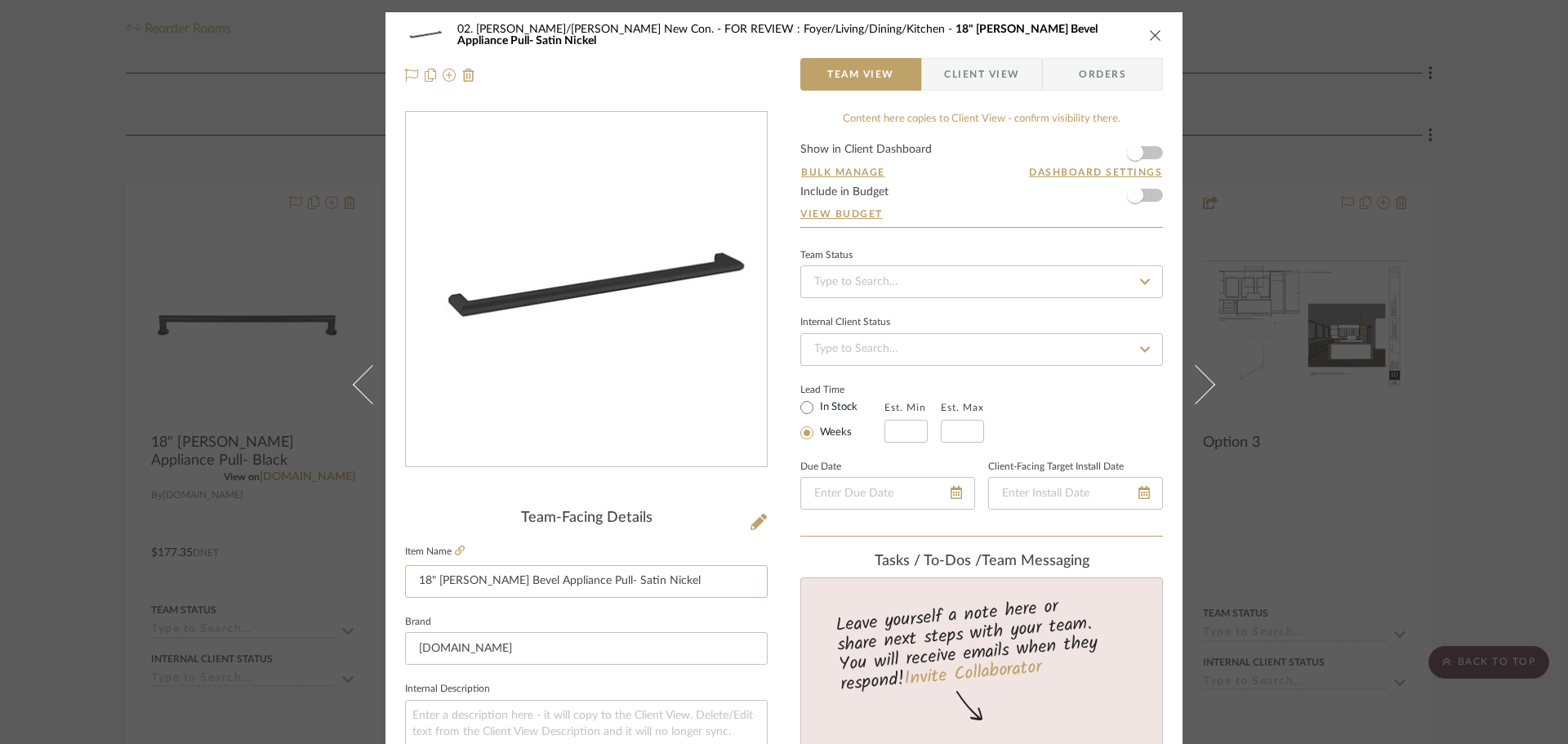
click at [683, 593] on input "18" Baldwin Bevel Appliance Pull- Satin Nickel" at bounding box center [586, 581] width 362 height 32
type input "18" Baldwin Bevel Appliance Pull- Black"
click at [1127, 153] on span "button" at bounding box center [1134, 152] width 16 height 16
click at [981, 74] on span "Client View" at bounding box center [981, 74] width 75 height 32
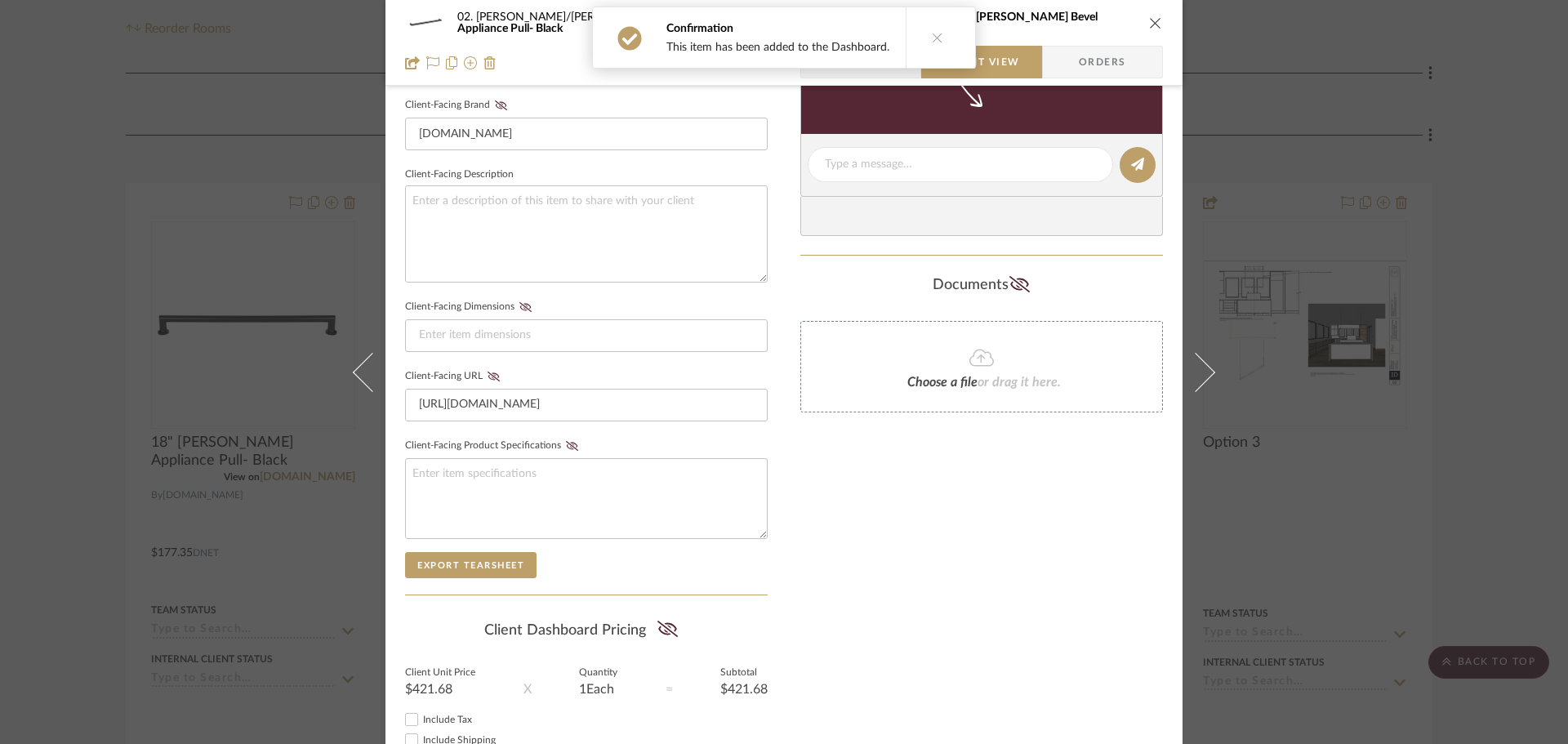
scroll to position [572, 0]
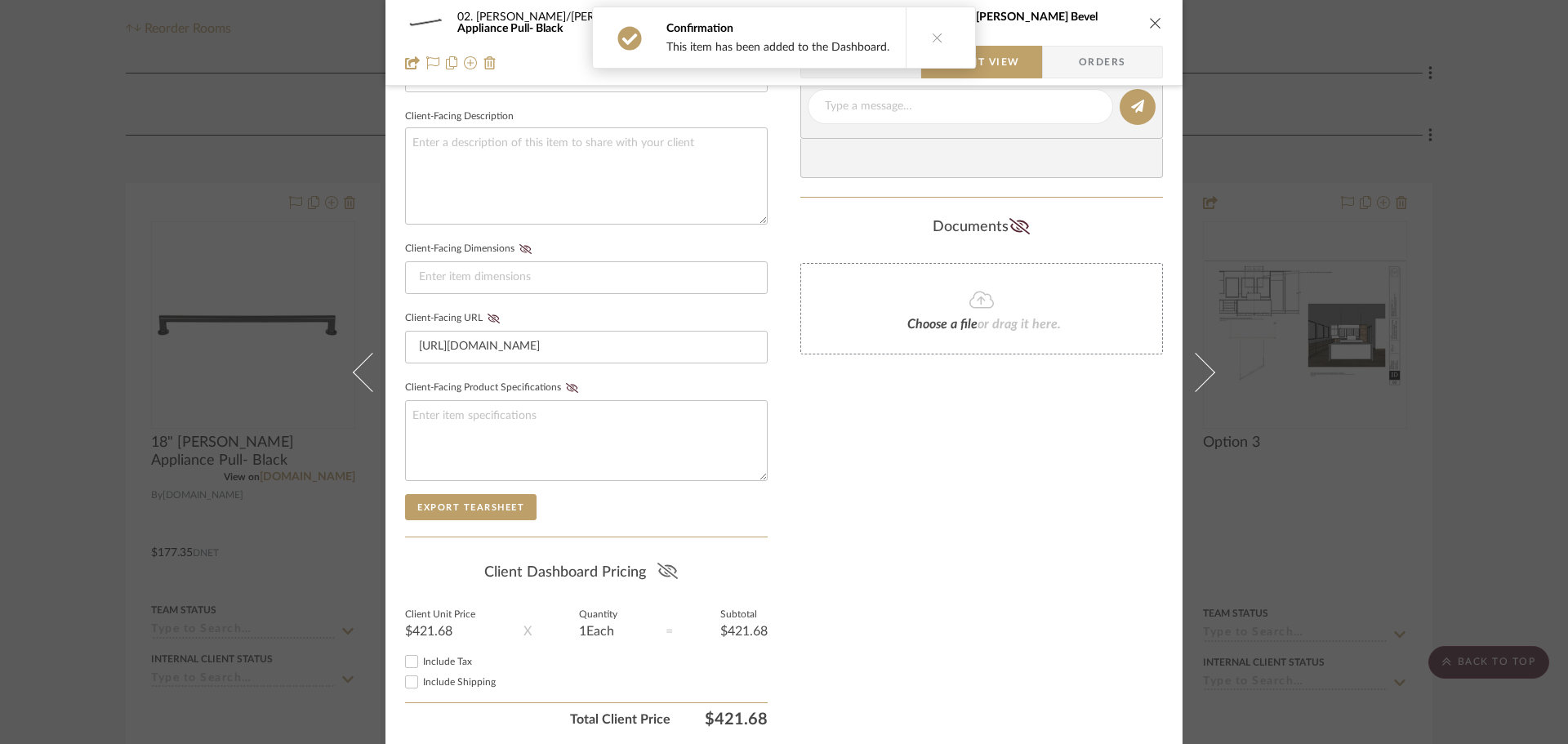
click at [665, 571] on icon at bounding box center [667, 571] width 20 height 16
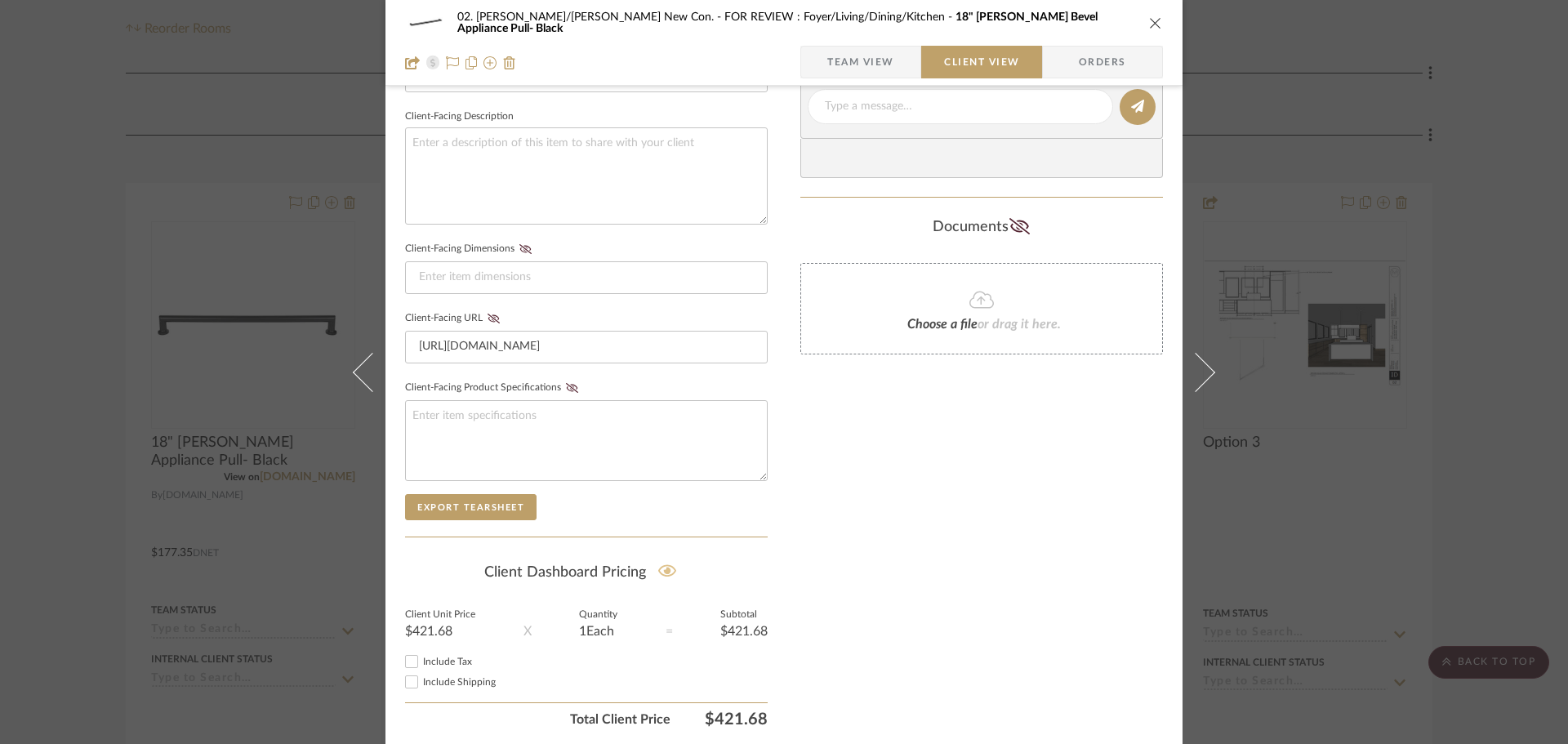
click at [895, 544] on div "Only content on this tab can share to Dashboard. Click eyeball icon to show or …" at bounding box center [981, 137] width 362 height 1196
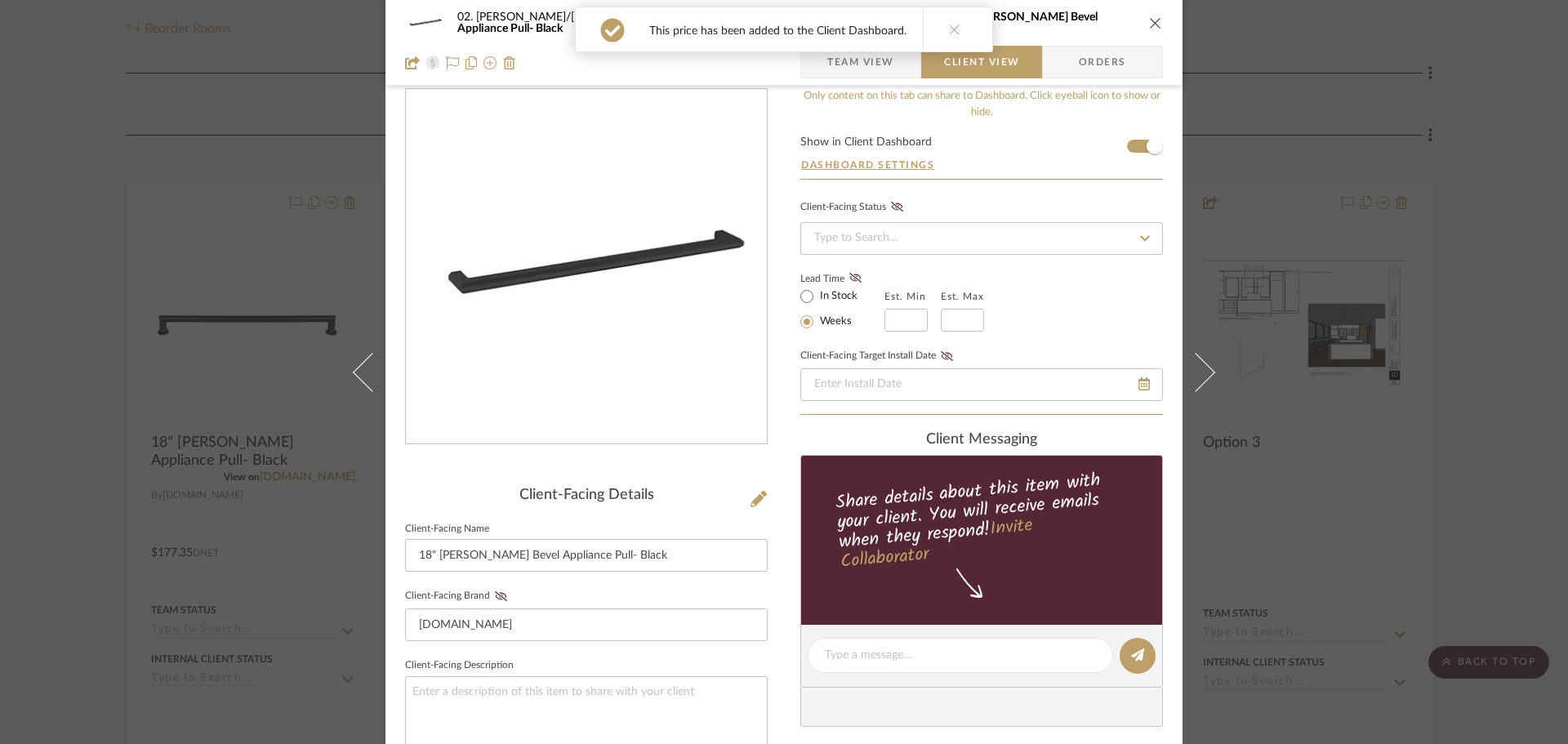
scroll to position [0, 0]
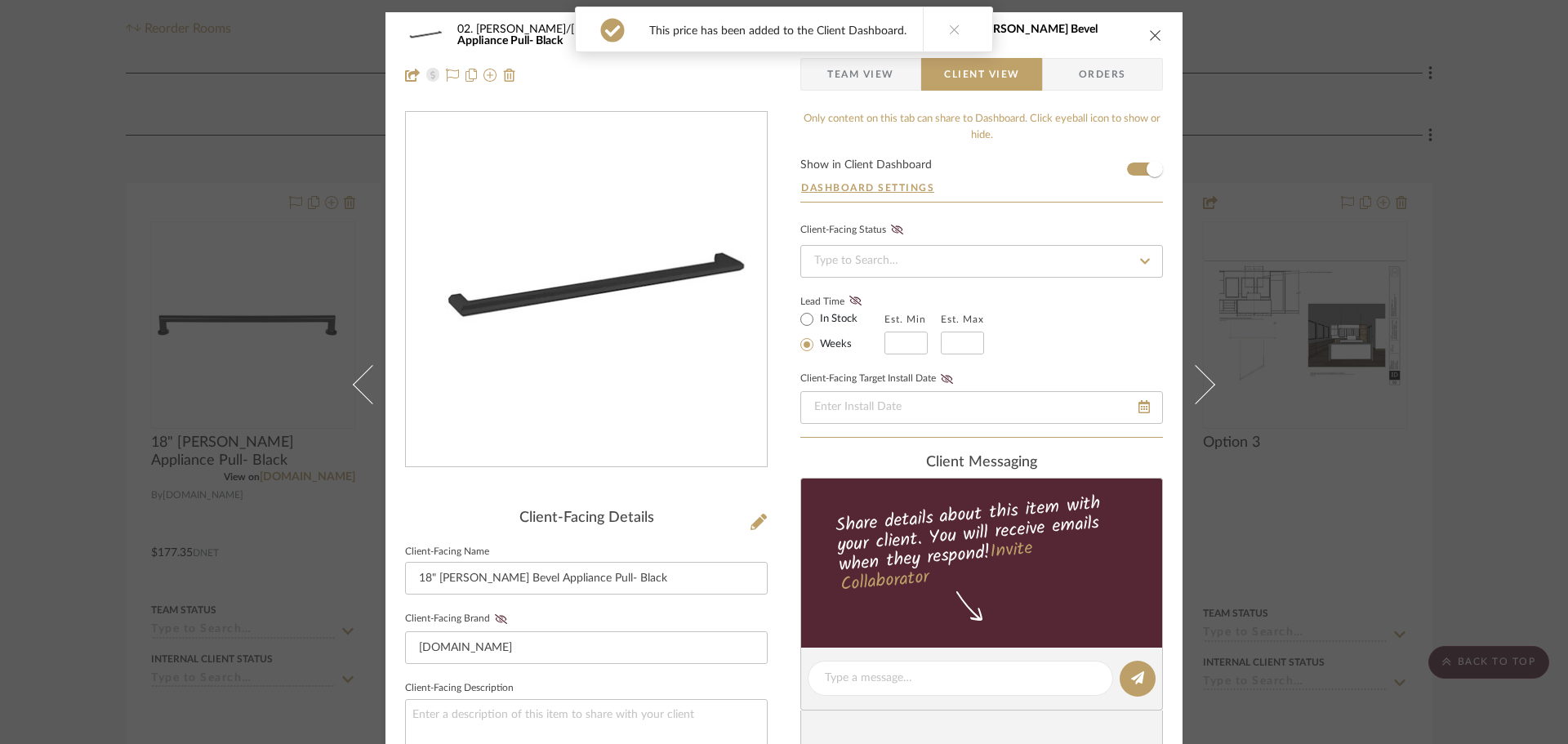
click at [1464, 359] on div "02. Mazzarelli/Rothstein New Con. FOR REVIEW : Foyer/Living/Dining/Kitchen 18" …" at bounding box center [784, 372] width 1568 height 744
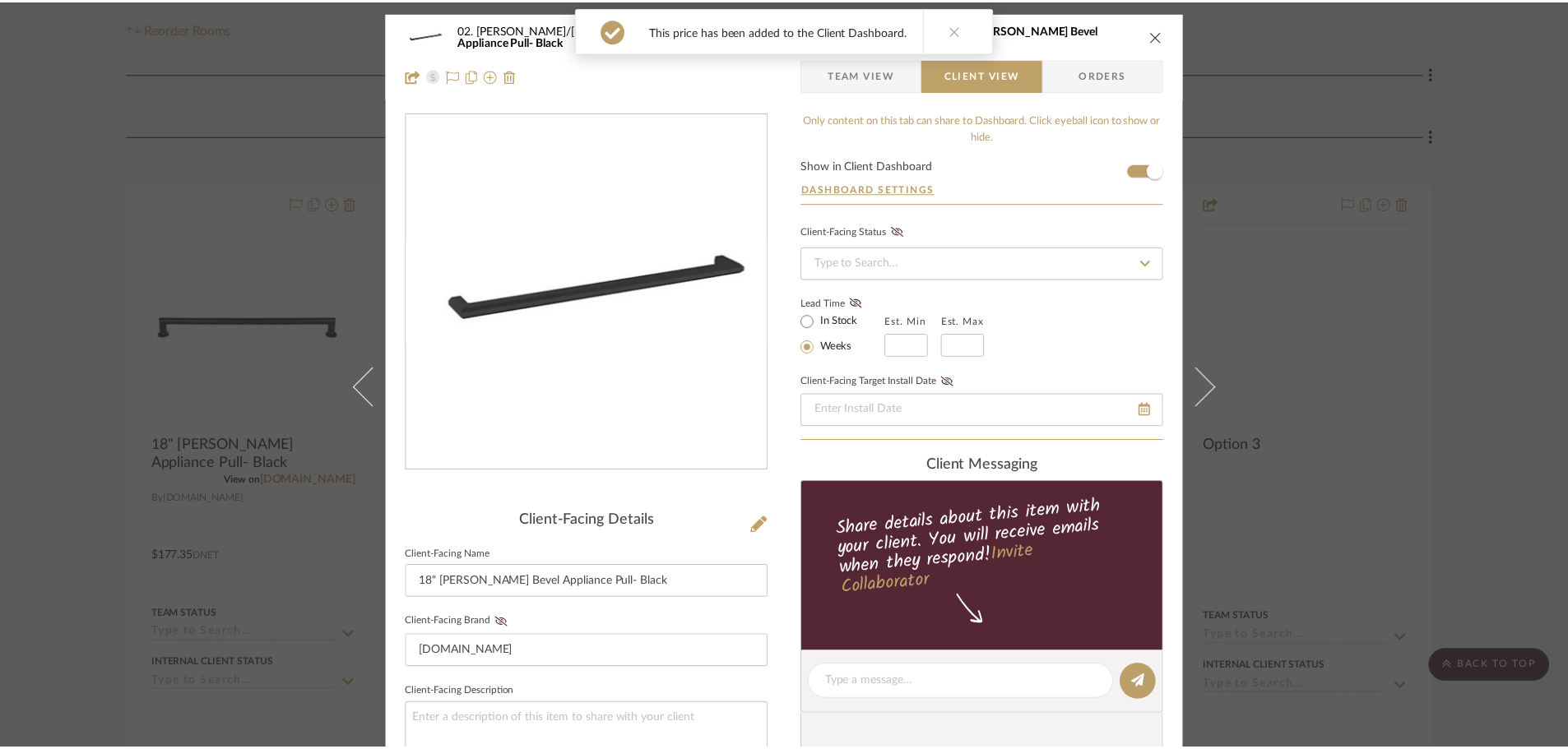
scroll to position [411, 0]
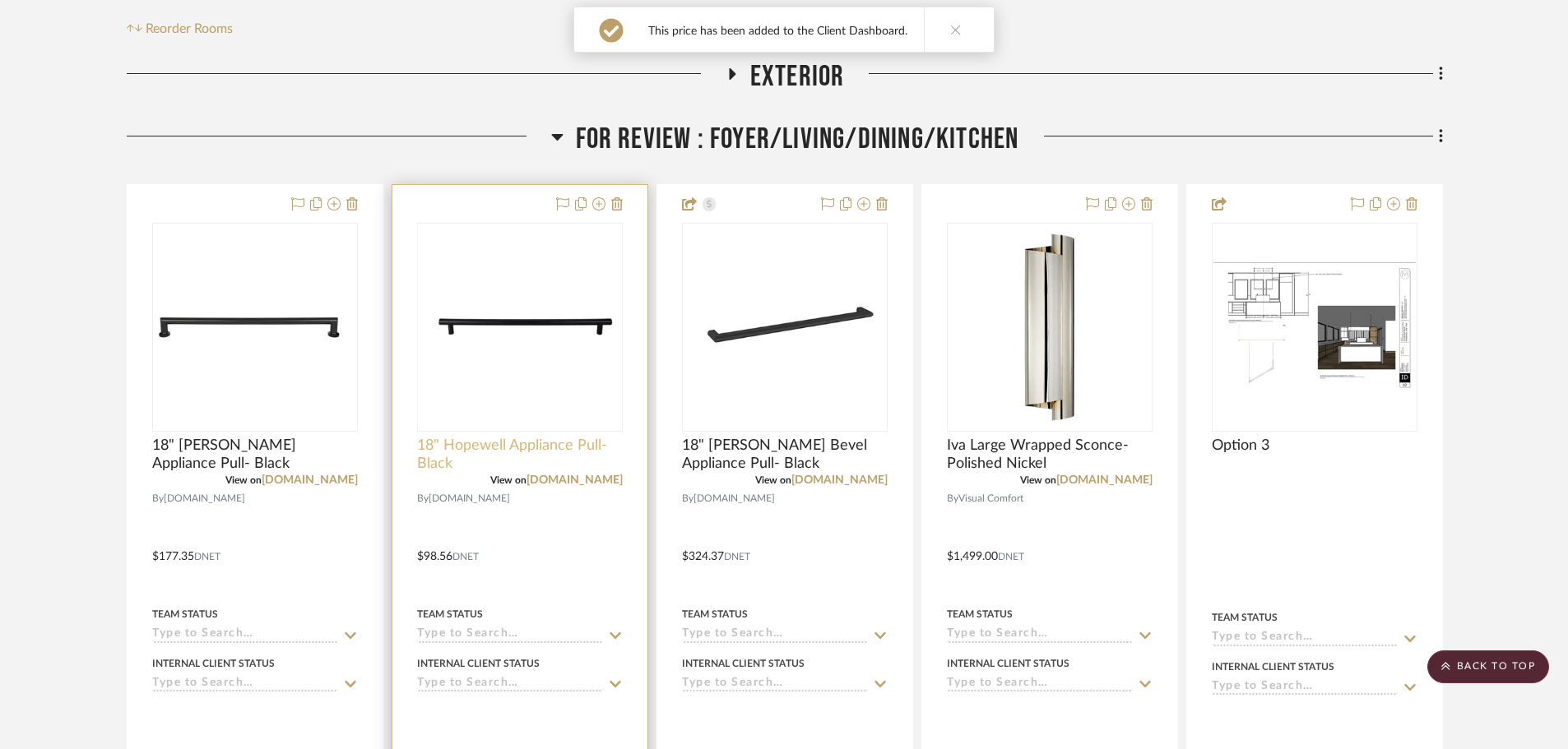
click at [469, 437] on span "18" Hopewell Appliance Pull- Black" at bounding box center [519, 455] width 206 height 36
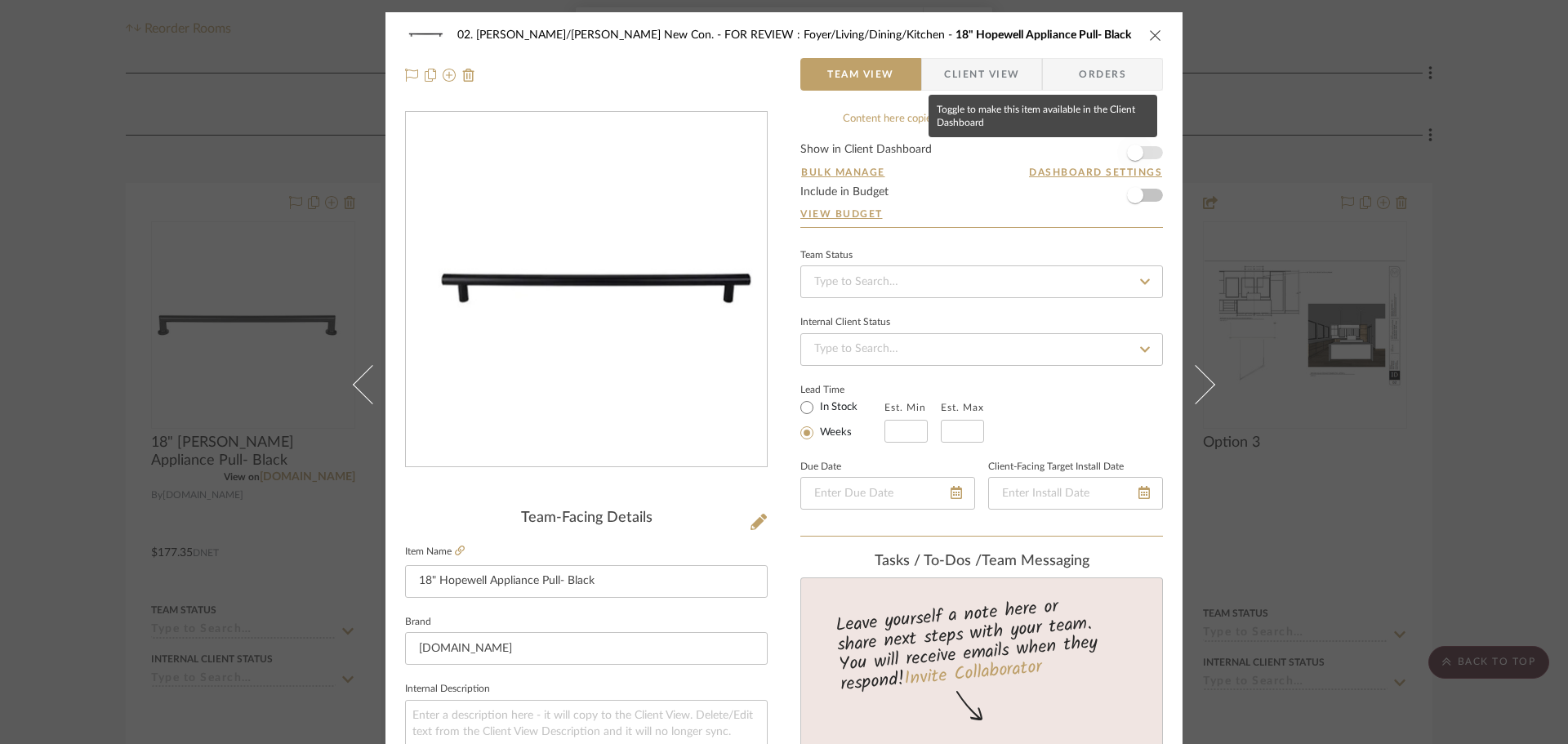
click at [1133, 153] on span "button" at bounding box center [1134, 152] width 16 height 16
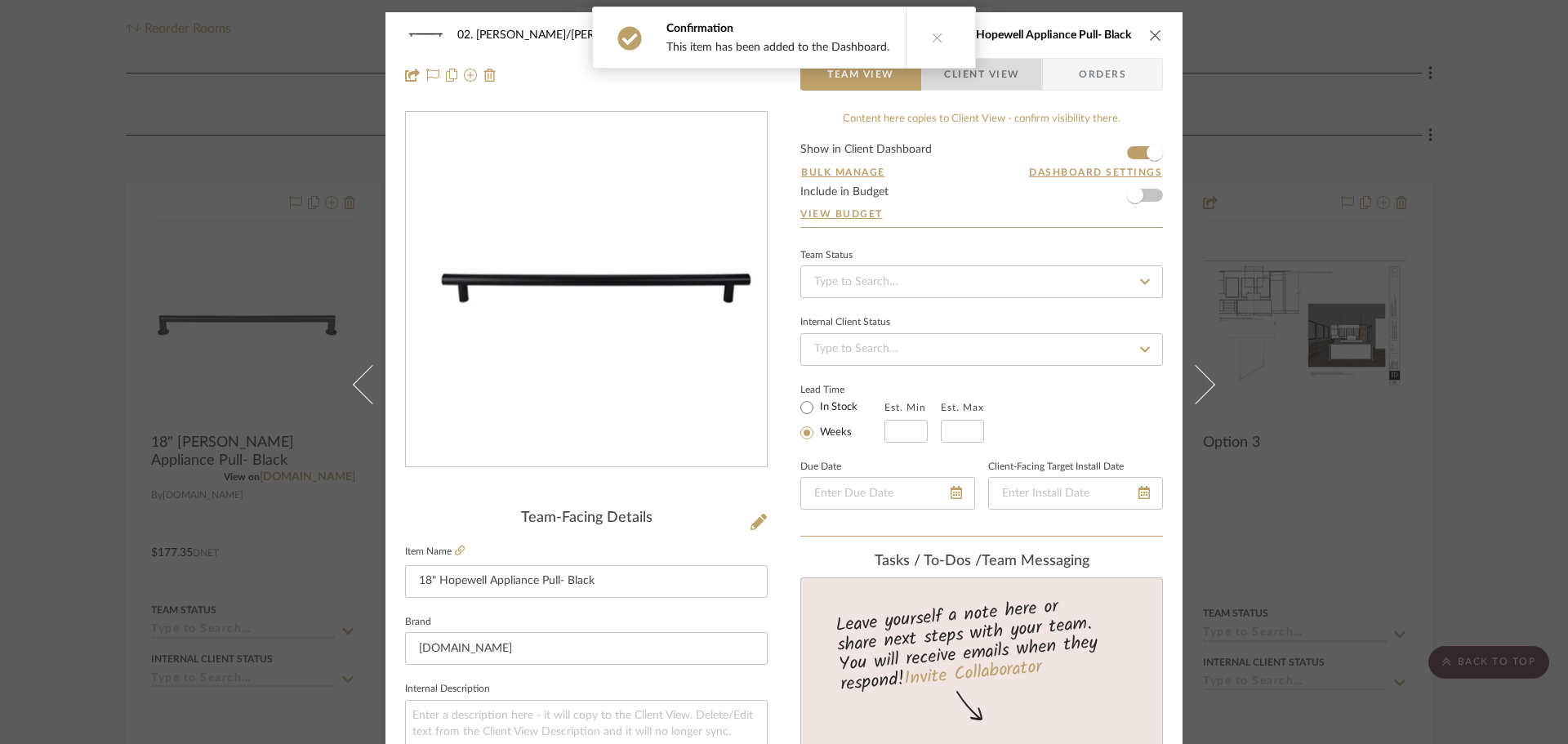
click at [961, 83] on span "Client View" at bounding box center [981, 74] width 75 height 32
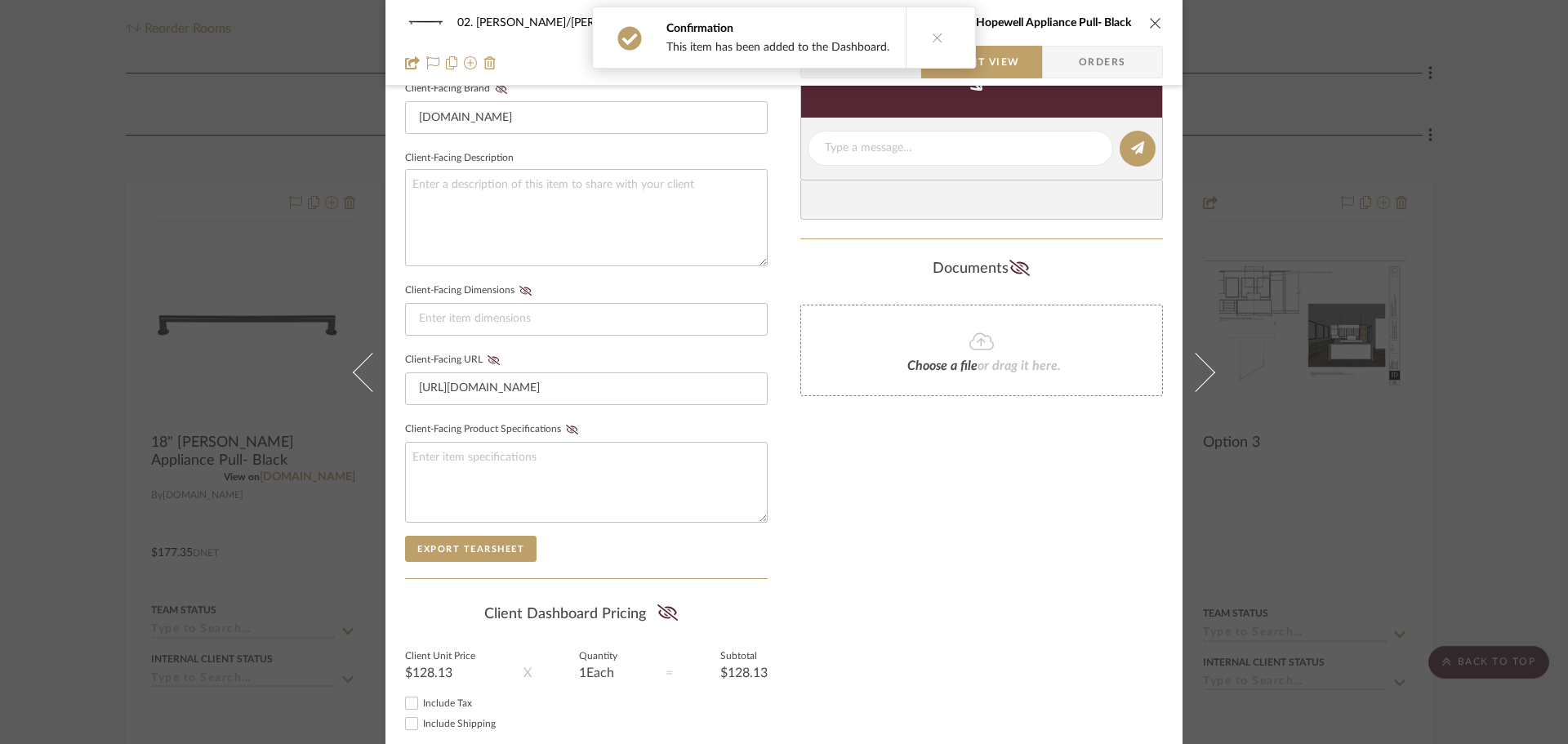
scroll to position [572, 0]
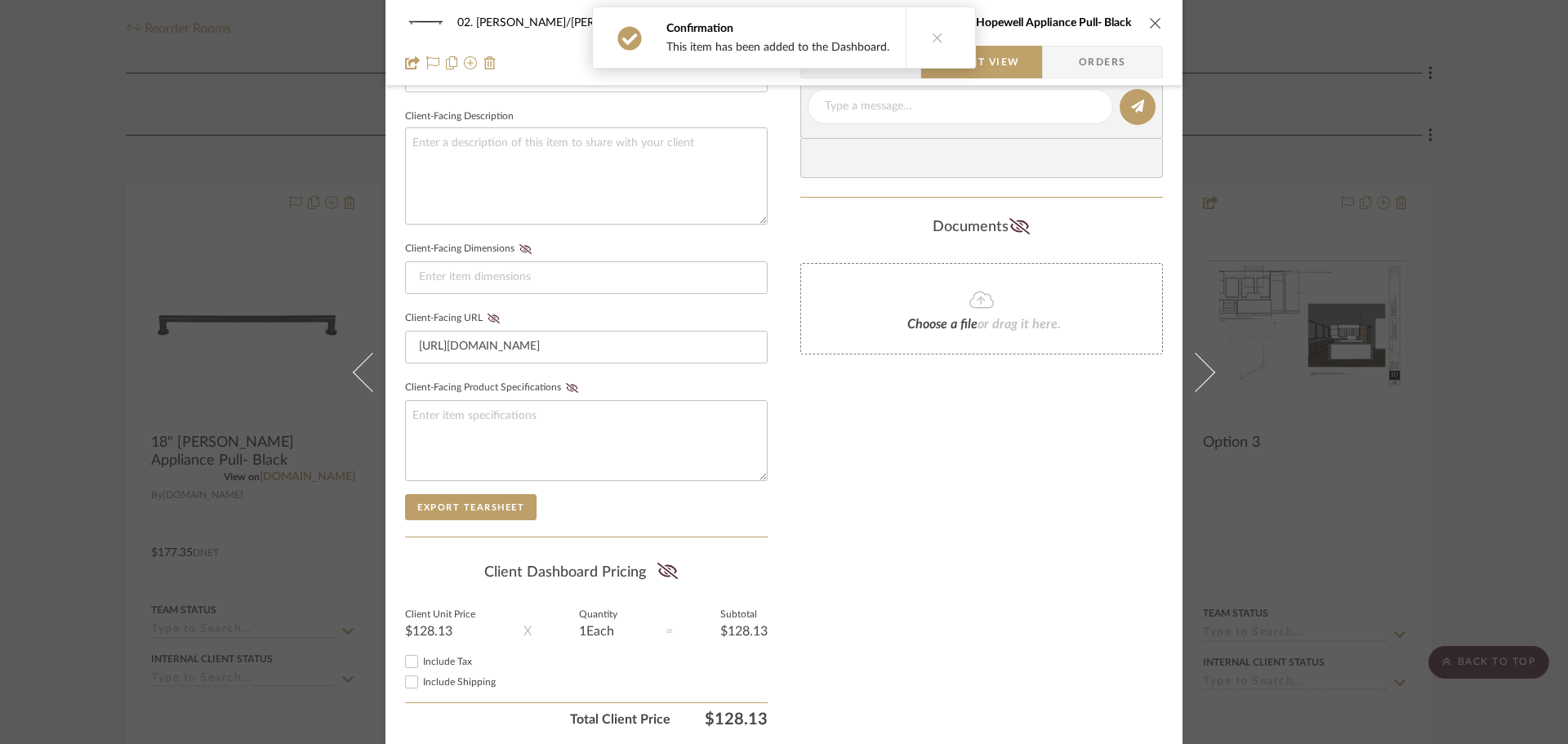
click at [665, 564] on icon at bounding box center [667, 571] width 20 height 16
click at [870, 564] on div "Only content on this tab can share to Dashboard. Click eyeball icon to show or …" at bounding box center [981, 137] width 362 height 1196
click at [1483, 489] on div "02. Mazzarelli/Rothstein New Con. FOR REVIEW : Foyer/Living/Dining/Kitchen 18" …" at bounding box center [784, 372] width 1568 height 744
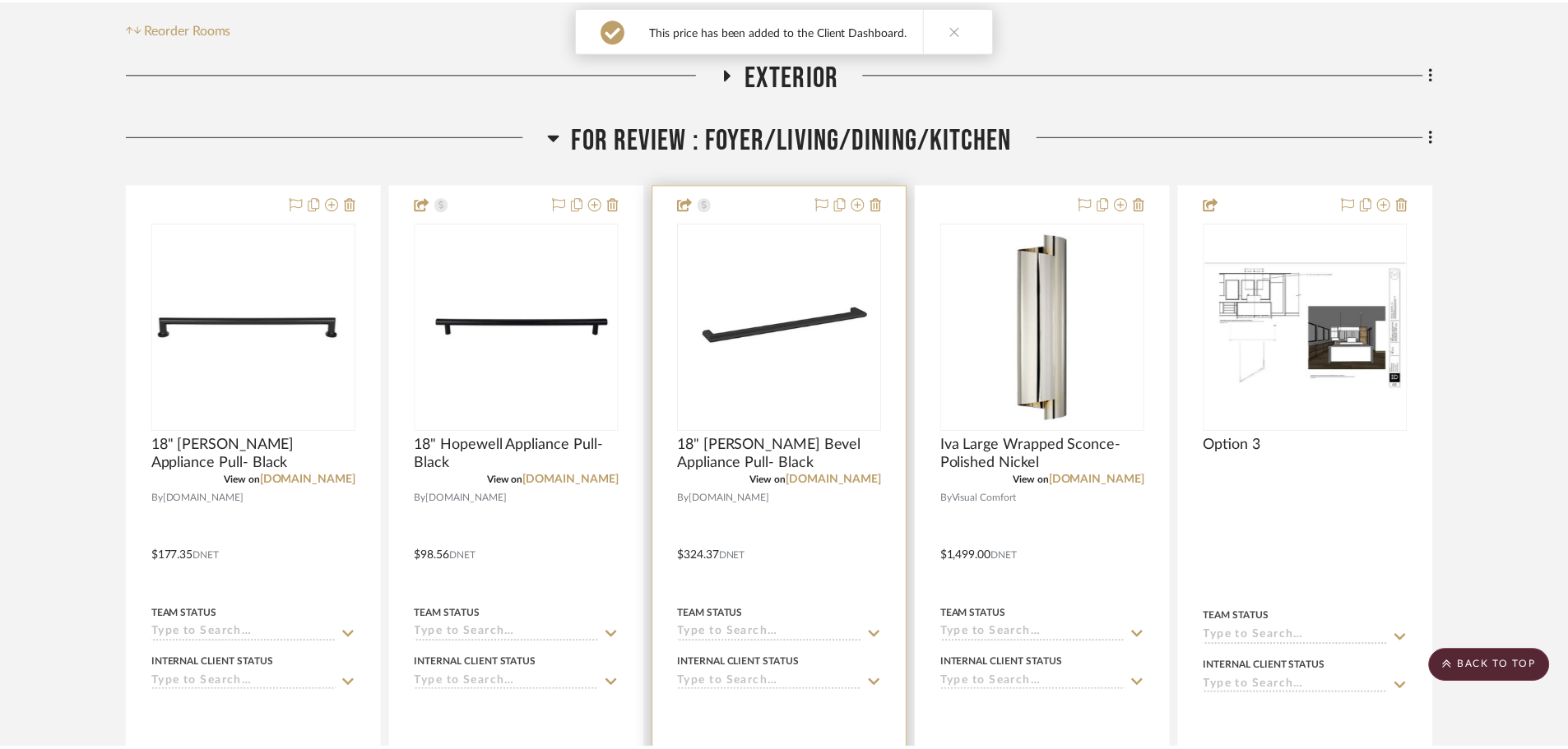
scroll to position [411, 0]
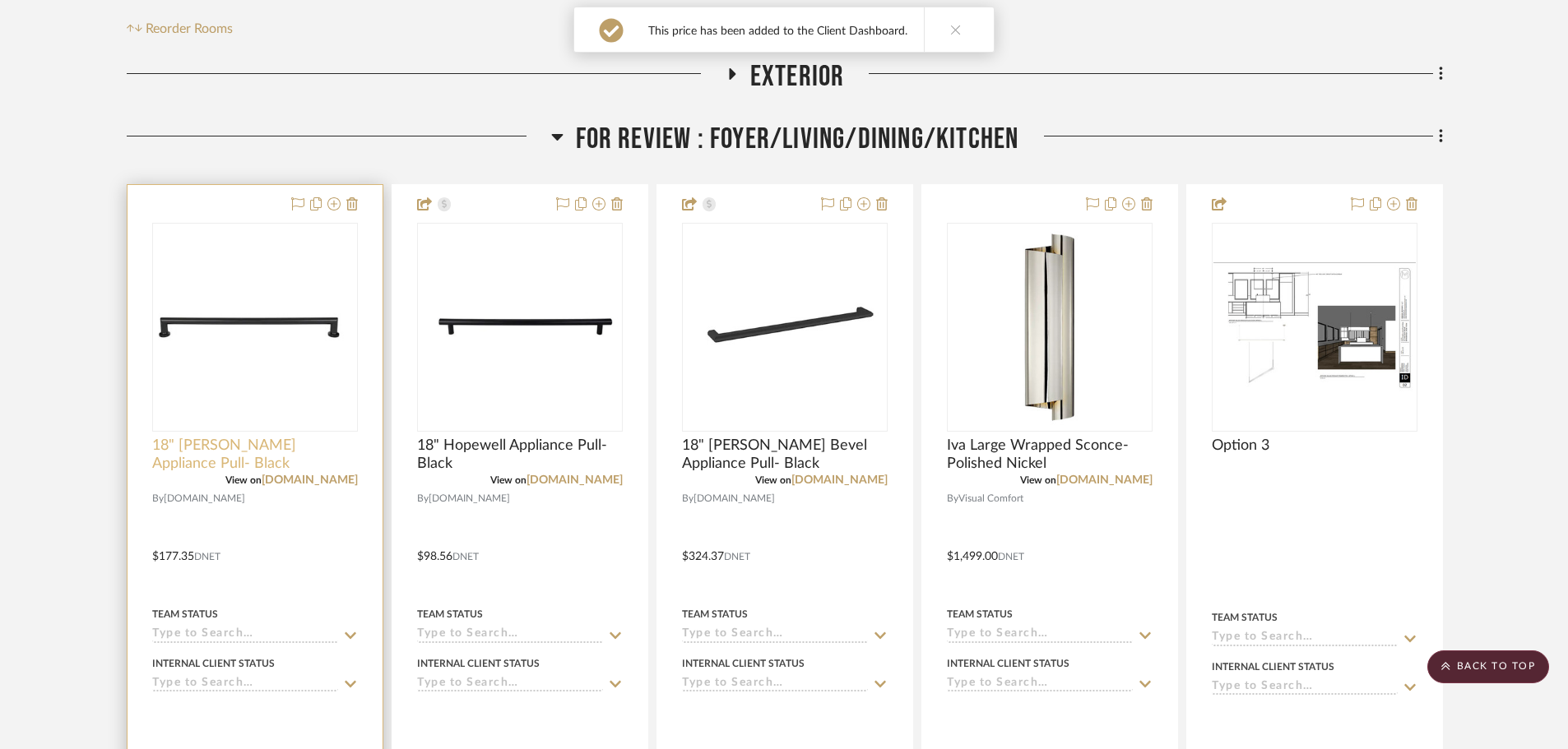
click at [256, 437] on span "18" [PERSON_NAME] Appliance Pull- Black" at bounding box center [255, 455] width 206 height 36
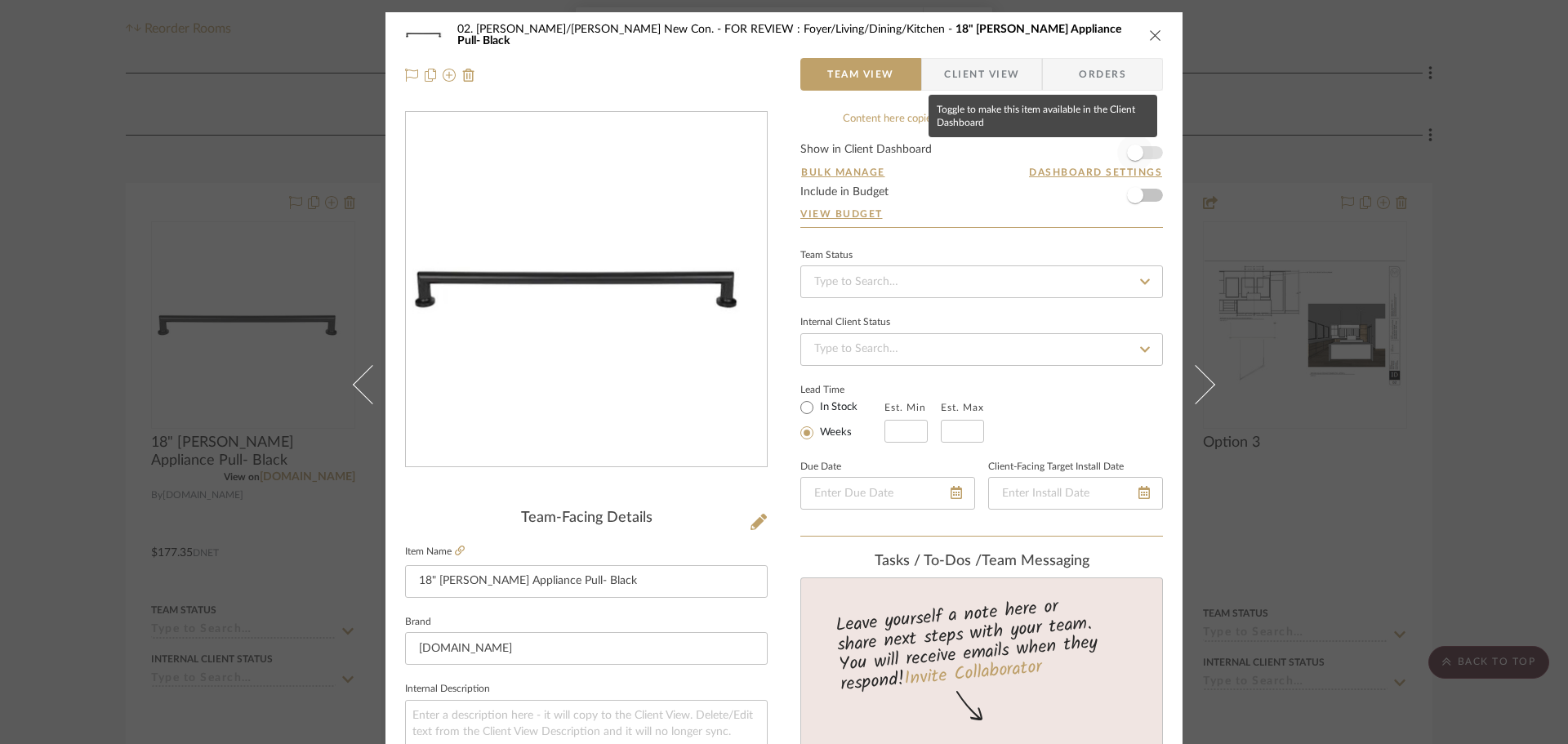
click at [1133, 150] on span "button" at bounding box center [1134, 152] width 16 height 16
click at [959, 67] on span "Client View" at bounding box center [981, 74] width 75 height 32
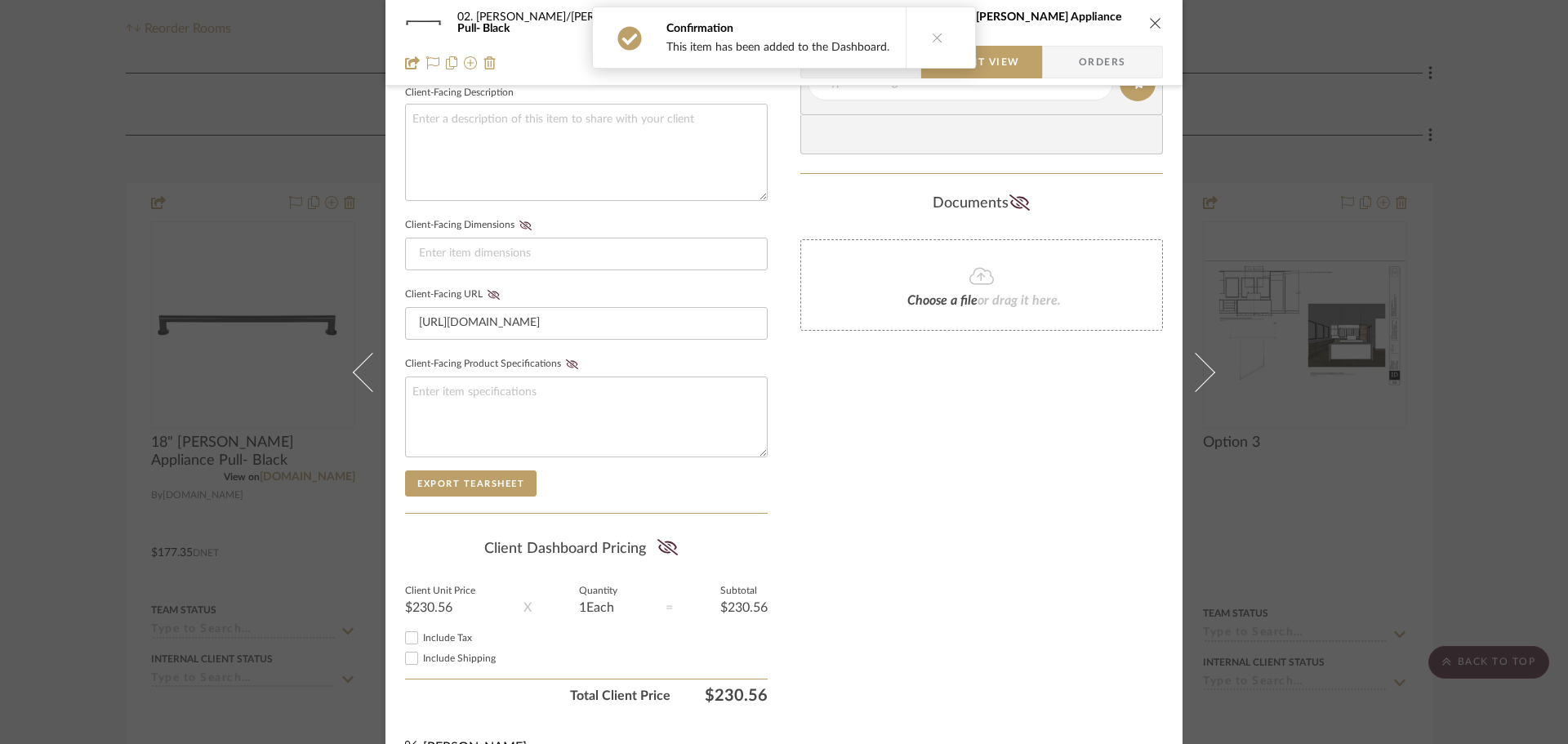
scroll to position [628, 0]
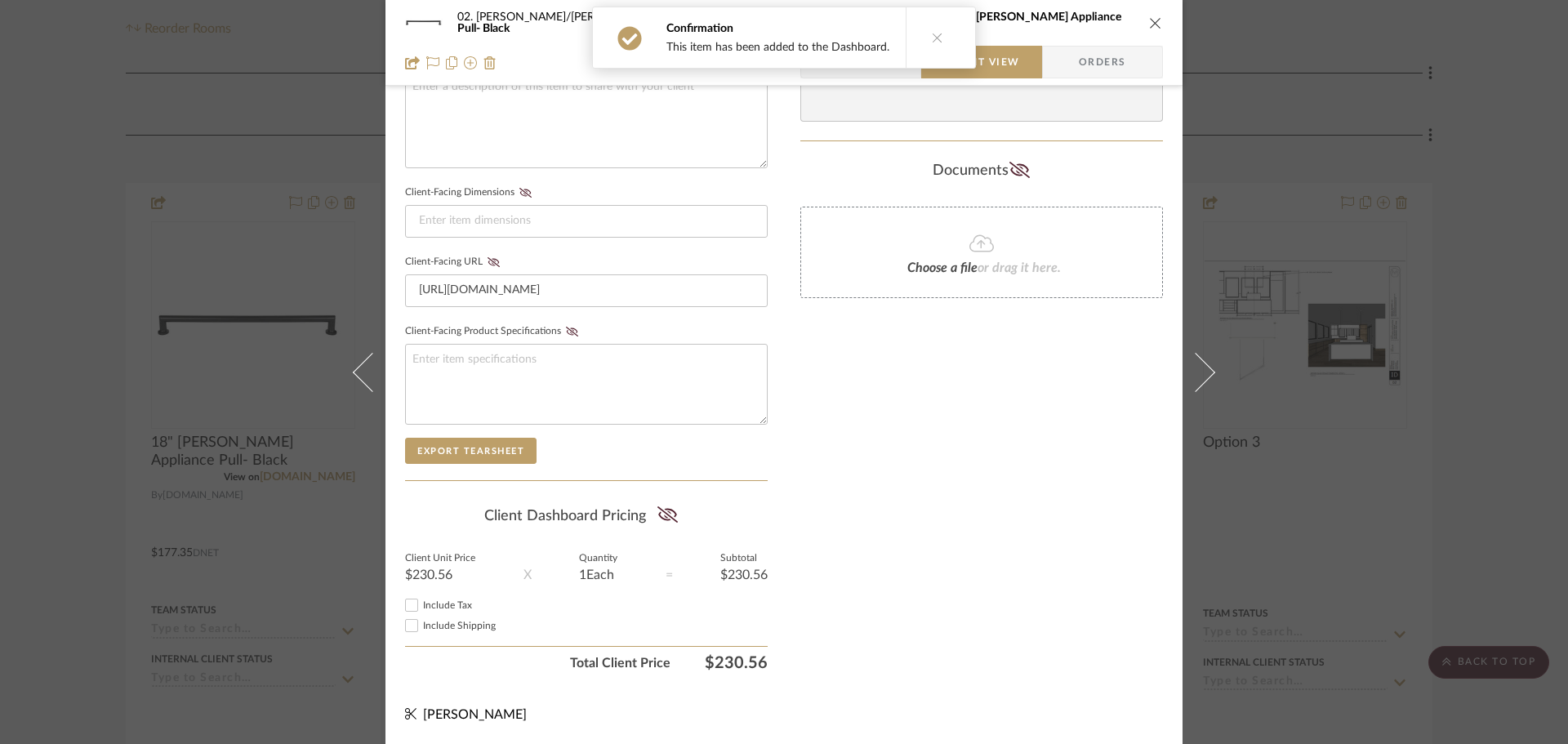
click at [664, 513] on icon at bounding box center [666, 514] width 20 height 16
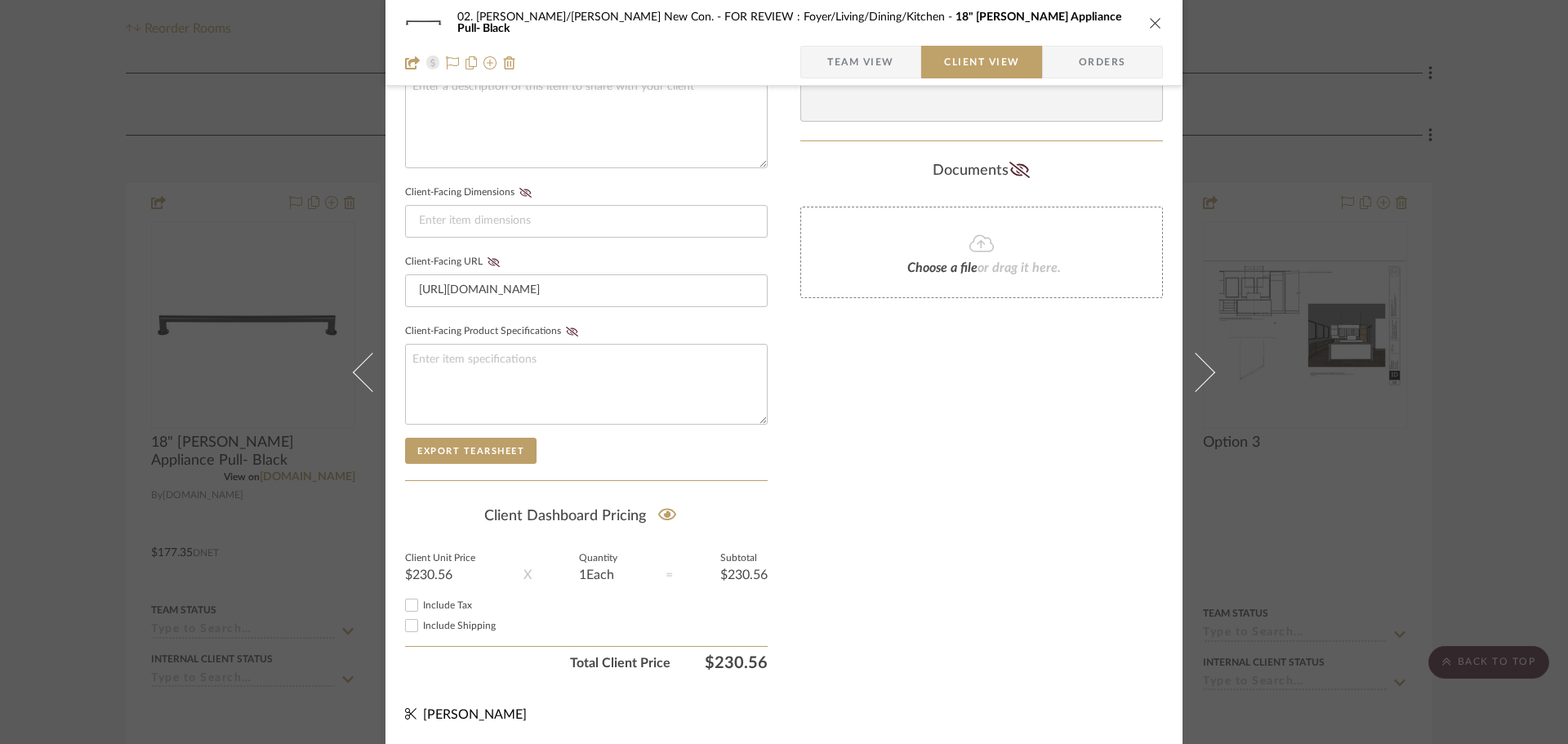
click at [889, 527] on div "Only content on this tab can share to Dashboard. Click eyeball icon to show or …" at bounding box center [981, 80] width 362 height 1196
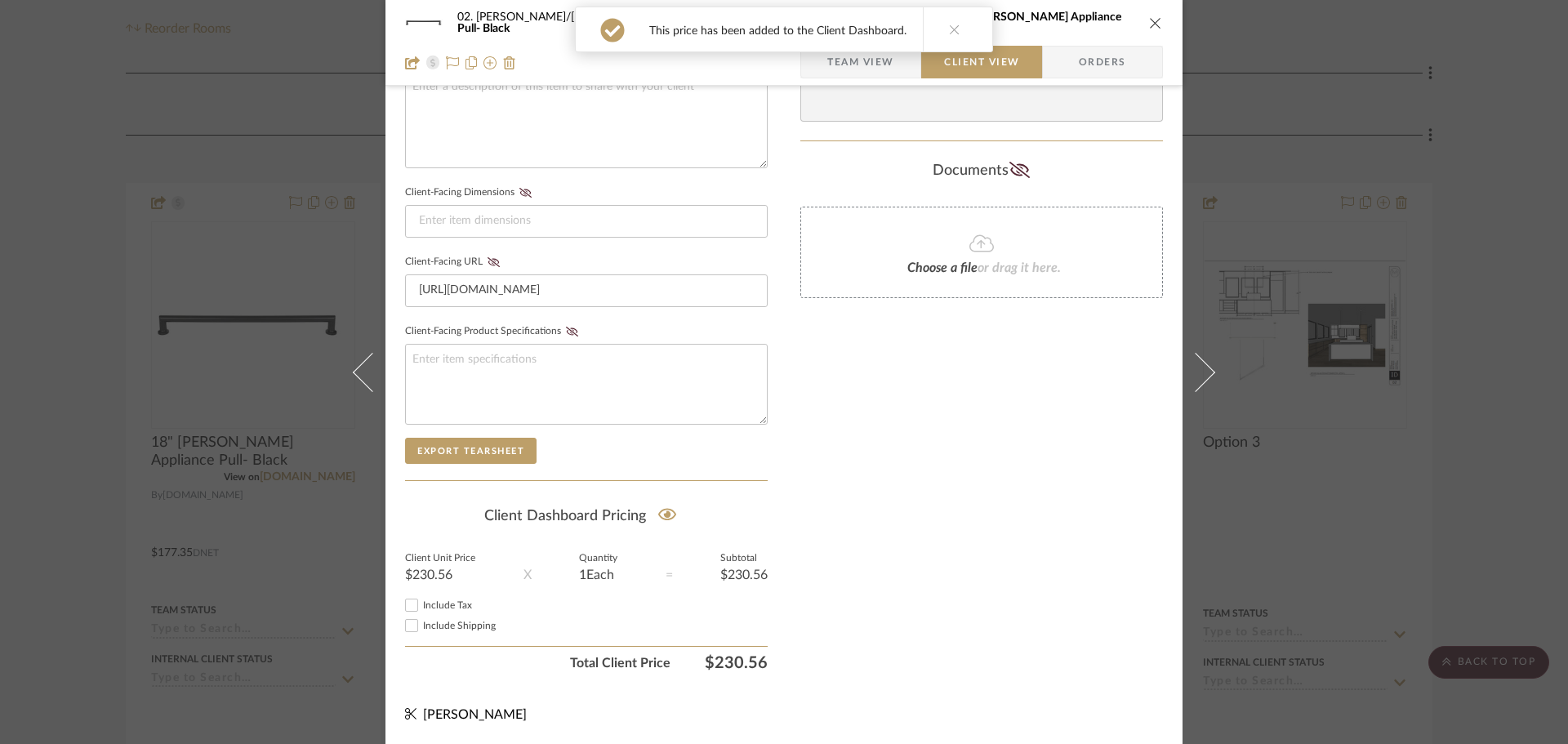
click at [1489, 516] on div "02. Mazzarelli/Rothstein New Con. FOR REVIEW : Foyer/Living/Dining/Kitchen 18" …" at bounding box center [784, 372] width 1568 height 744
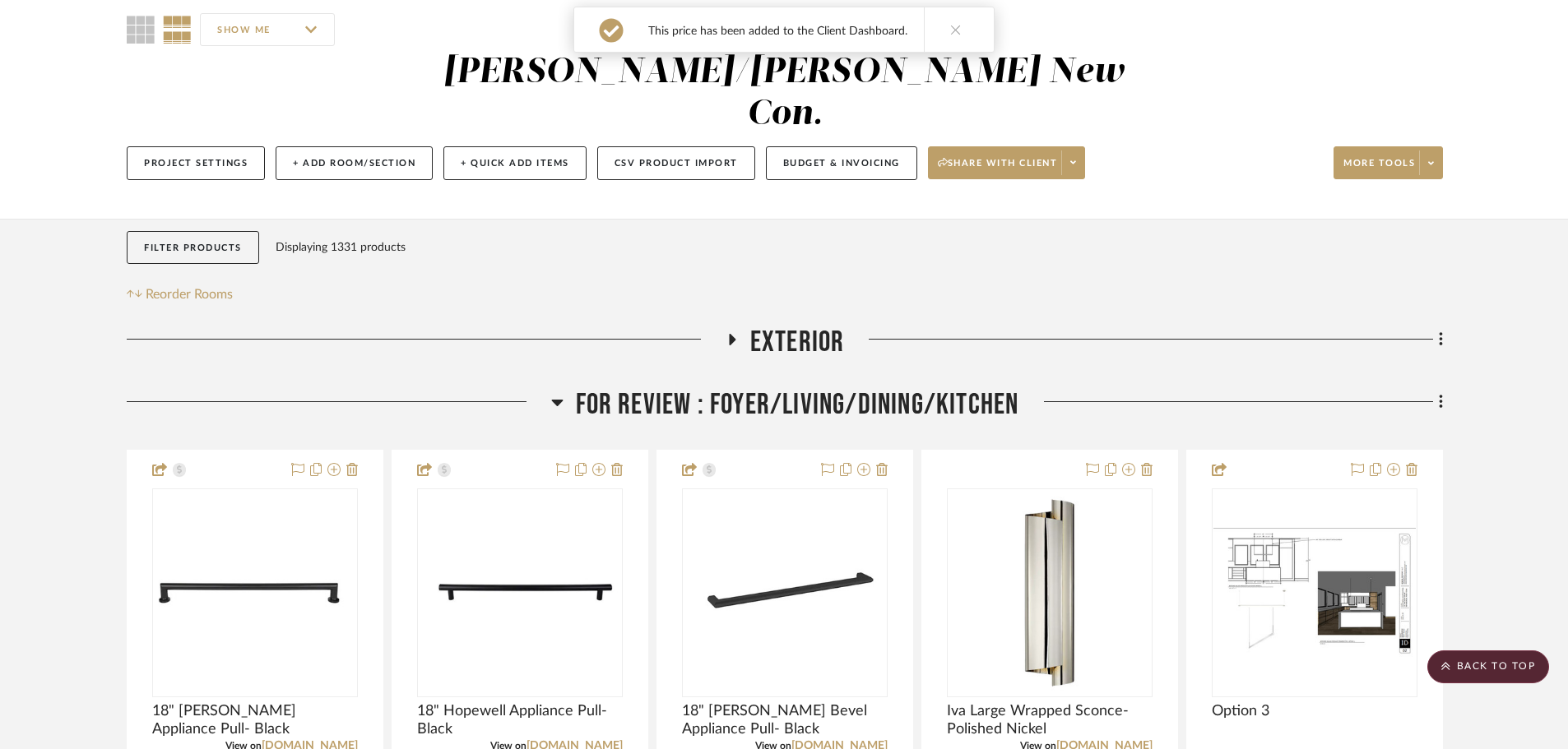
scroll to position [0, 0]
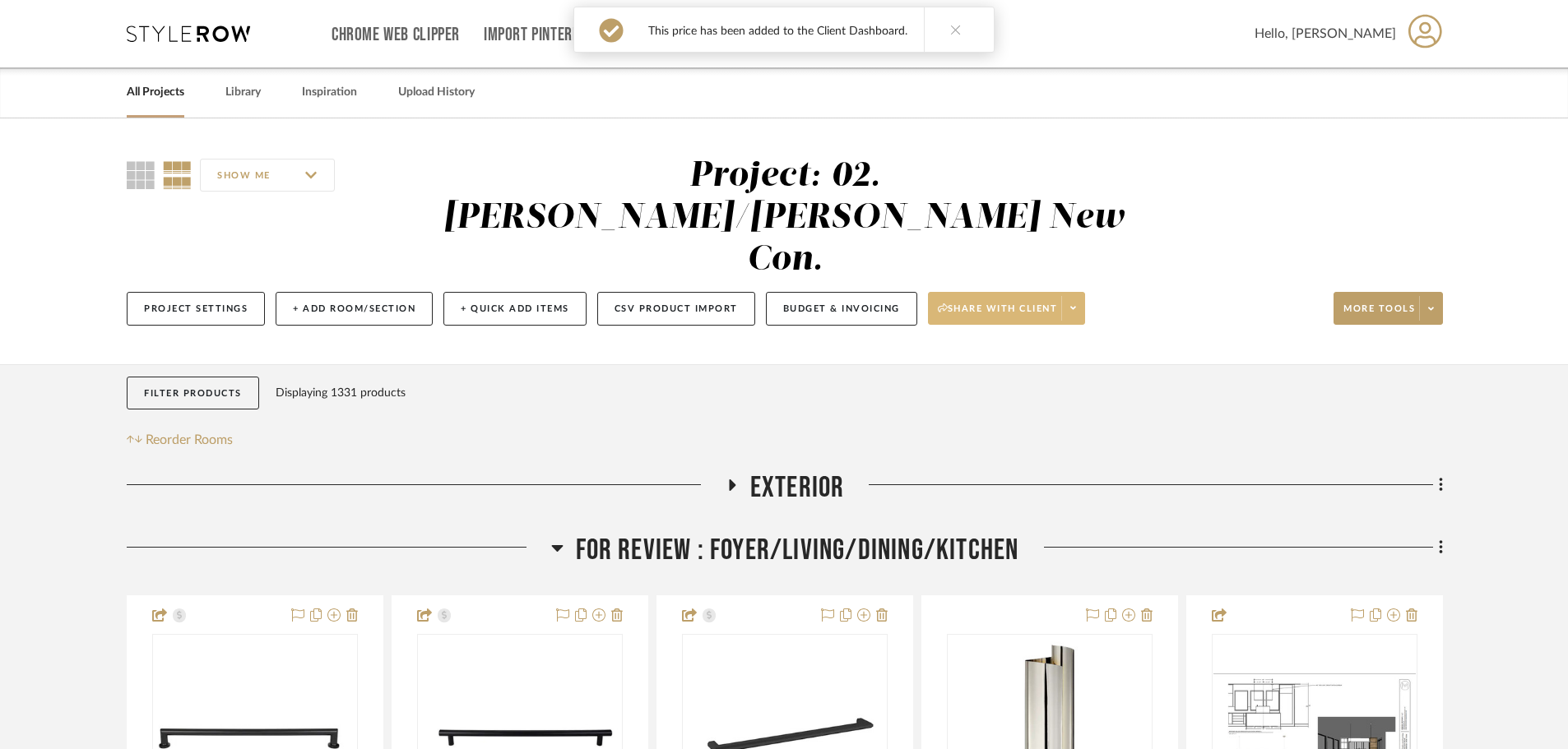
click at [1082, 296] on span at bounding box center [1073, 308] width 23 height 25
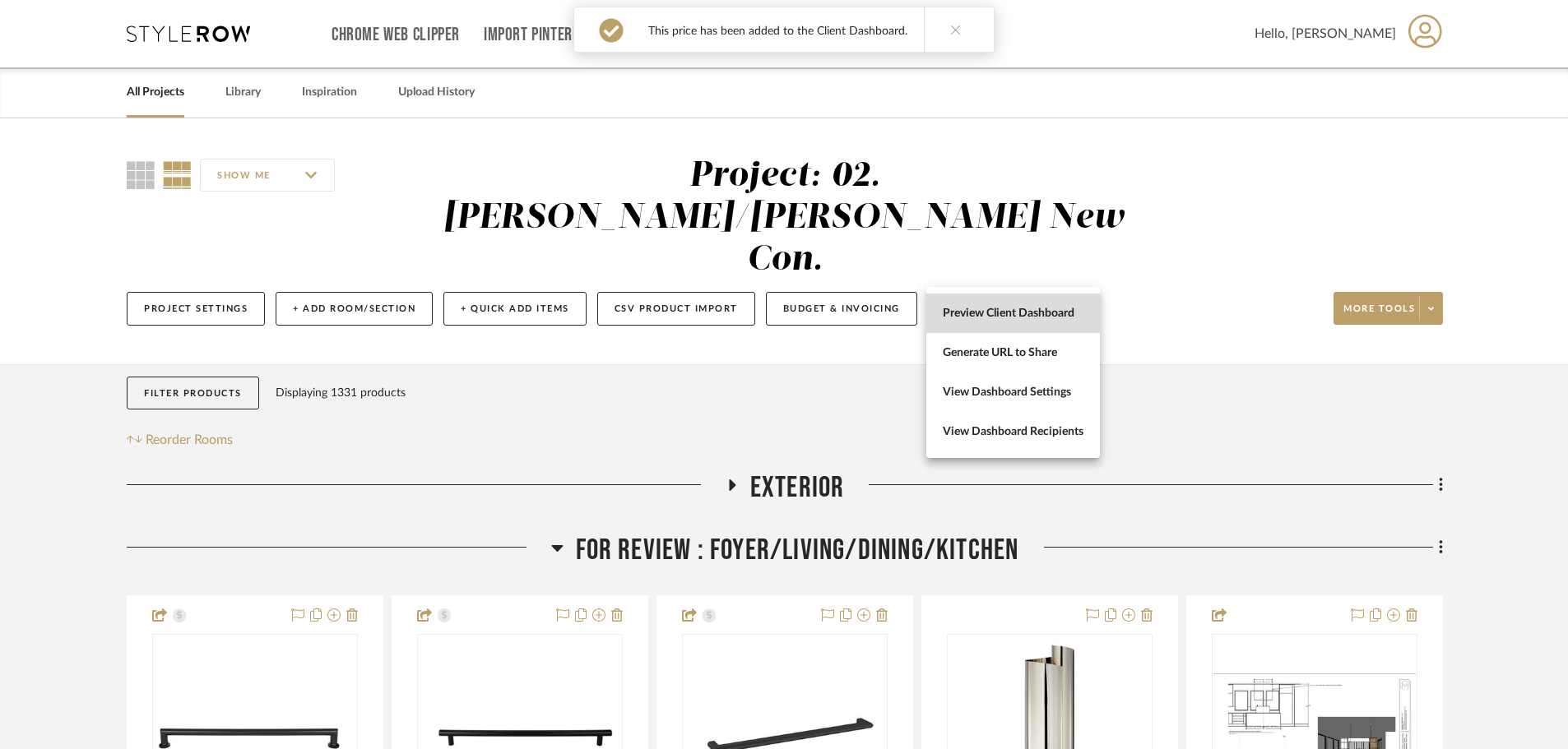
click at [1035, 304] on button "Preview Client Dashboard" at bounding box center [1012, 313] width 173 height 39
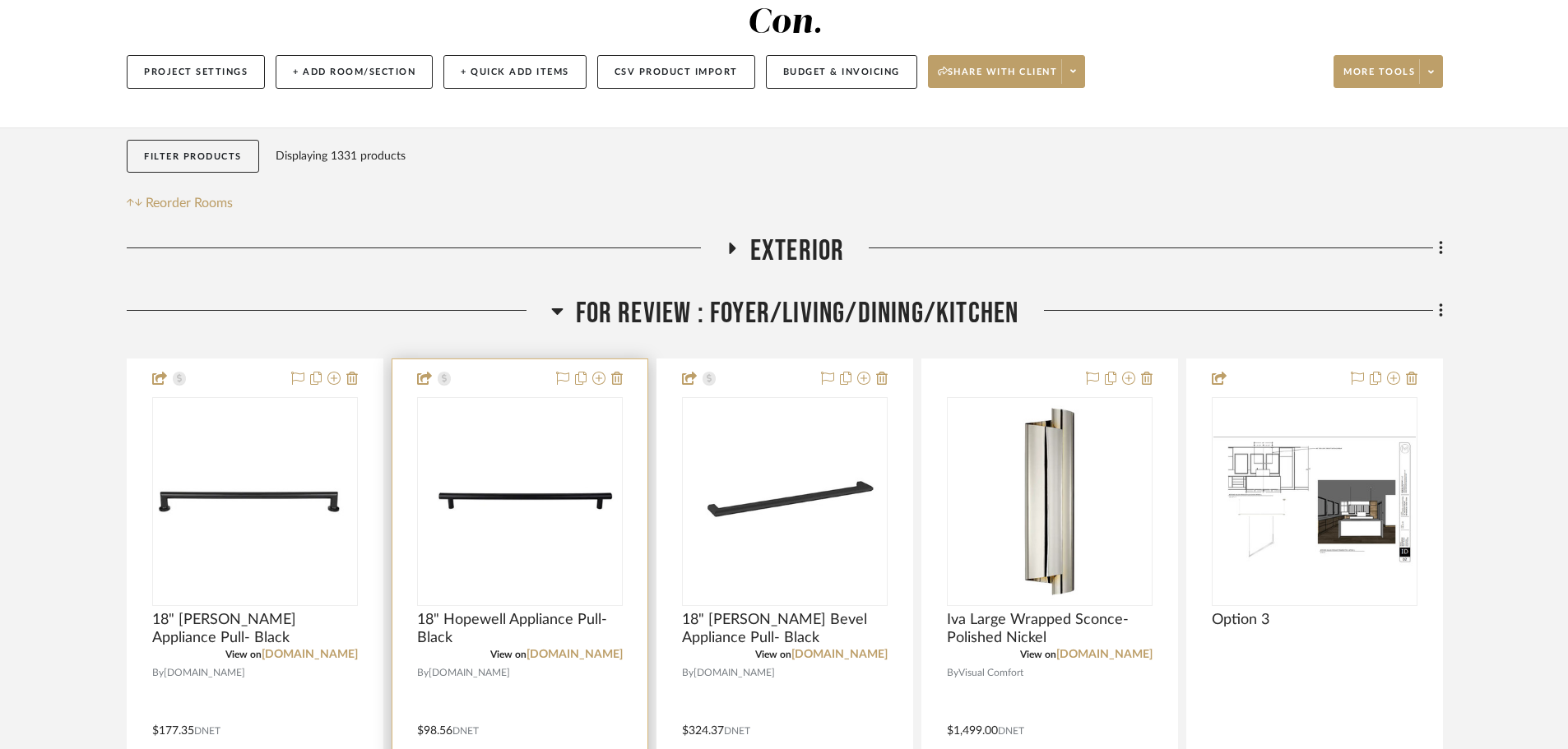
scroll to position [411, 0]
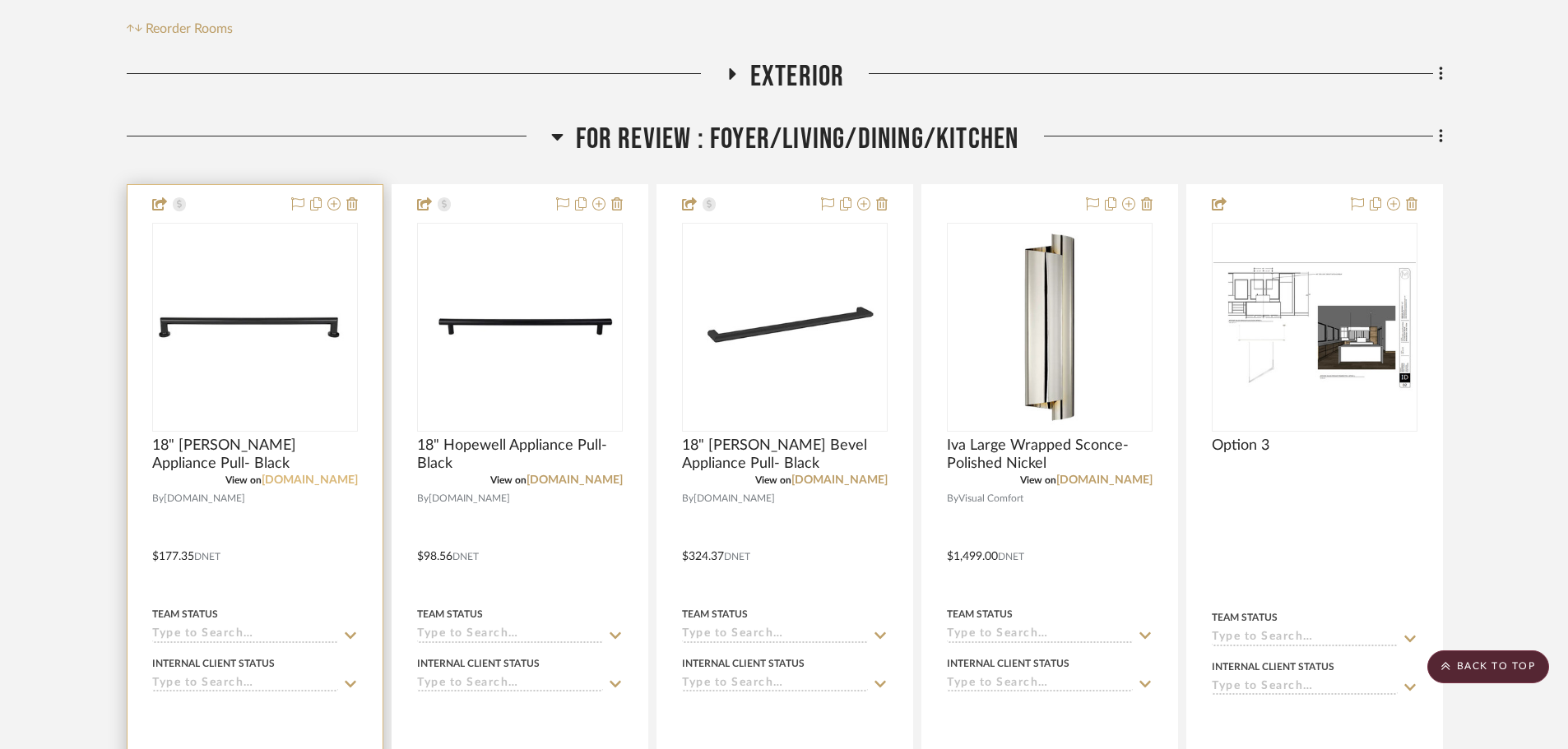
click at [333, 475] on link "fergusonhome.com" at bounding box center [309, 481] width 96 height 11
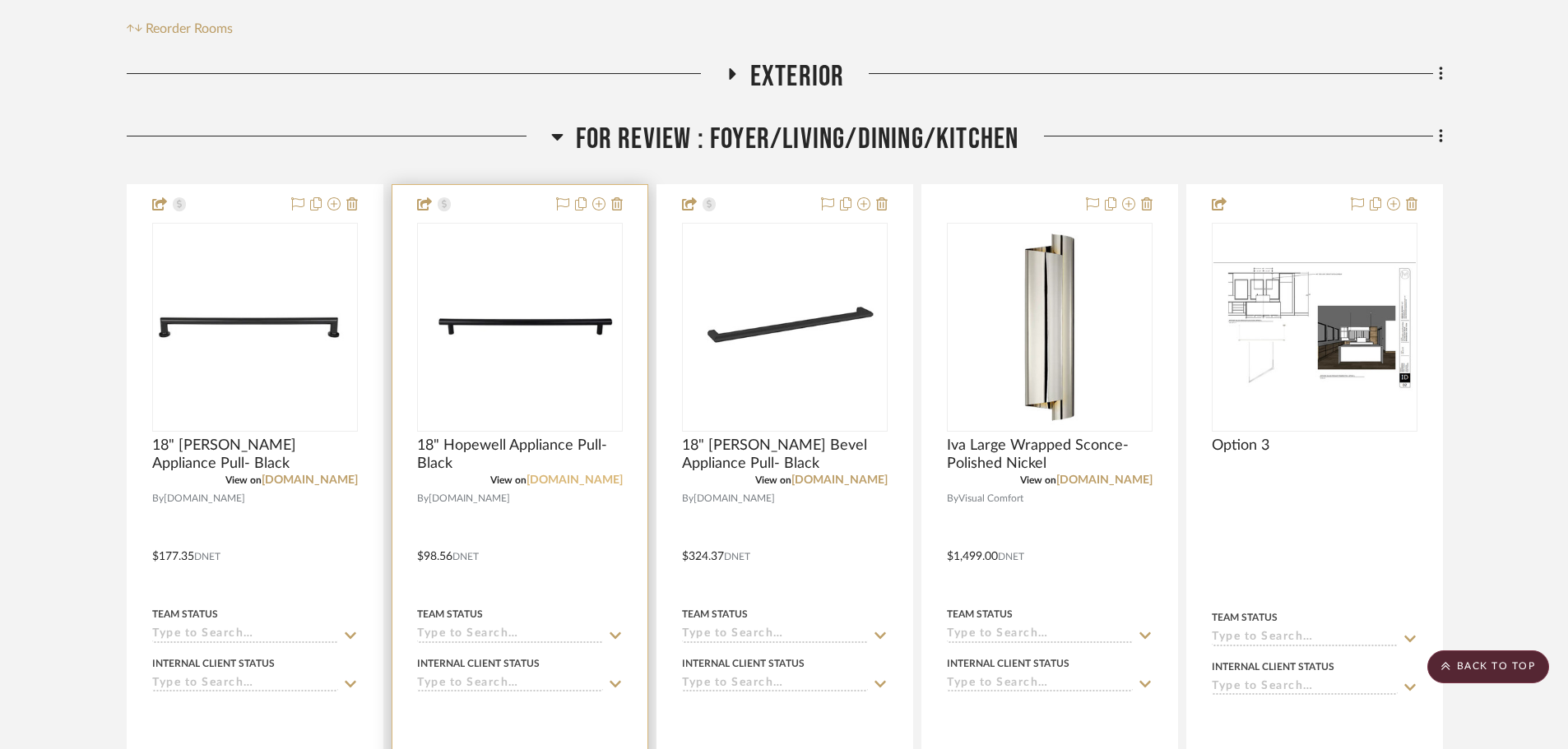
click at [603, 475] on link "fergusonhome.com" at bounding box center [575, 481] width 96 height 11
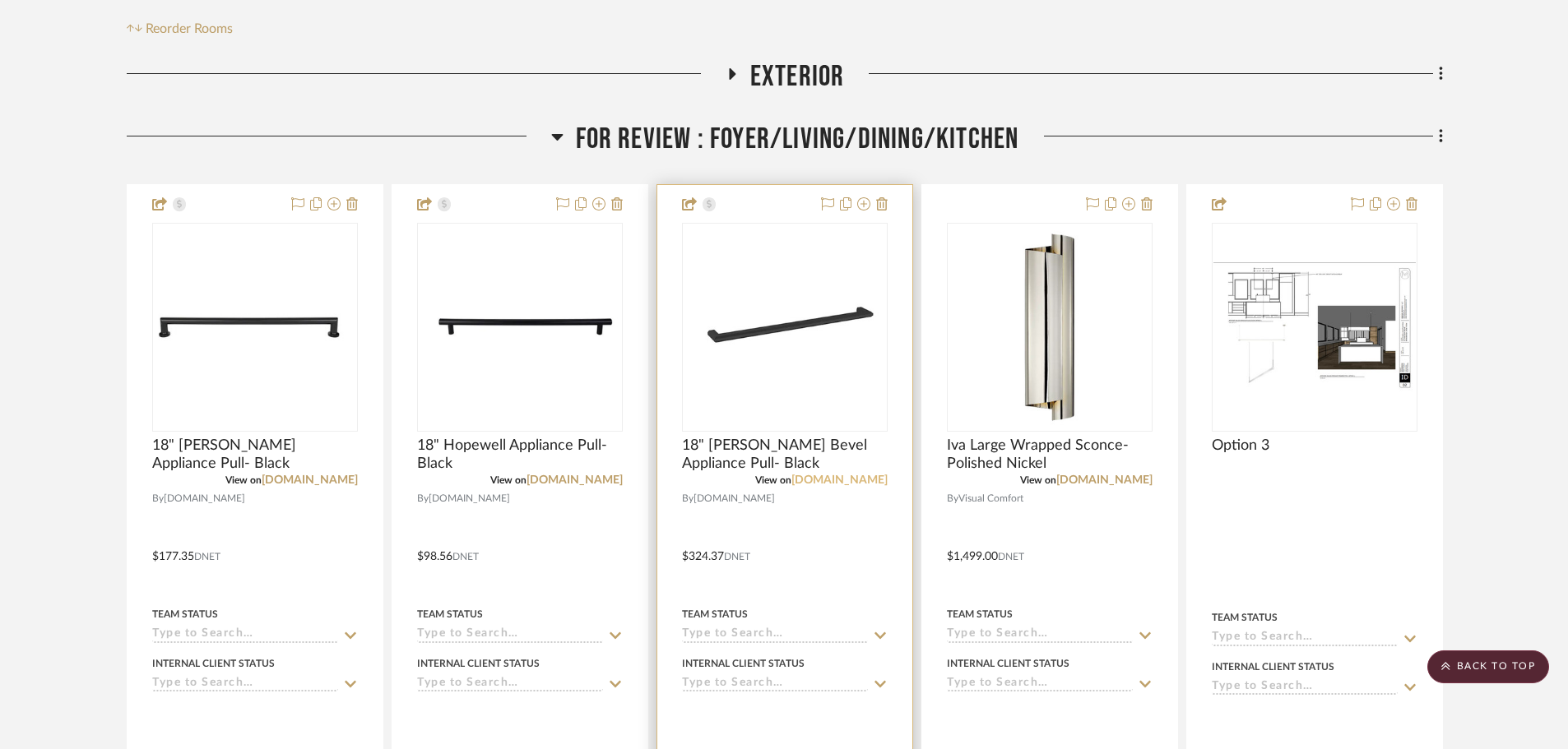
click at [816, 475] on link "fergusonhome.com" at bounding box center [839, 481] width 96 height 11
click at [883, 197] on icon at bounding box center [882, 204] width 11 height 13
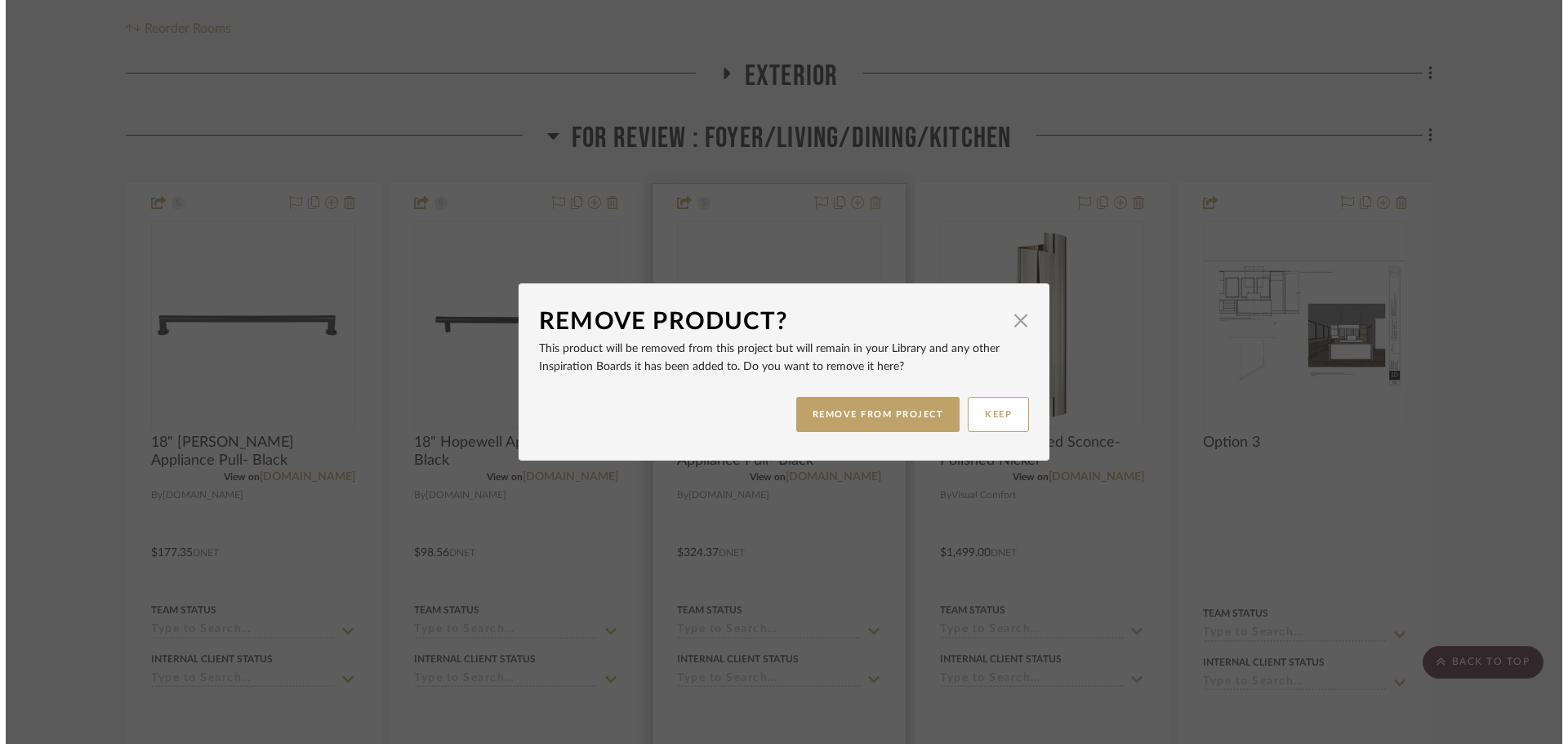
scroll to position [0, 0]
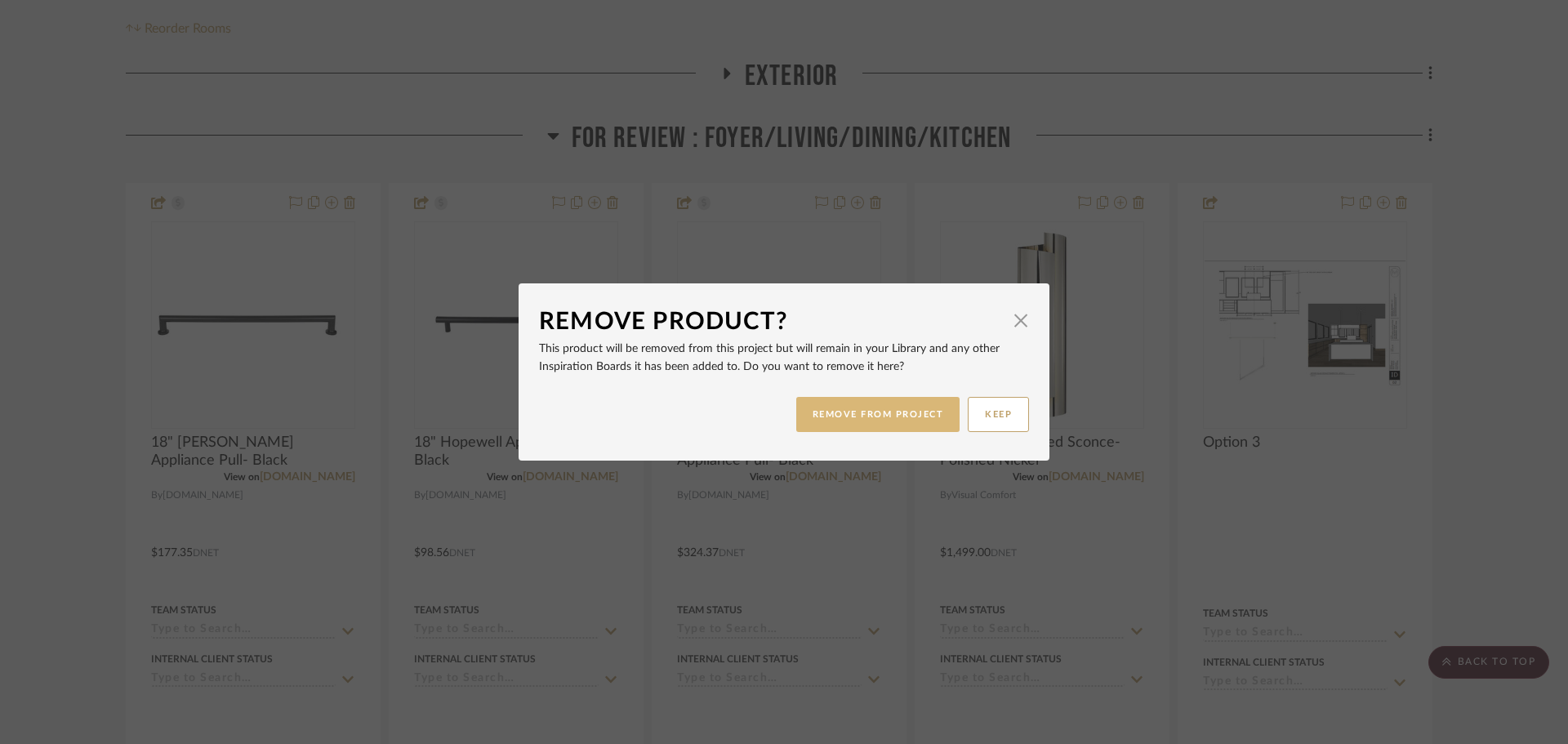
click at [910, 408] on button "REMOVE FROM PROJECT" at bounding box center [878, 414] width 165 height 35
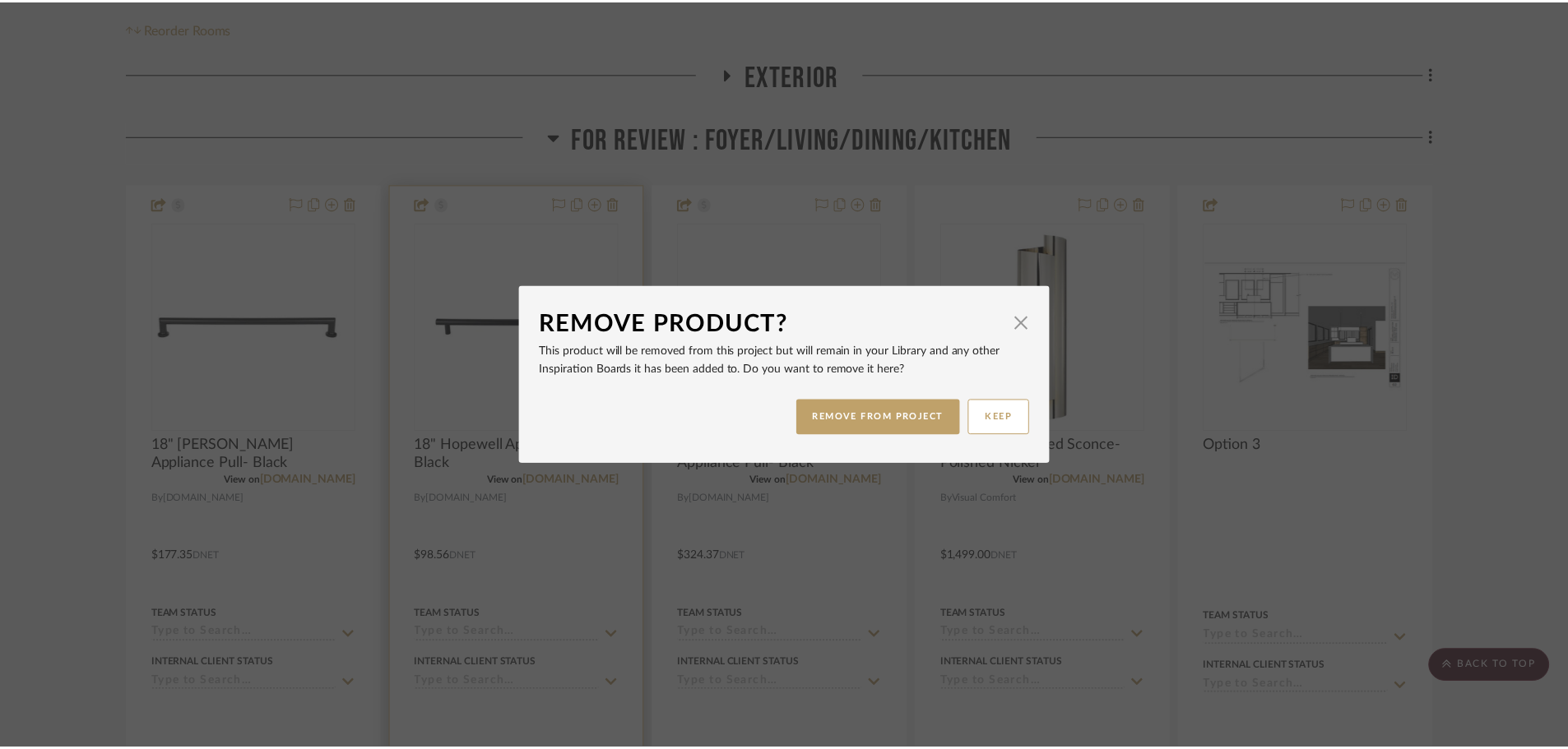
scroll to position [411, 0]
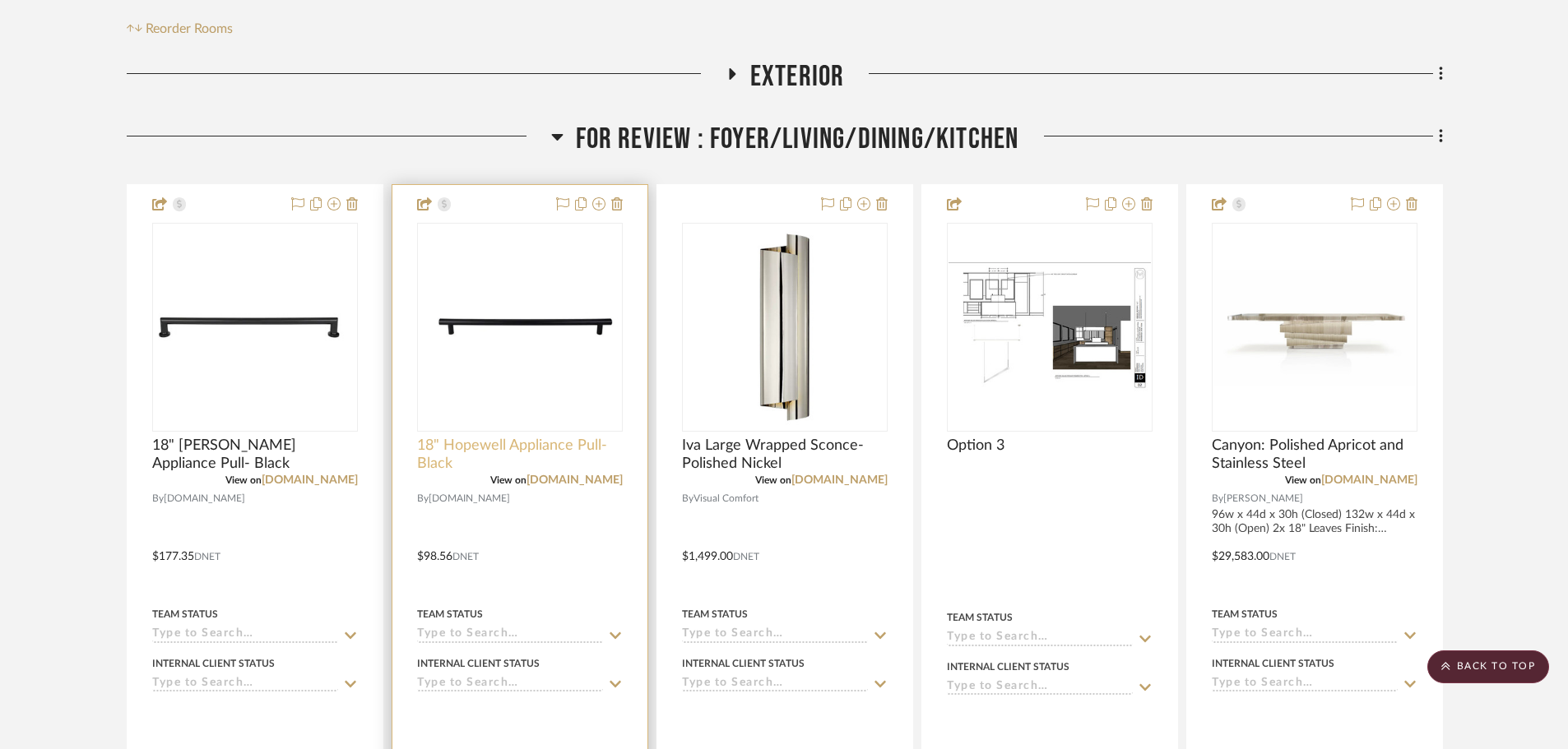
click at [457, 437] on span "18" Hopewell Appliance Pull- Black" at bounding box center [519, 455] width 206 height 36
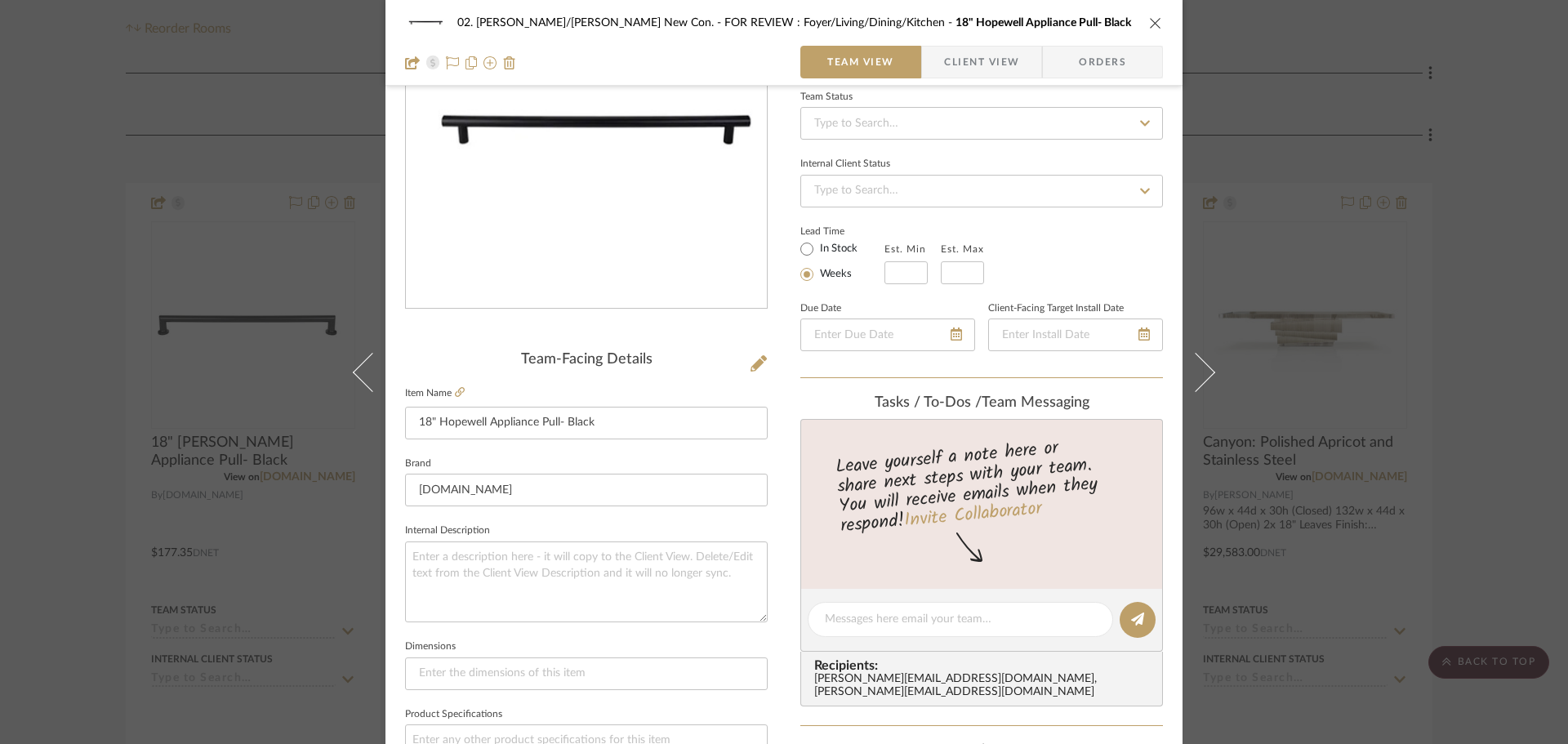
scroll to position [245, 0]
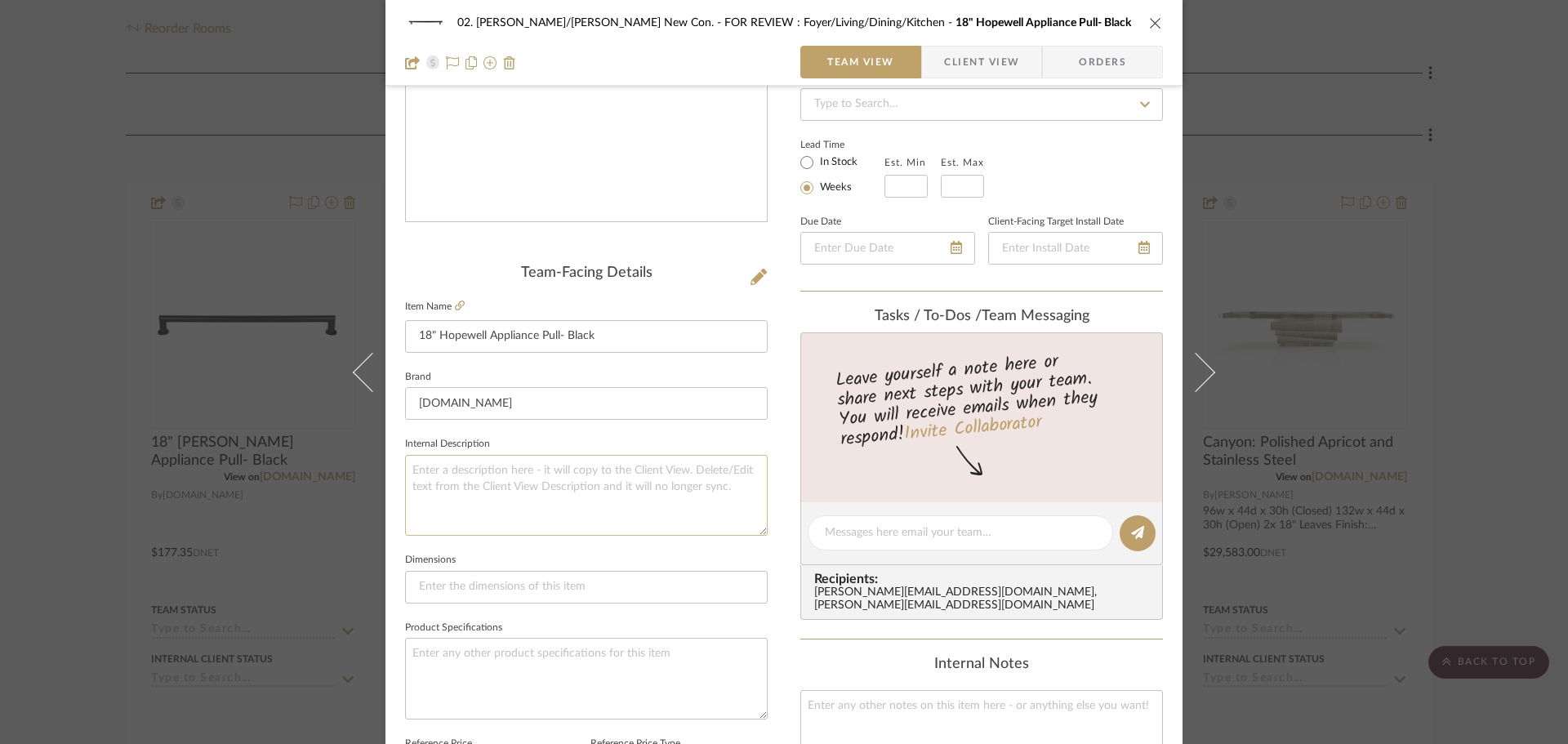
click at [627, 522] on textarea at bounding box center [586, 495] width 362 height 81
type textarea "12" for DW"
click at [459, 312] on link at bounding box center [459, 306] width 10 height 14
click at [600, 472] on textarea "12" for DW" at bounding box center [586, 495] width 362 height 81
click at [483, 466] on textarea "12" for DW $8023" at bounding box center [586, 495] width 362 height 81
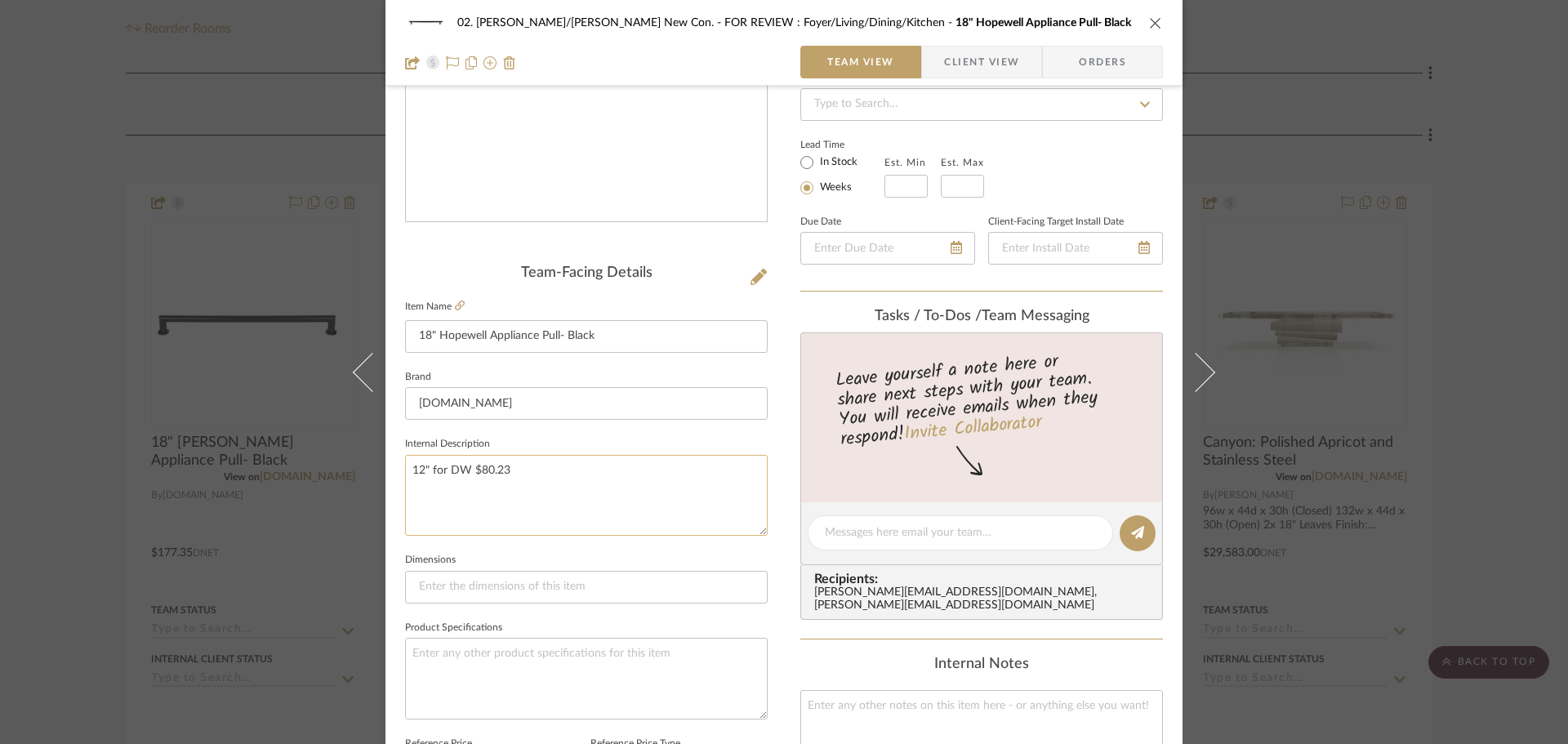
click at [530, 472] on textarea "12" for DW $80.23" at bounding box center [586, 495] width 362 height 81
type textarea "12" for DW $80.23 ea."
click at [529, 556] on fieldset "Dimensions" at bounding box center [586, 577] width 362 height 55
click at [64, 483] on div "02. Mazzarelli/Rothstein New Con. FOR REVIEW : Foyer/Living/Dining/Kitchen 18" …" at bounding box center [784, 372] width 1568 height 744
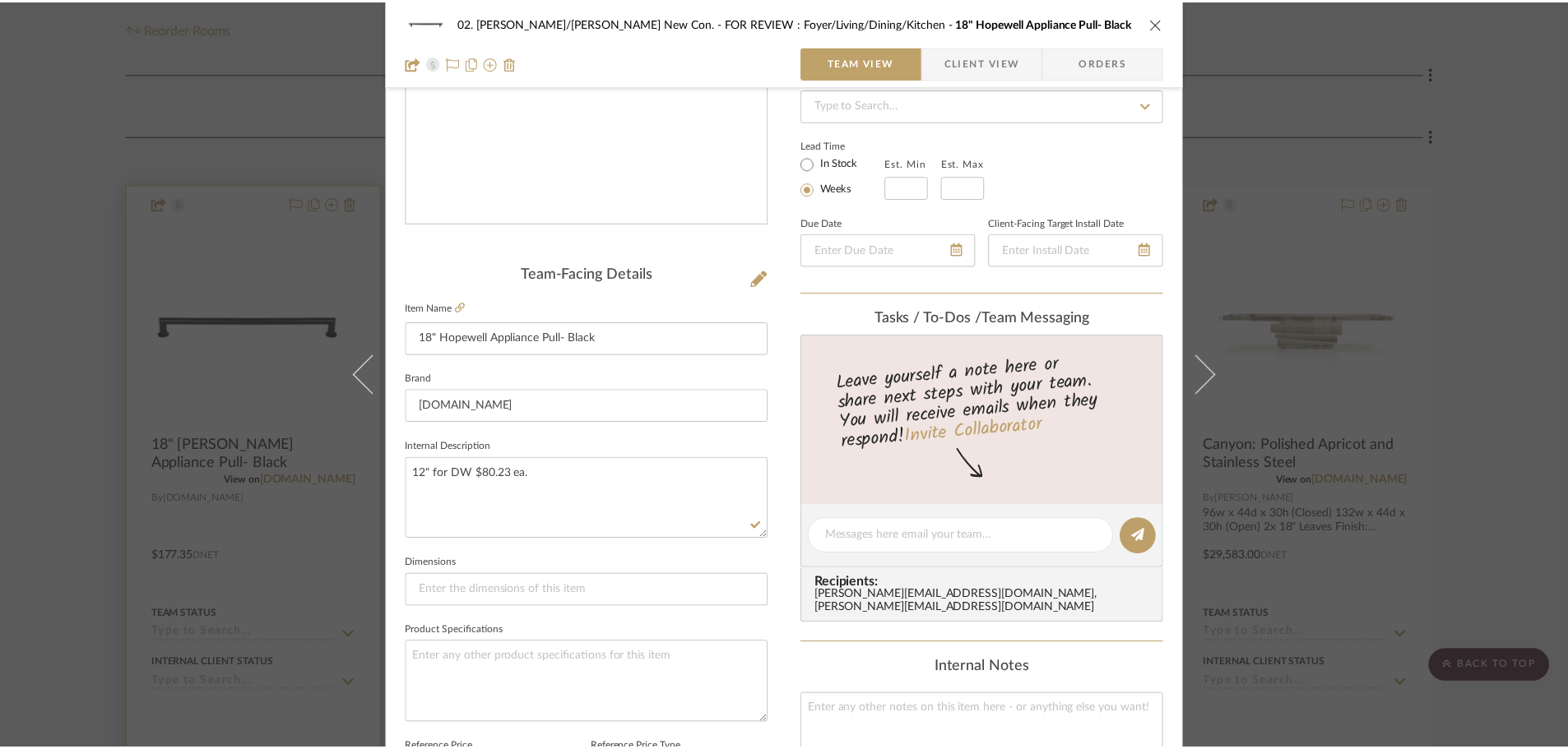
scroll to position [411, 0]
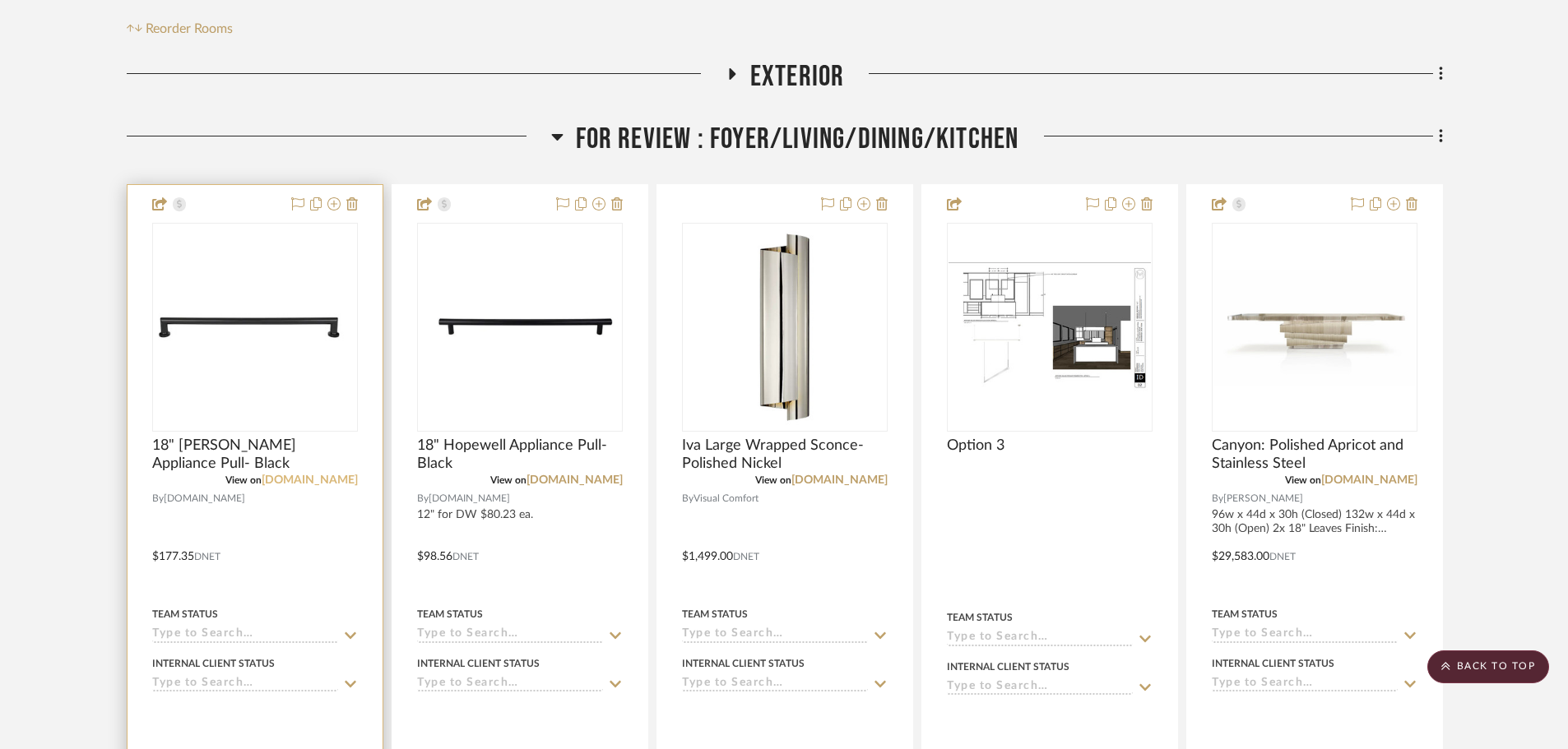
click at [324, 475] on link "fergusonhome.com" at bounding box center [309, 481] width 96 height 11
click at [261, 437] on span "18" [PERSON_NAME] Appliance Pull- Black" at bounding box center [255, 455] width 206 height 36
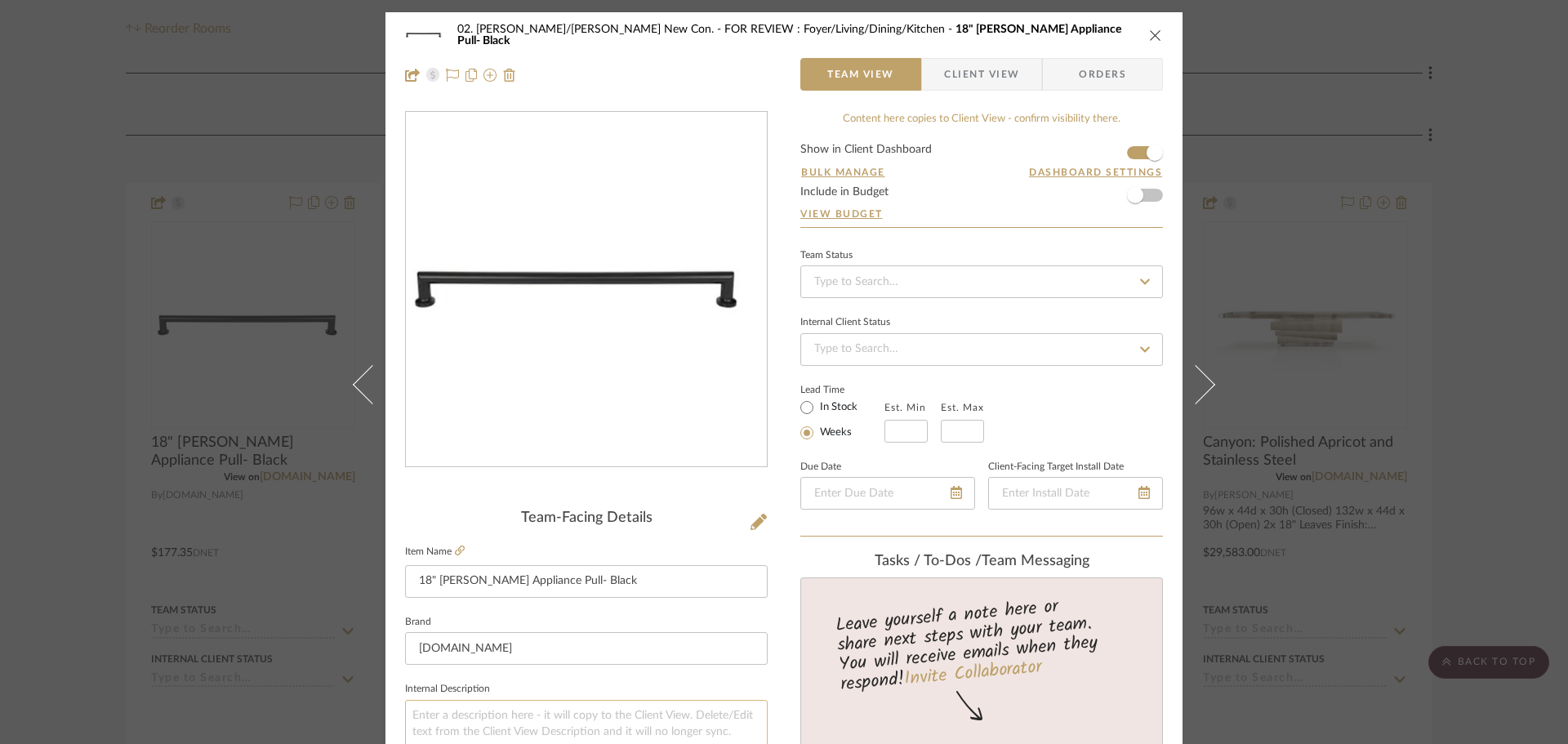
click at [524, 702] on textarea at bounding box center [586, 740] width 362 height 81
type textarea "12" for DW $"
type textarea "12" for DW $129.47"
click at [606, 675] on sr-form-field "Brand Build.com" at bounding box center [586, 644] width 362 height 68
click at [726, 683] on fieldset "Internal Description 12" for DW $129.47" at bounding box center [586, 730] width 362 height 103
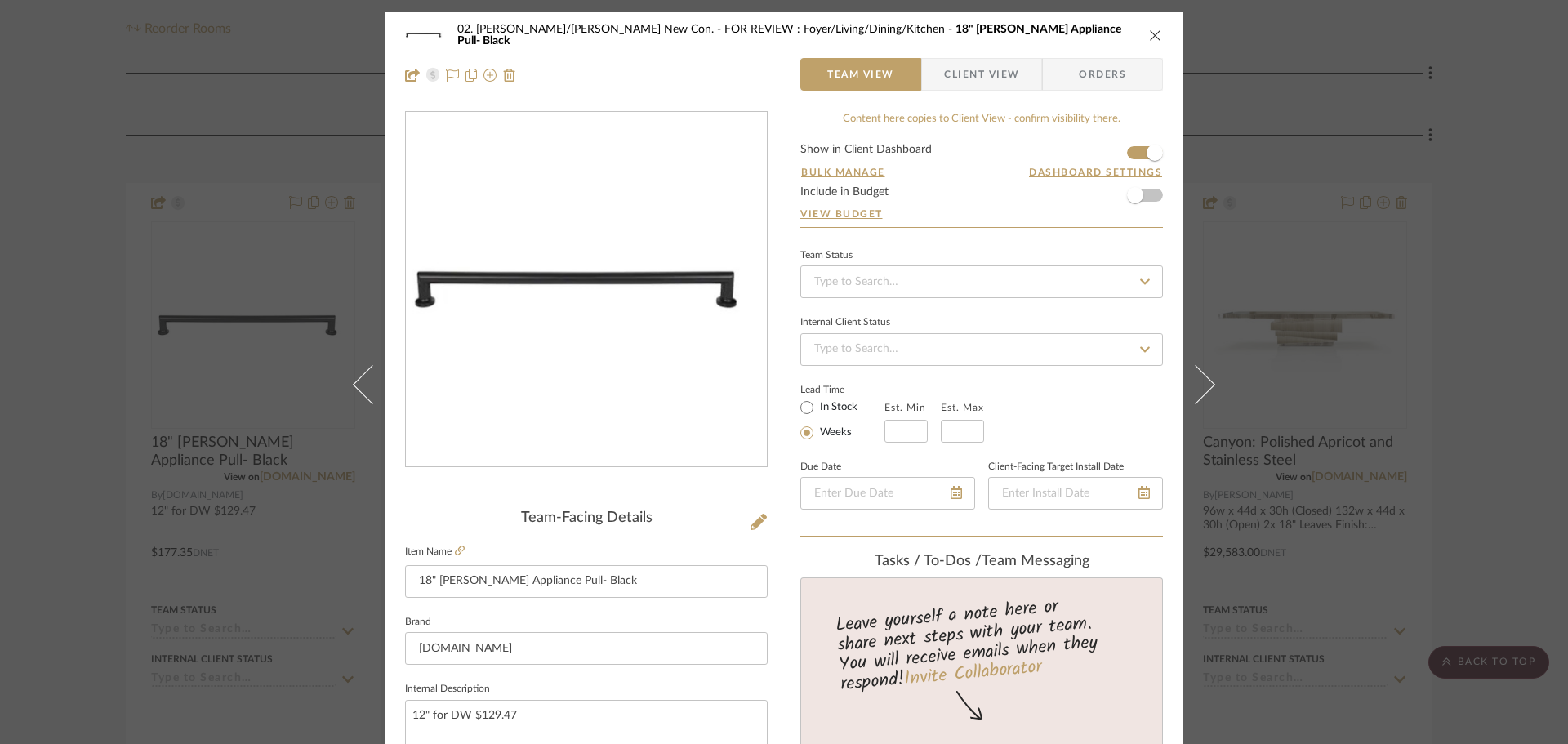
click at [1507, 506] on div "02. Mazzarelli/Rothstein New Con. FOR REVIEW : Foyer/Living/Dining/Kitchen 18" …" at bounding box center [784, 372] width 1568 height 744
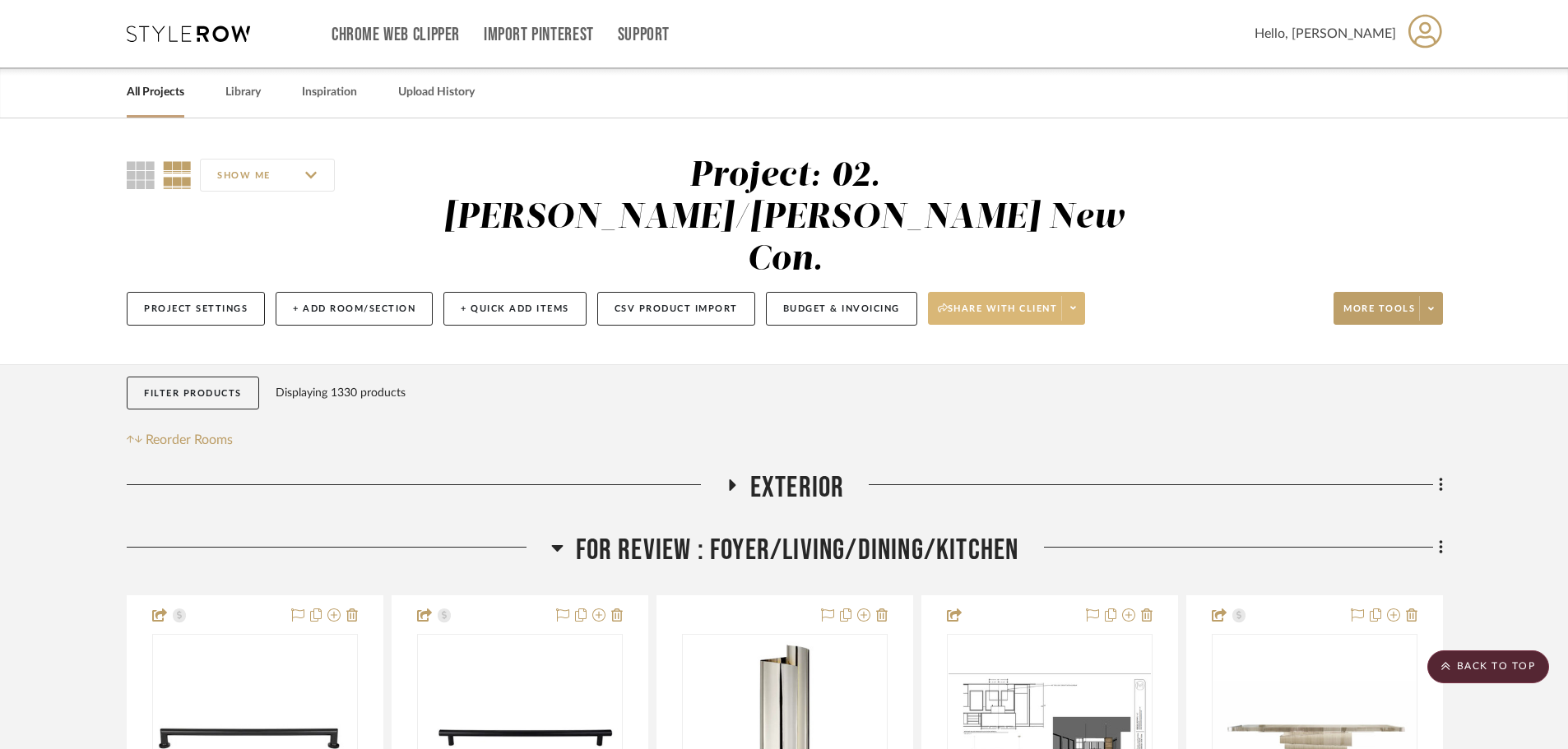
click at [1069, 296] on span at bounding box center [1073, 308] width 23 height 25
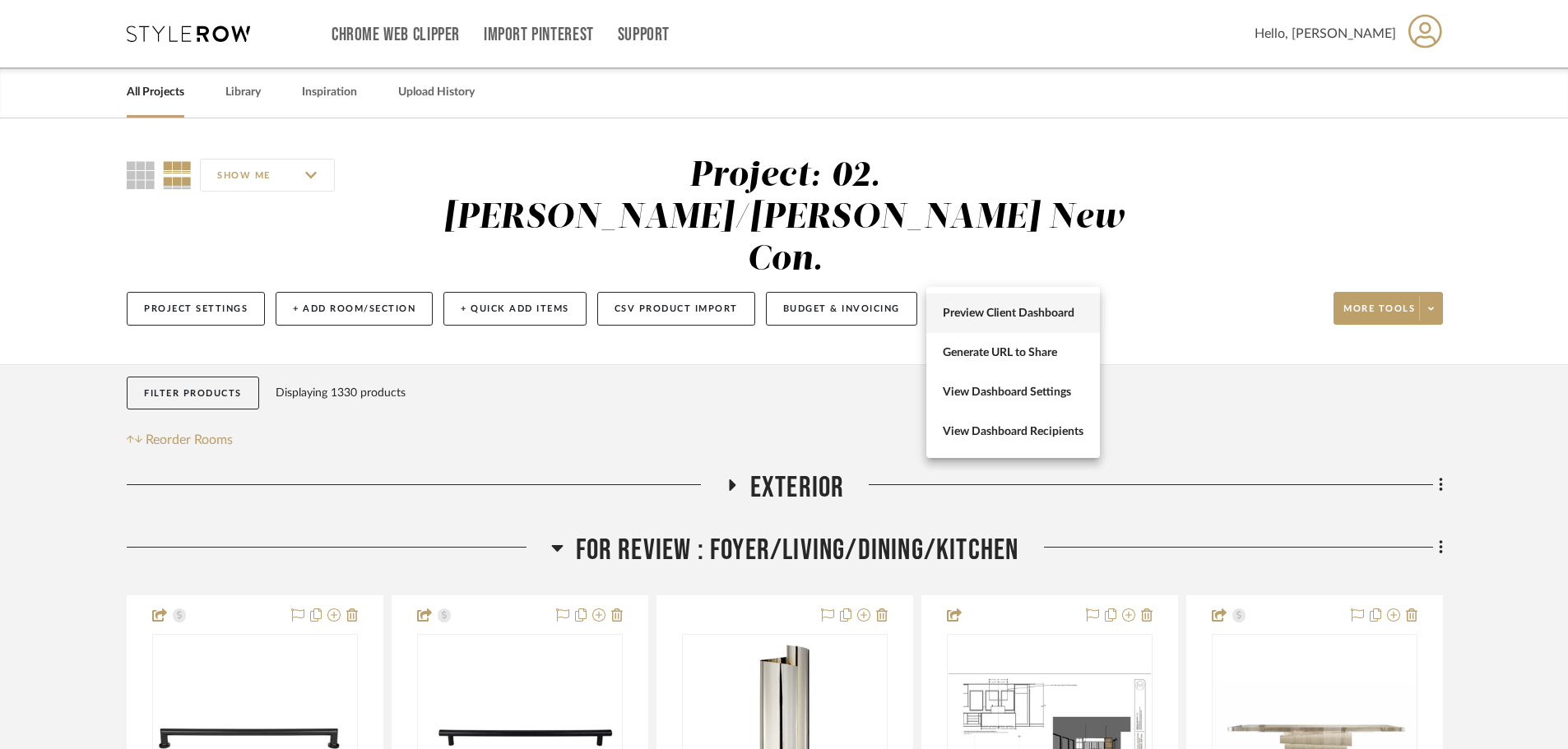
click at [1027, 311] on span "Preview Client Dashboard" at bounding box center [1012, 313] width 141 height 14
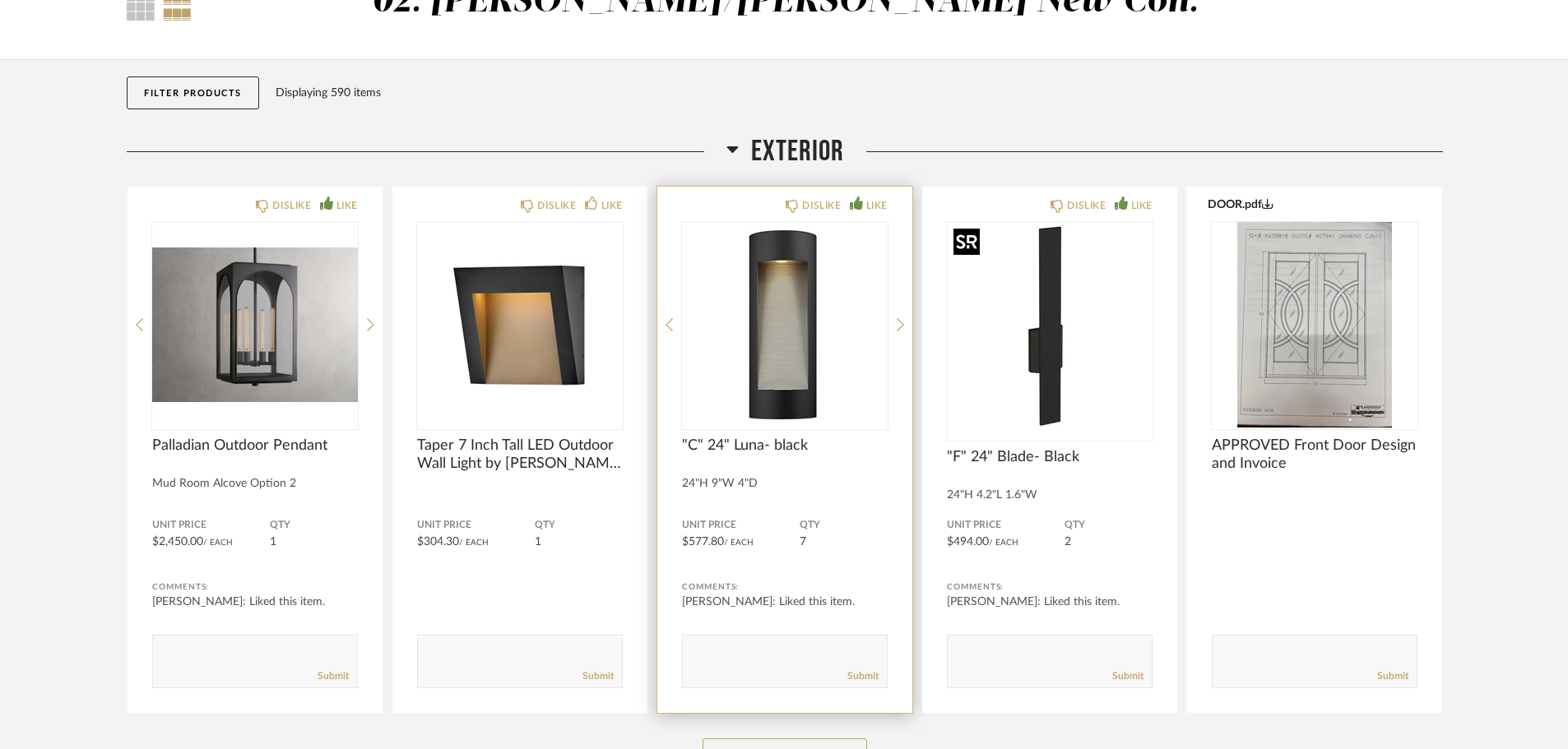
scroll to position [247, 0]
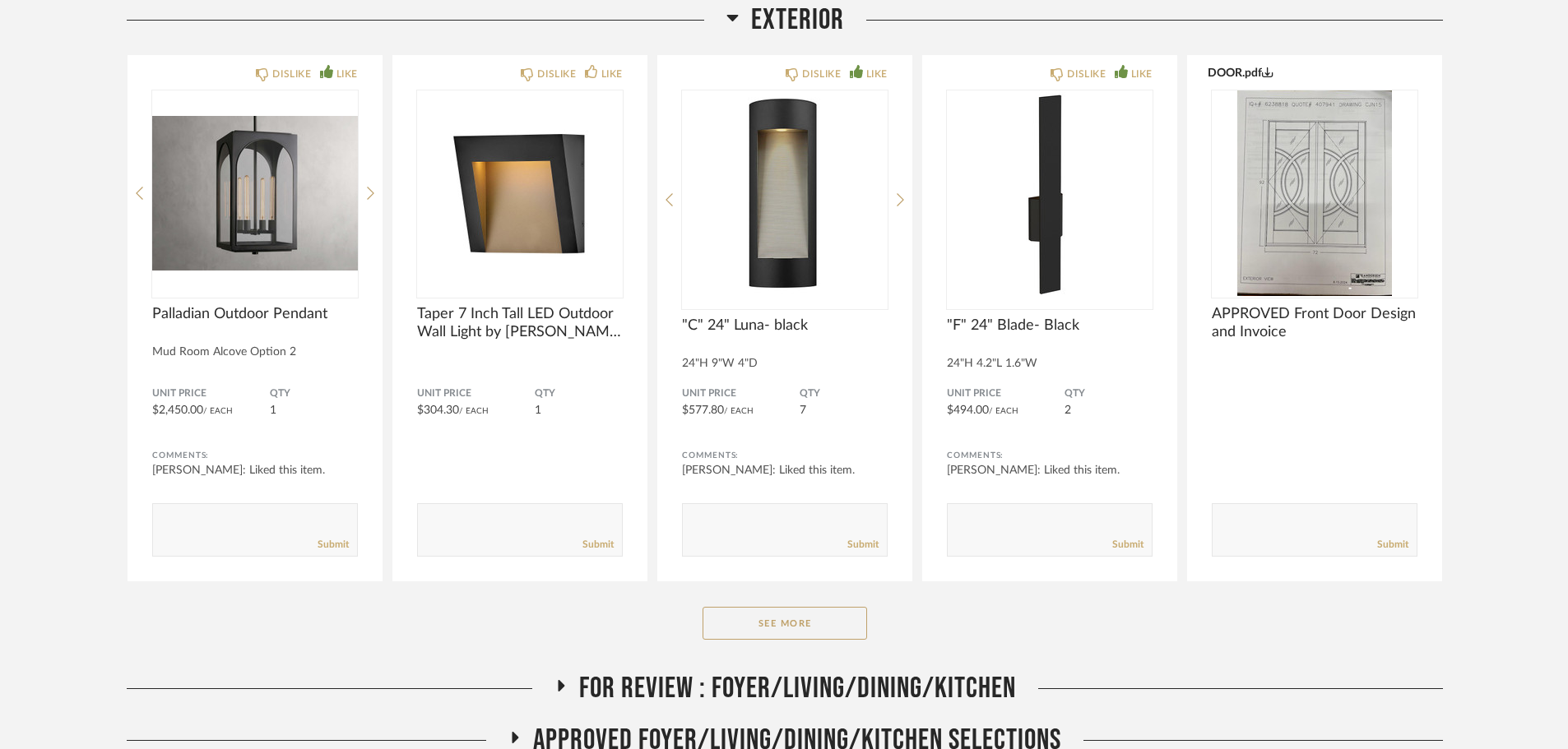
click at [805, 31] on span "Exterior" at bounding box center [797, 20] width 93 height 35
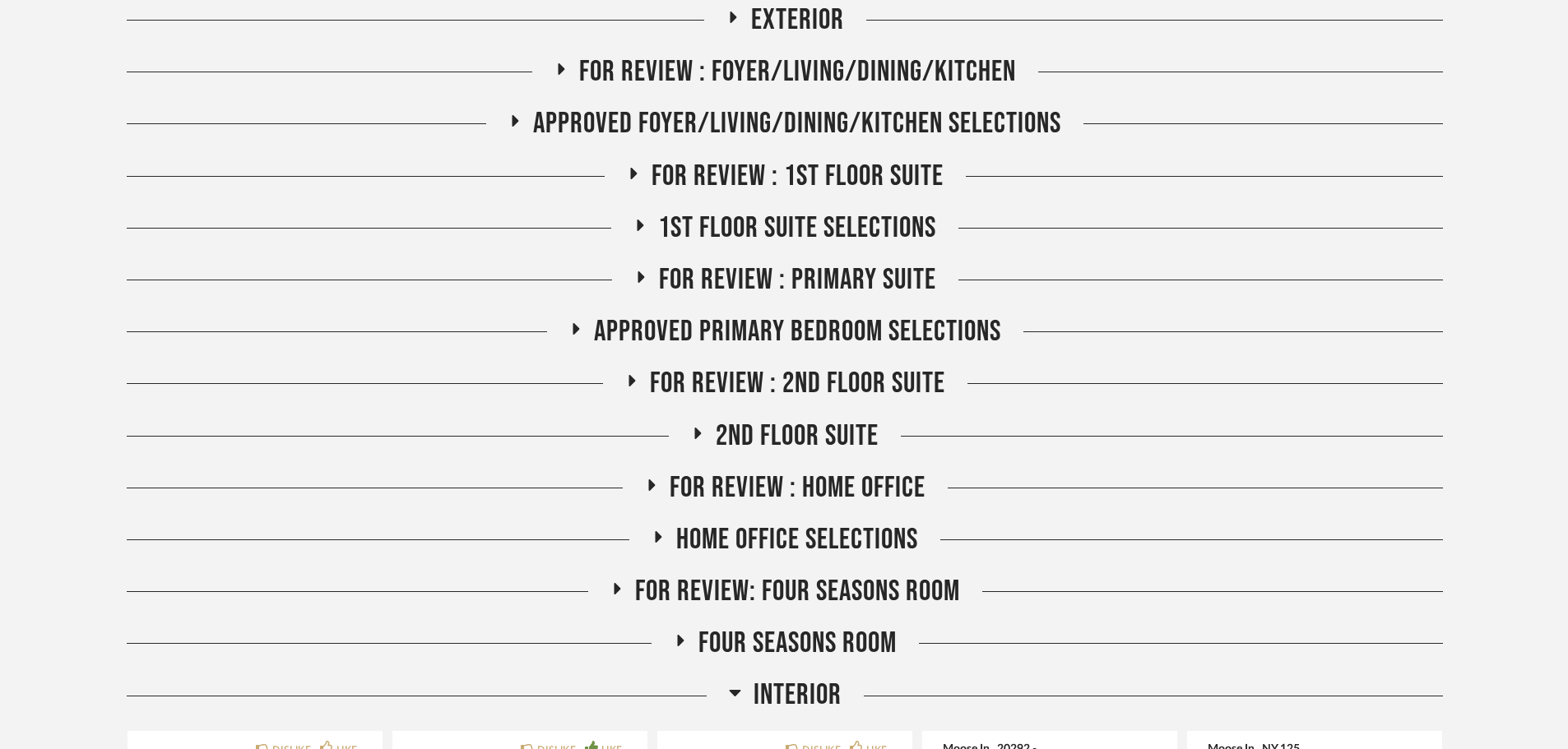
click at [784, 79] on span "FOR REVIEW : Foyer/Living/Dining/Kitchen" at bounding box center [798, 72] width 437 height 35
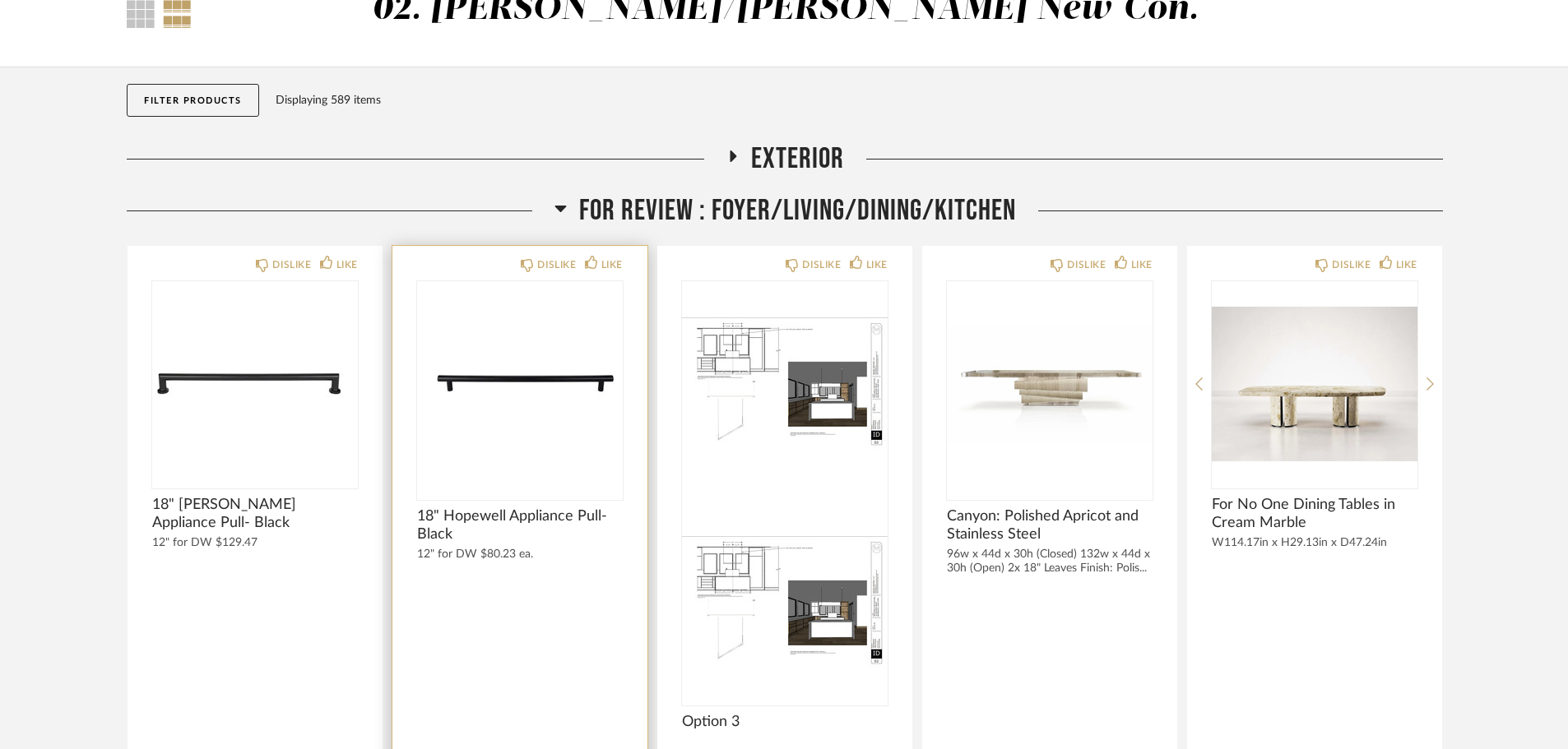
scroll to position [165, 0]
